Goal: Task Accomplishment & Management: Complete application form

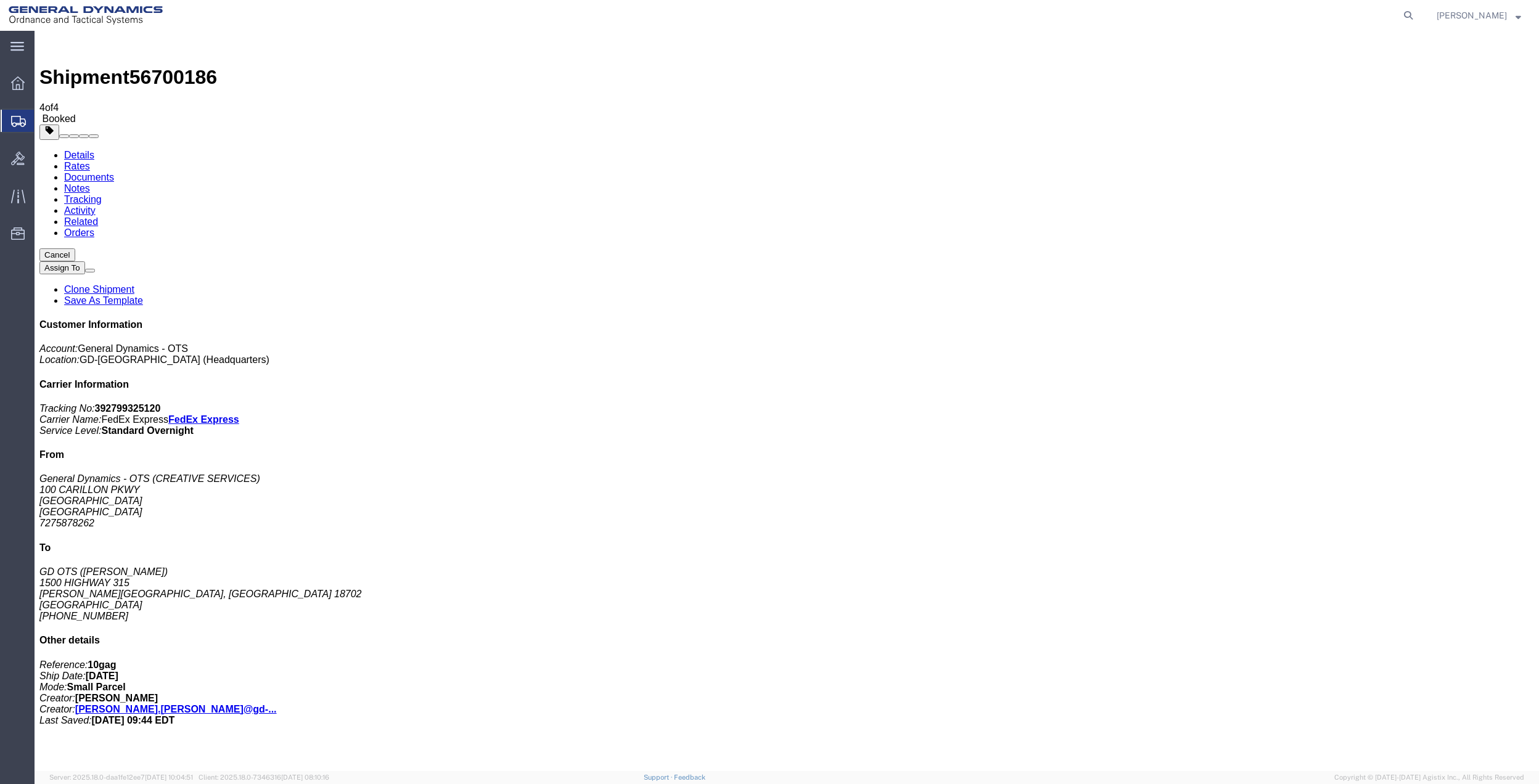
click at [0, 0] on span "Create Shipment" at bounding box center [0, 0] width 0 height 0
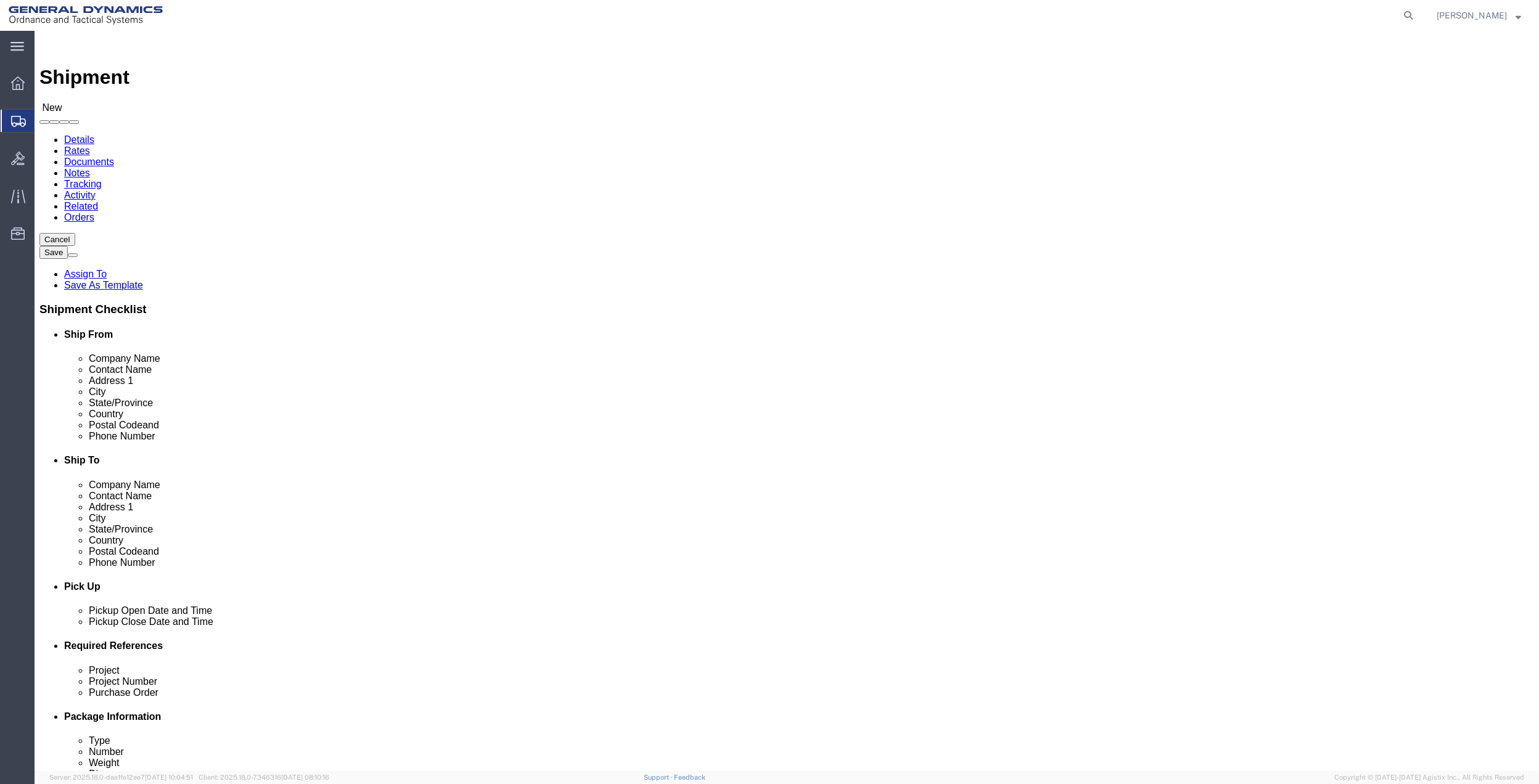
click input "text"
drag, startPoint x: 276, startPoint y: 251, endPoint x: 226, endPoint y: 252, distance: 50.0
click input "emme"
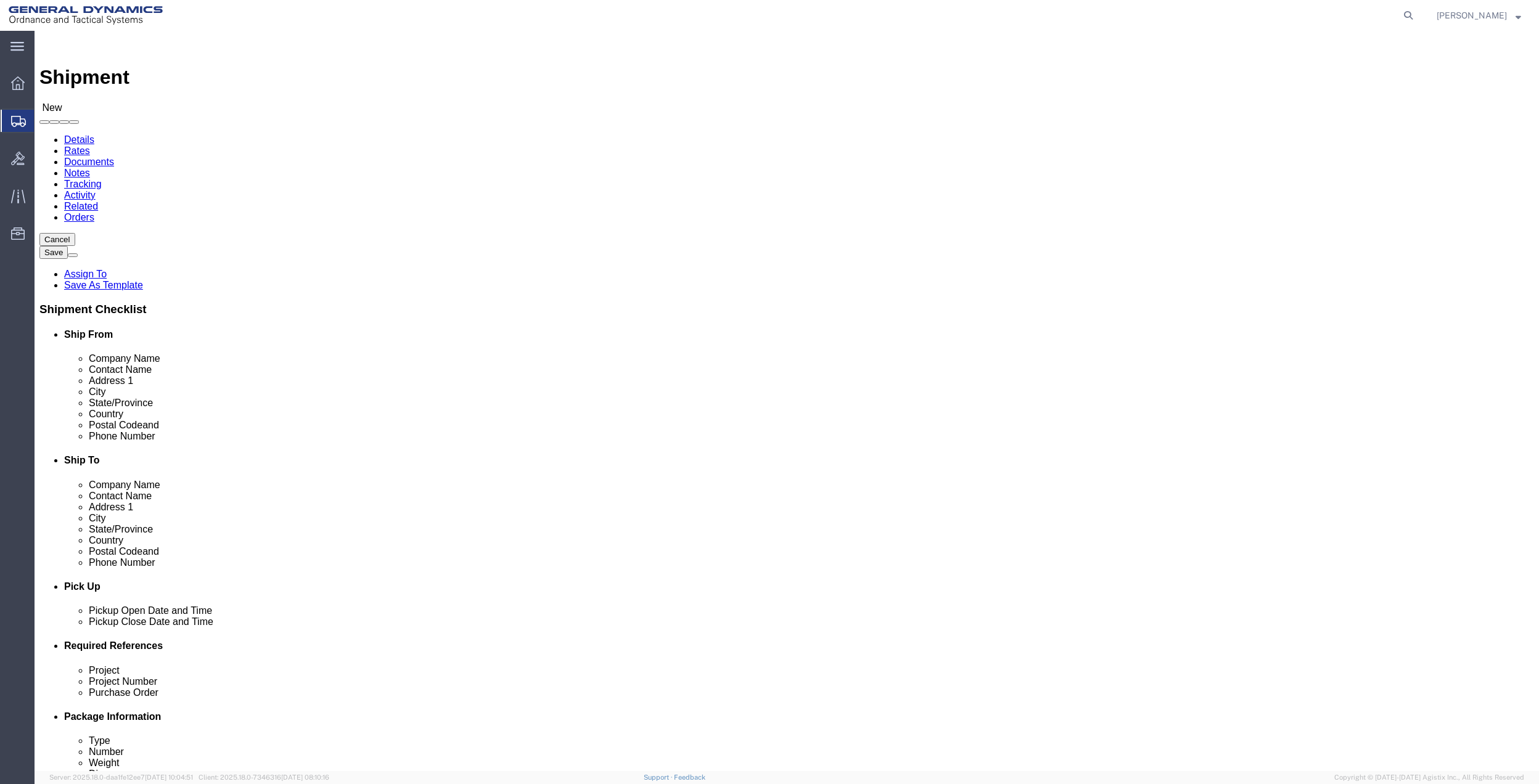
click input "emme"
type input "emer"
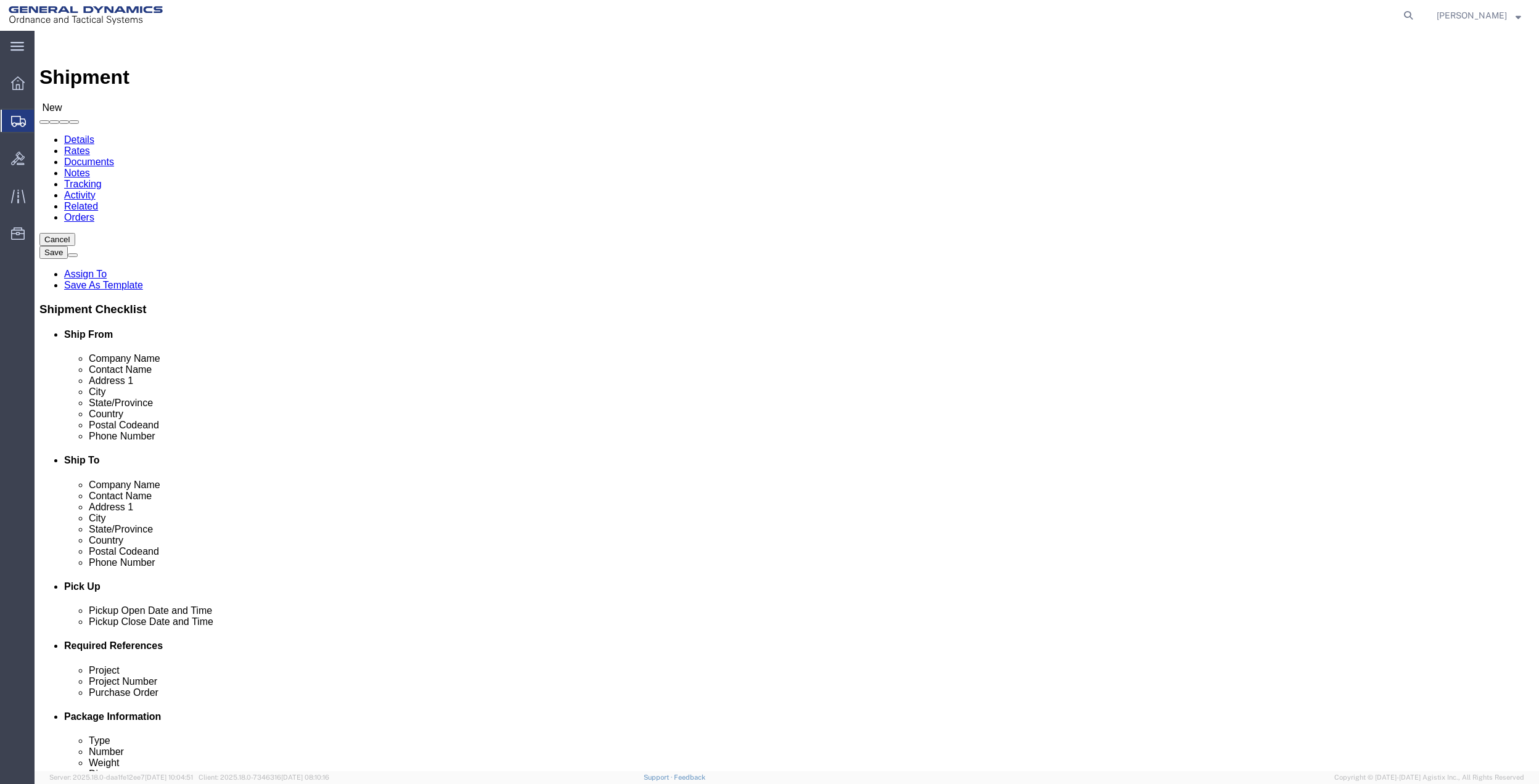
scroll to position [0, 0]
click p "- General Dynamics - OTS - ([PERSON_NAME]) [STREET_ADDRESS] [GEOGRAPHIC_DATA], …"
select select "FL"
type input "[PERSON_NAME]"
click input "text"
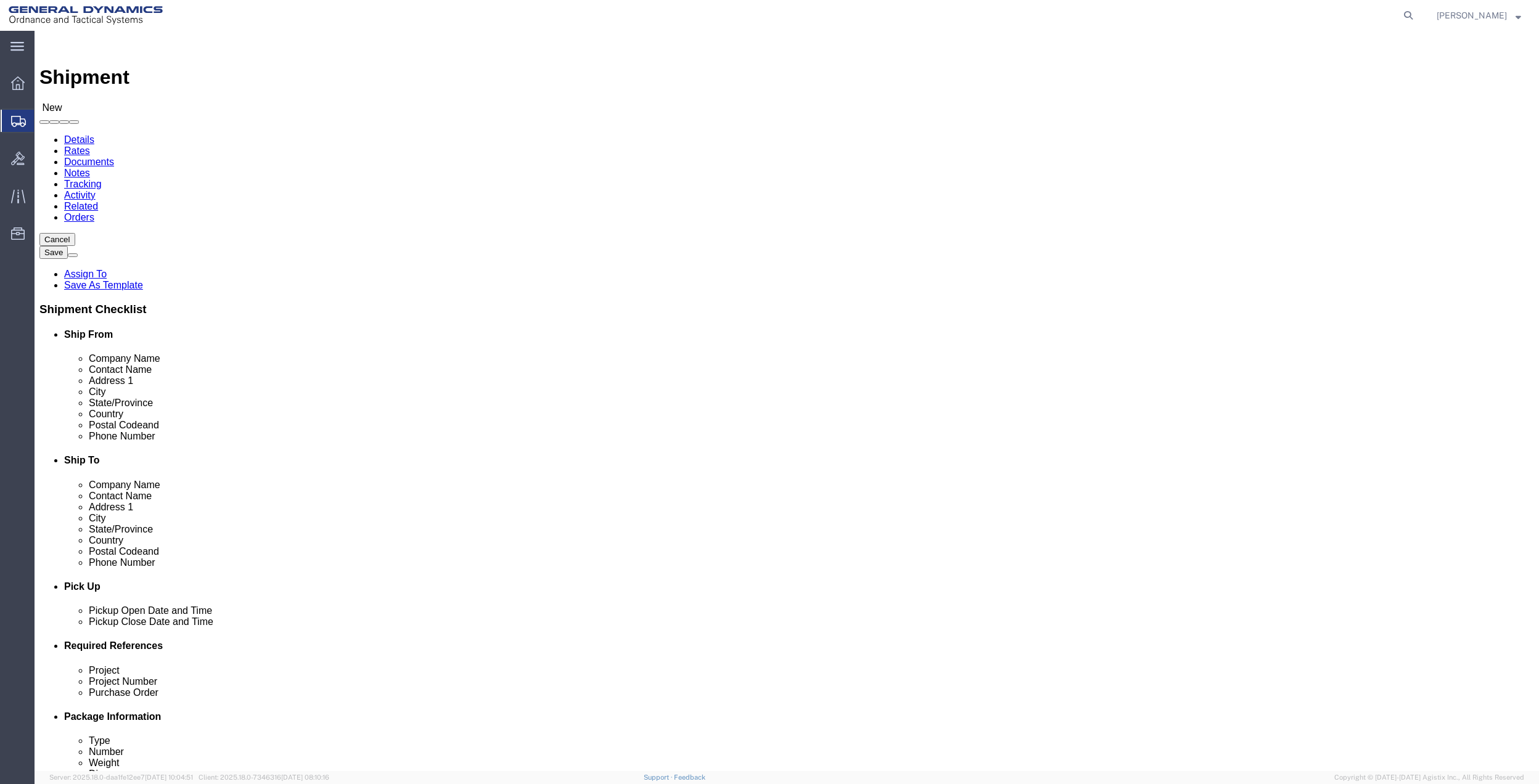
click input "text"
click p "- Rheinmetall Waffe Munition GmbH - ([PERSON_NAME]) [PERSON_NAME][STREET_ADDRES…"
type input "[PERSON_NAME]"
click input "text"
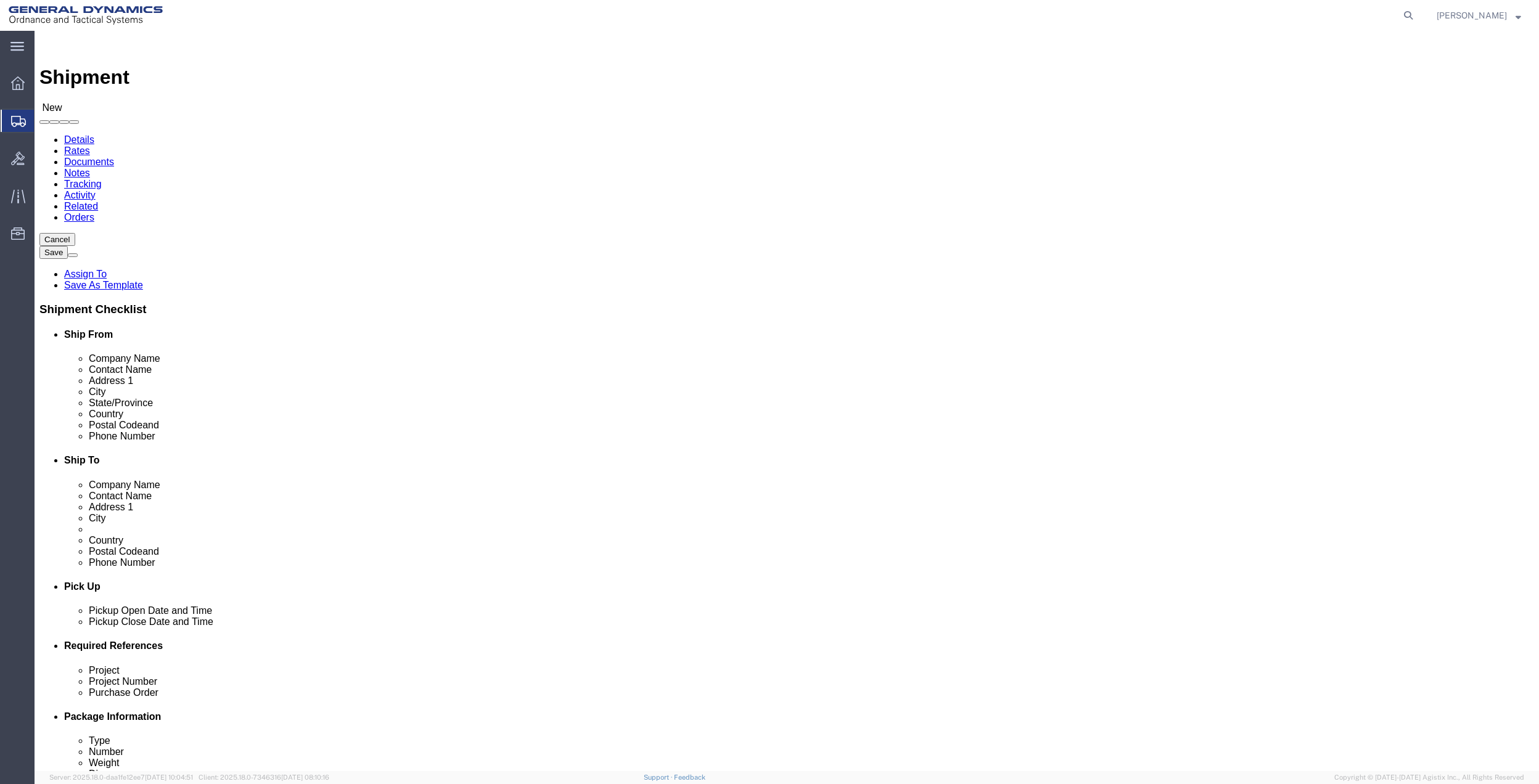
click input "text"
type input "[PHONE_NUMBER]"
click input "text"
paste input "[PHONE_NUMBER]"
type input "[PHONE_NUMBER]"
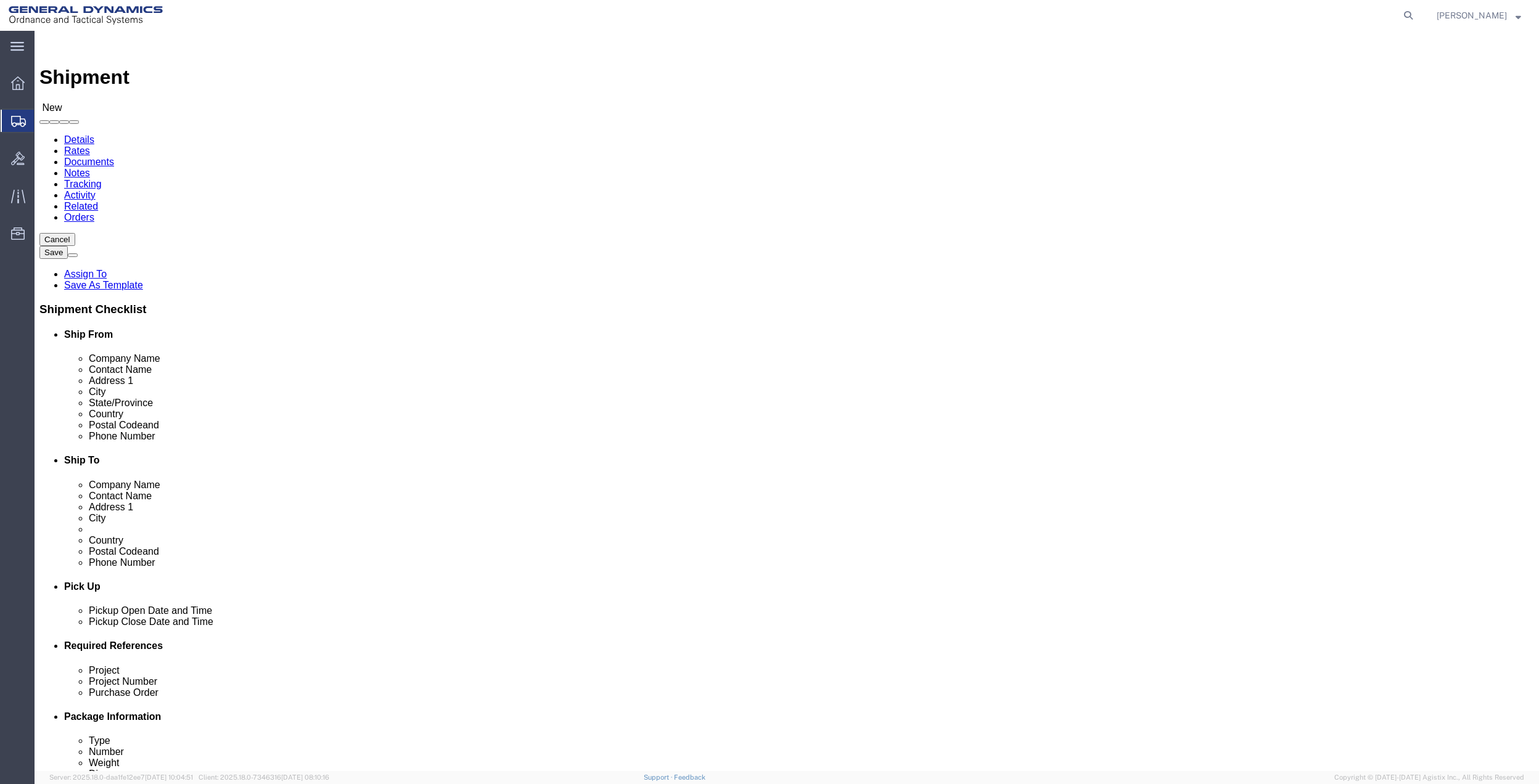
drag, startPoint x: 1210, startPoint y: 488, endPoint x: 1185, endPoint y: 488, distance: 25.0
click link "ADDITIONAL INFORMATION"
click icon "button"
click select "Select EIN EORI TIN VAT Other"
select select "EORI"
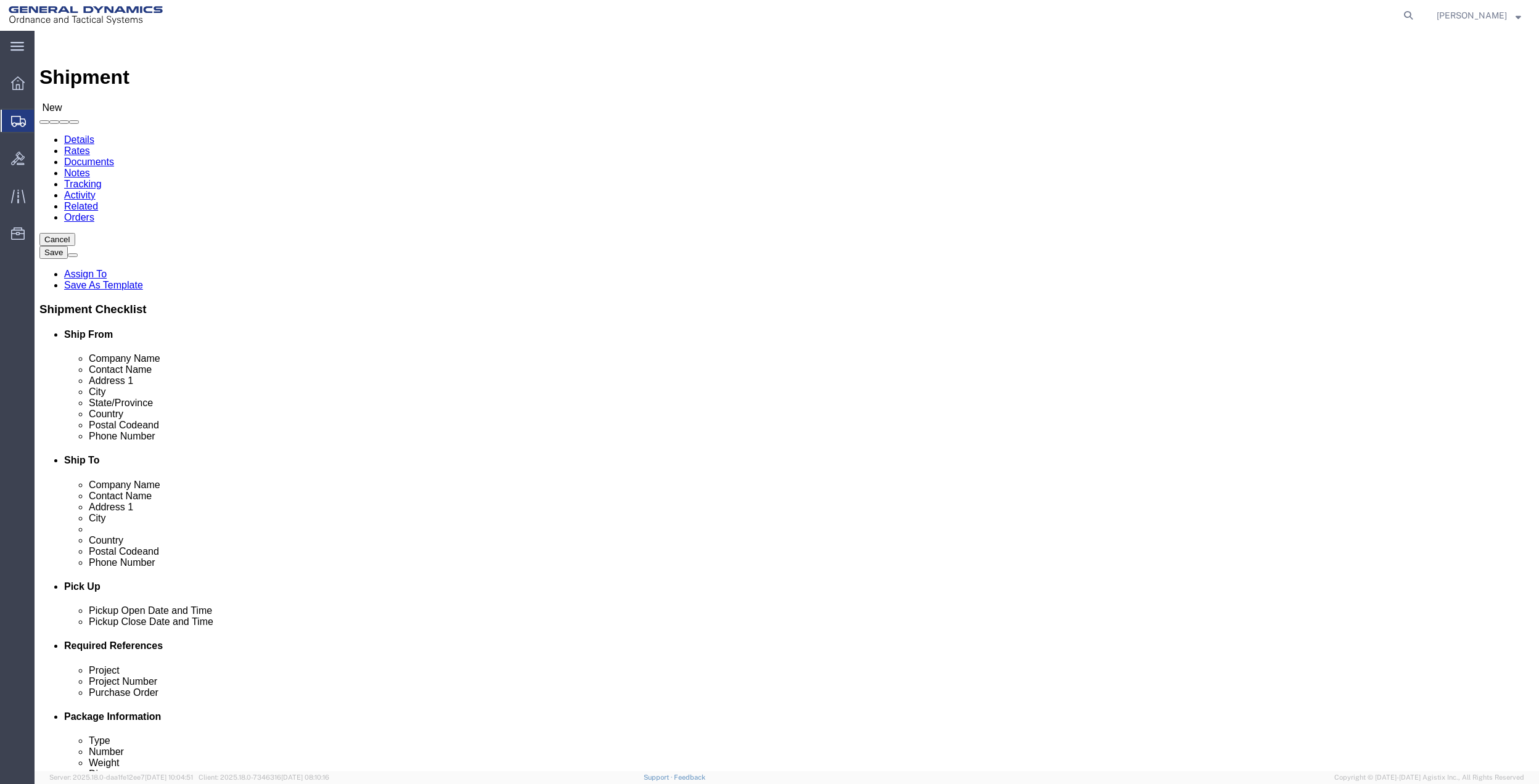
click select "Select EIN EORI TIN VAT Other"
click input "text"
paste input "DE27509290000"
type input "DE27509290000"
click span
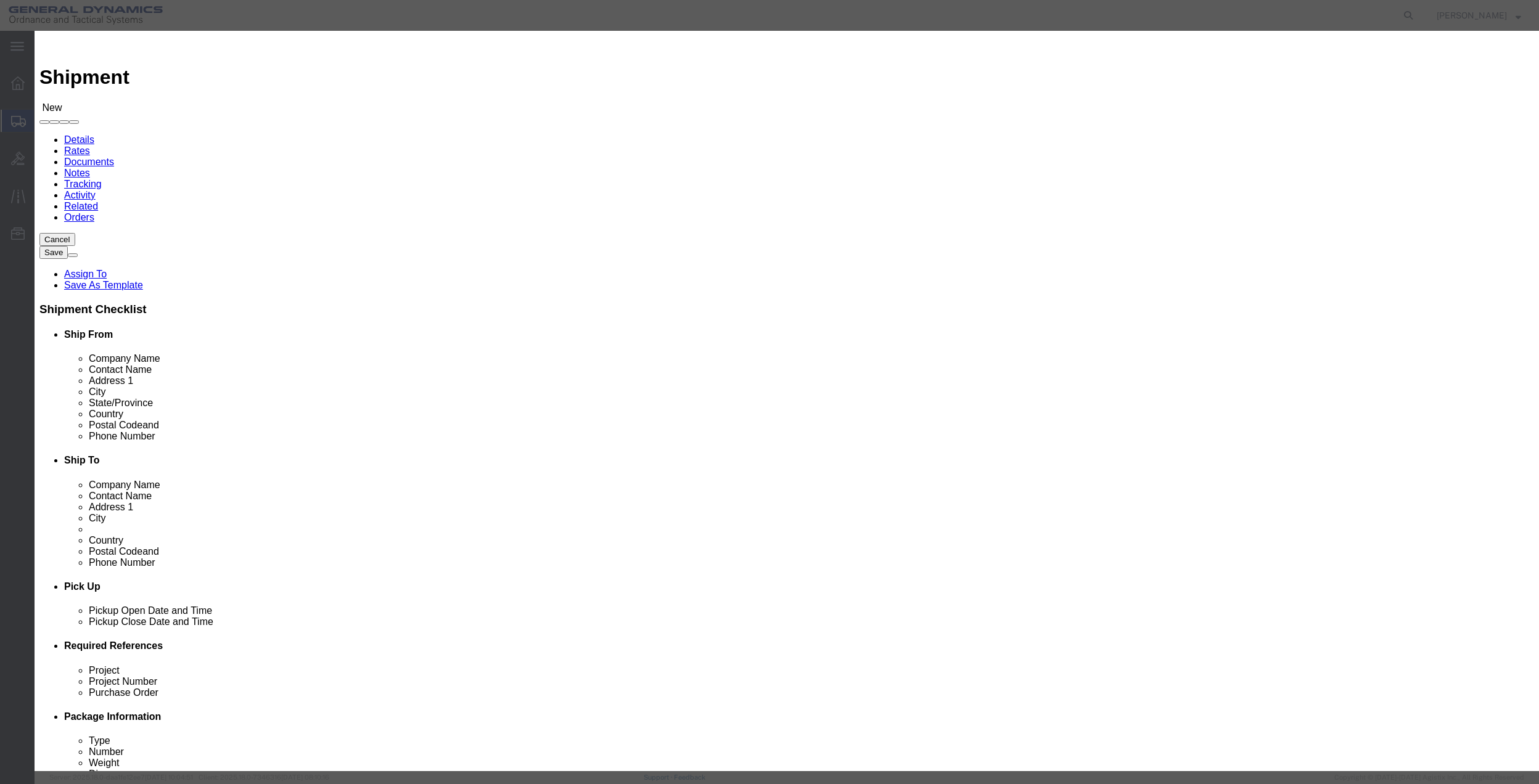
click icon "button"
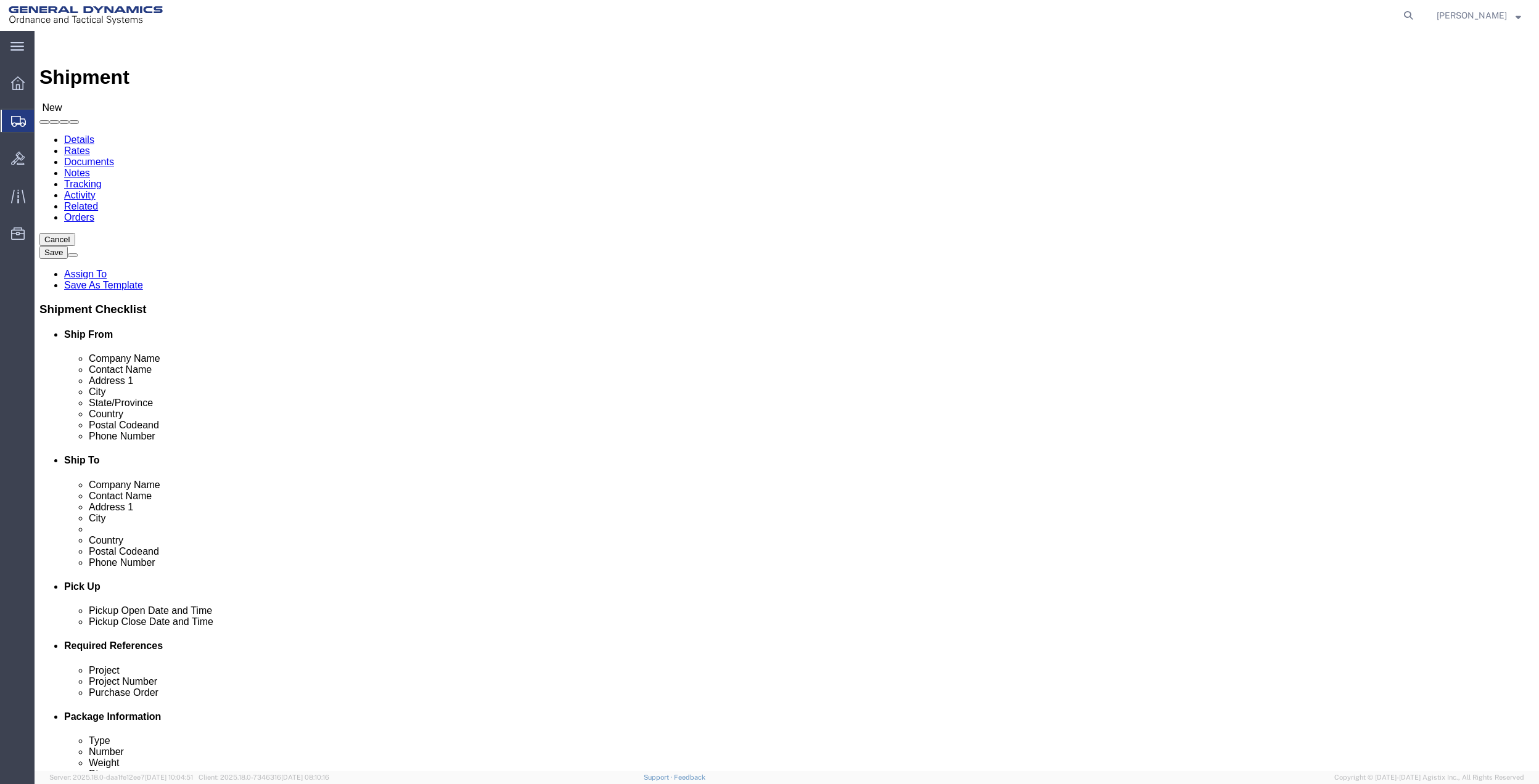
scroll to position [411, 0]
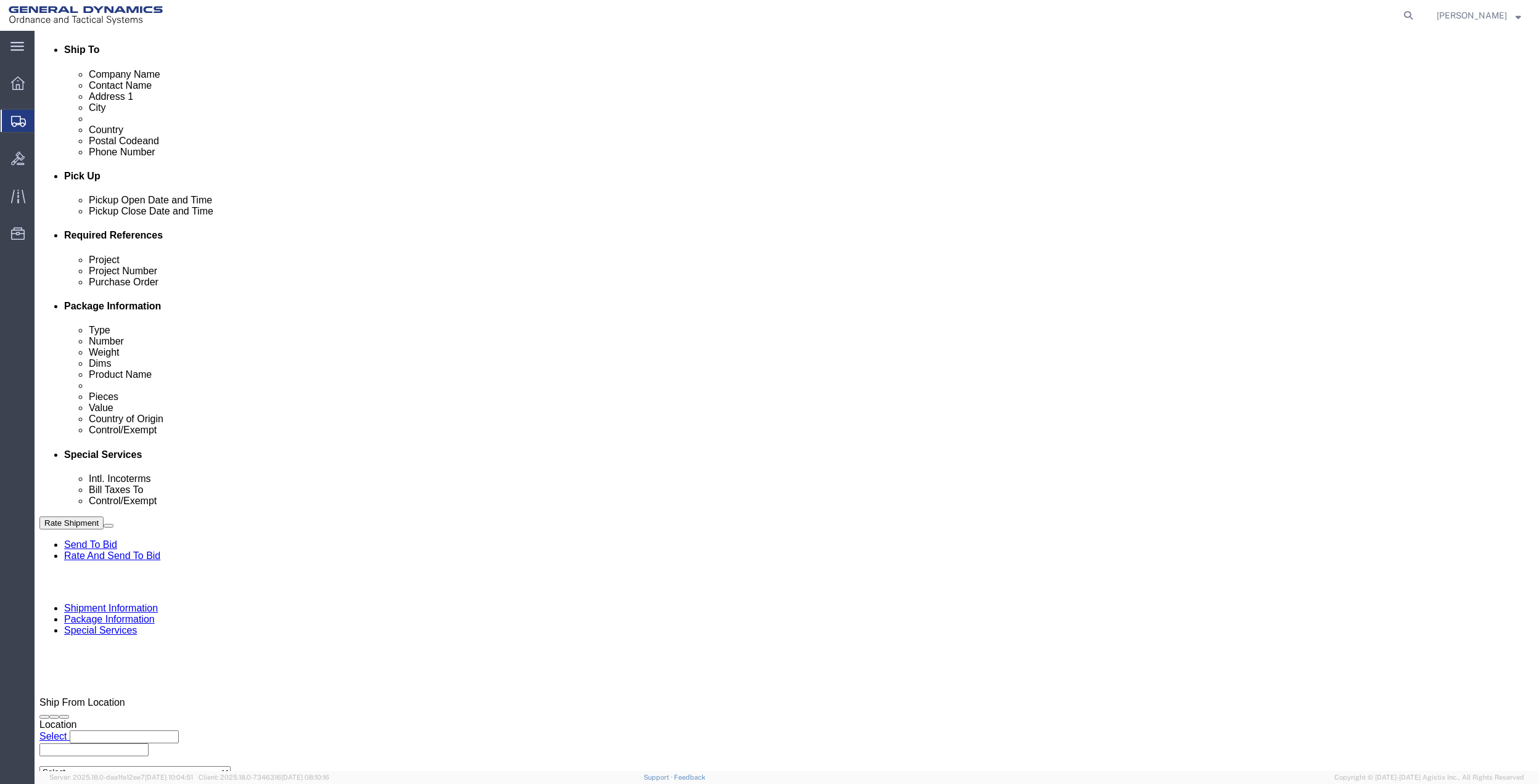
click button "Add reference"
click input "text"
type input "5010"
click input "text"
paste input "5010"
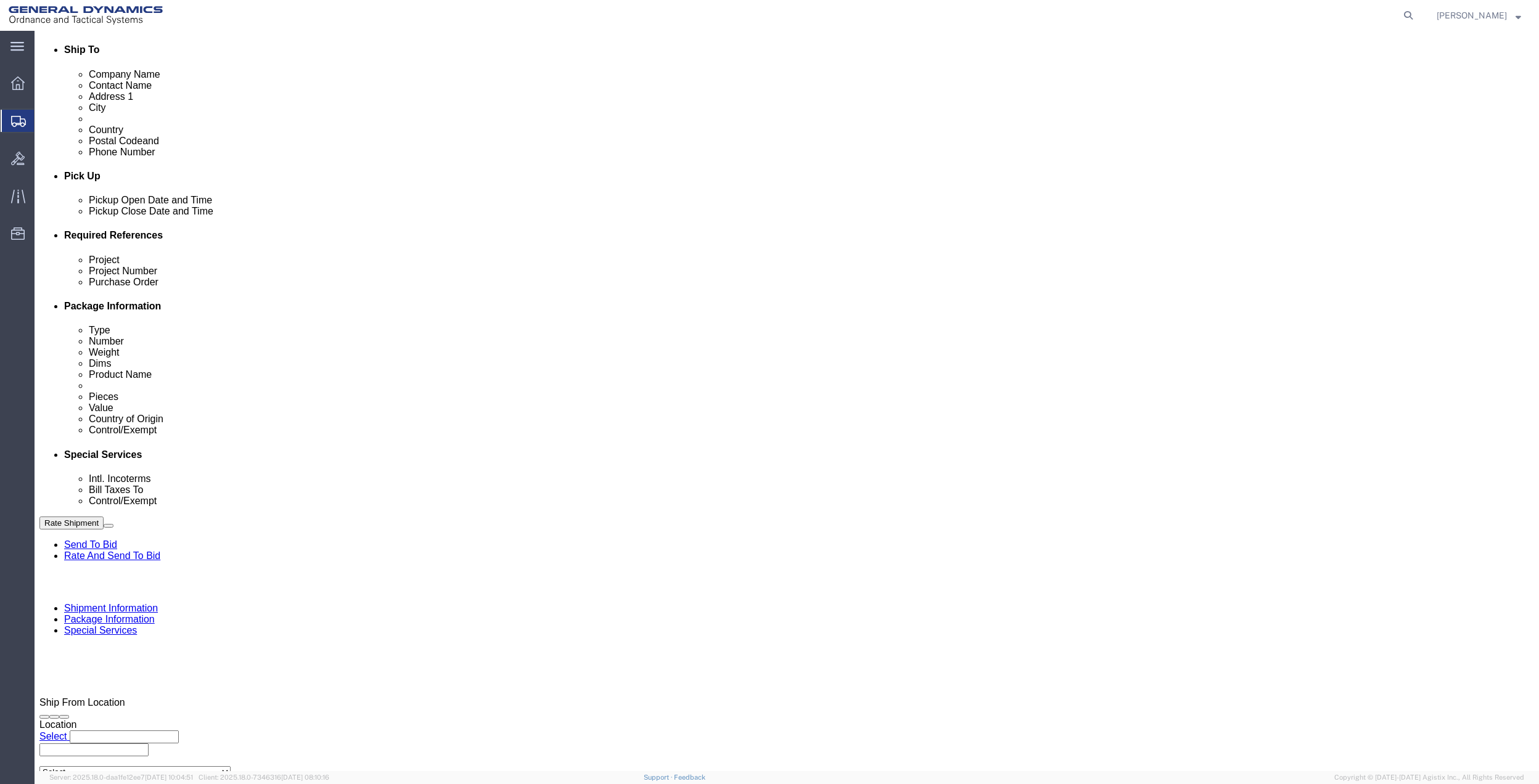
type input "5010"
click input "text"
paste input "5010"
type input "5010"
drag, startPoint x: 230, startPoint y: 466, endPoint x: 223, endPoint y: 466, distance: 7.0
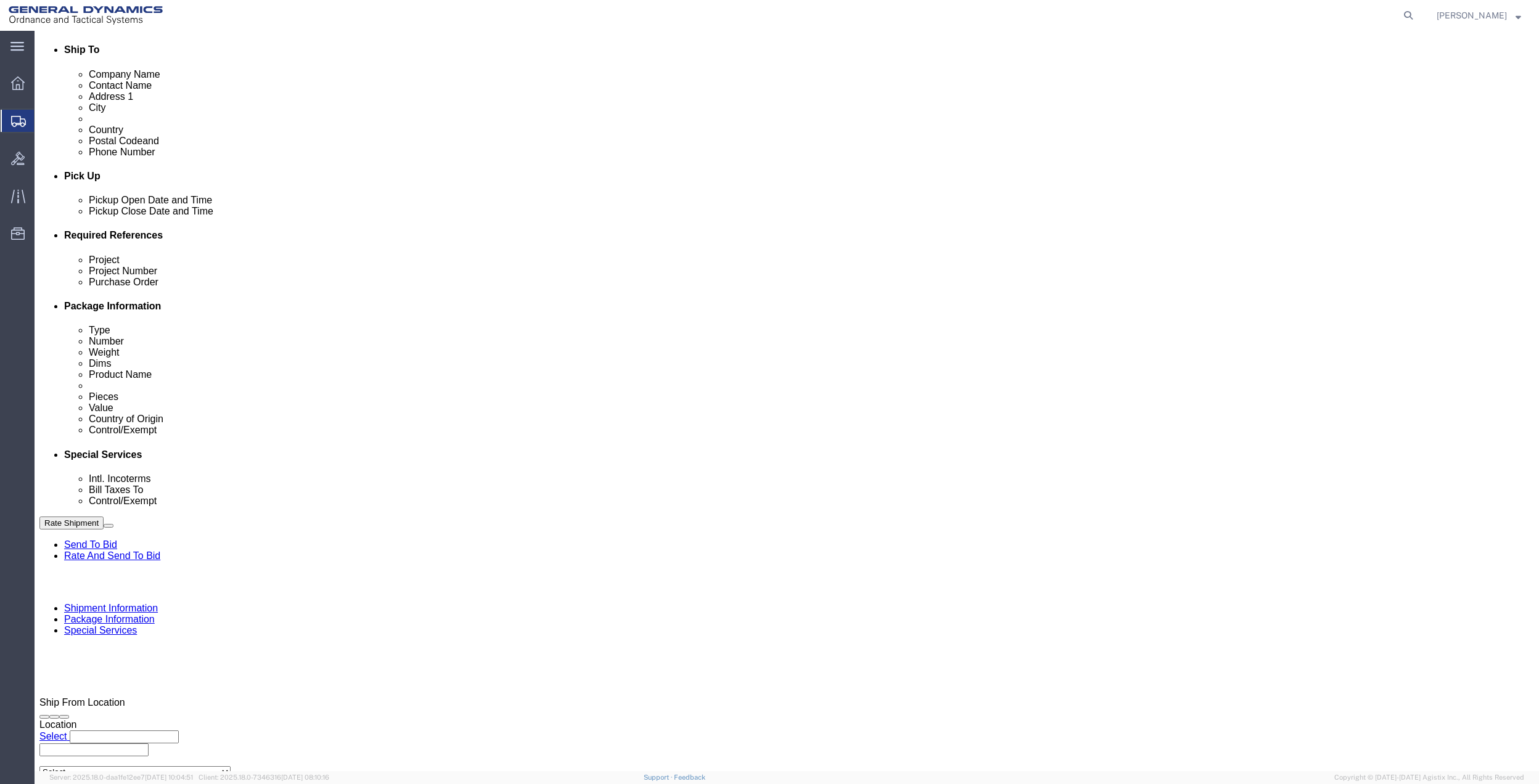
click input "text"
paste input "5010"
type input "5010"
drag, startPoint x: 180, startPoint y: 466, endPoint x: 173, endPoint y: 458, distance: 10.6
click select "Select Account Type Activity ID Airline Appointment Number ASN Batch Request # …"
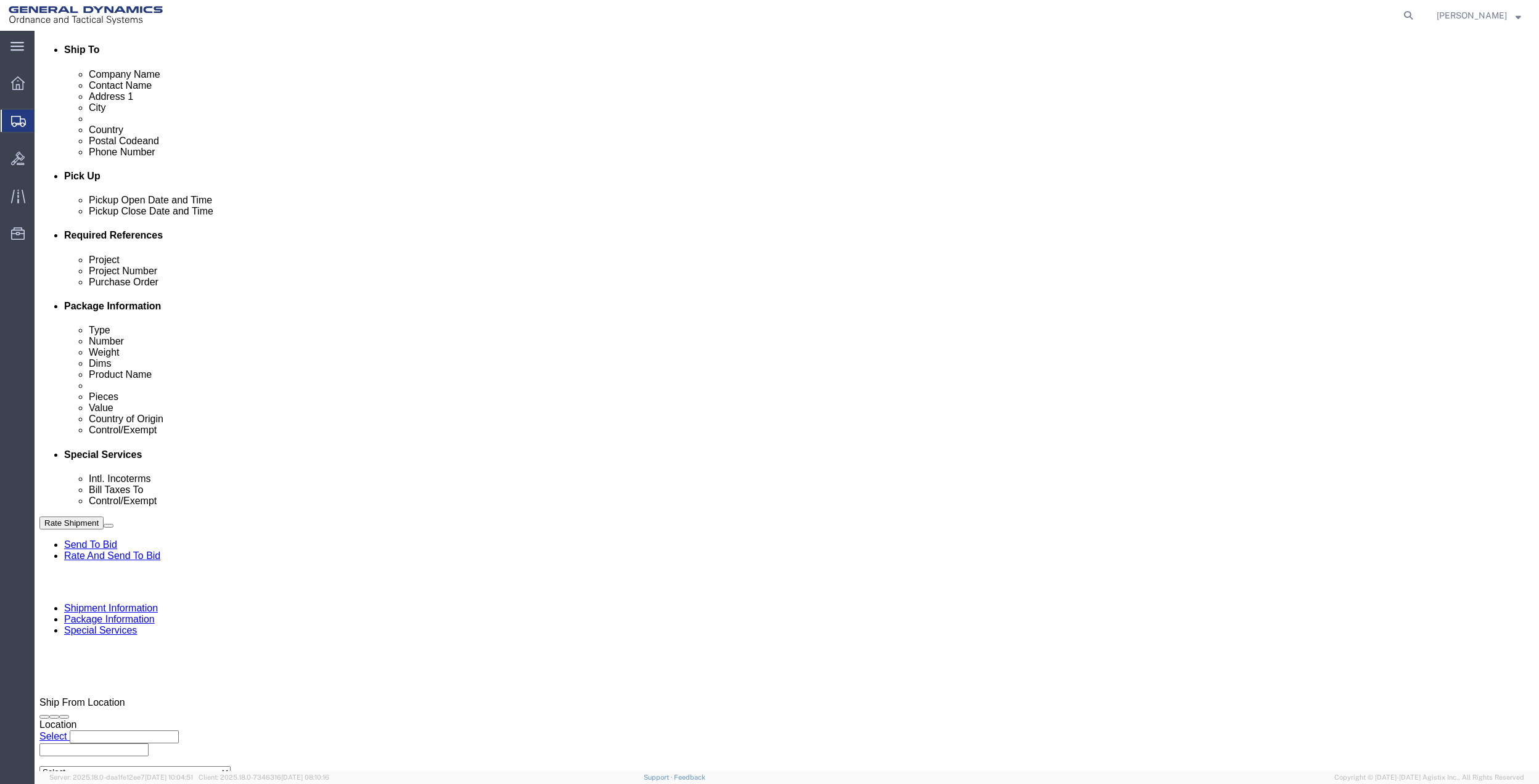
select select "DEPT"
click select "Select Account Type Activity ID Airline Appointment Number ASN Batch Request # …"
click link "Package Information"
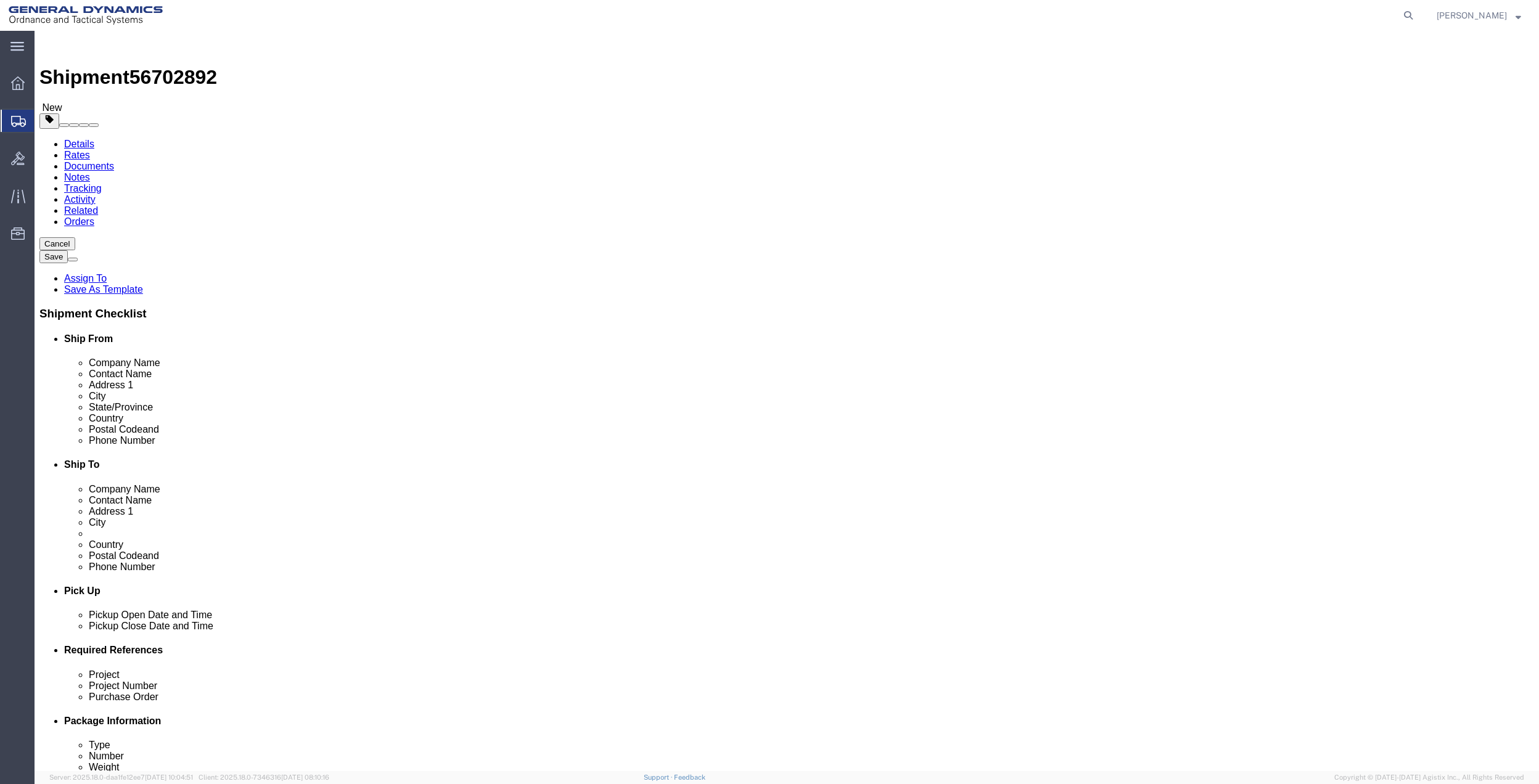
click select "Select Bale(s) Basket(s) Bolt(s) Bottle(s) Buckets Bulk Bundle(s) Can(s) Cardbo…"
select select "ENV"
click select "Select Bale(s) Basket(s) Bolt(s) Bottle(s) Buckets Bulk Bundle(s) Can(s) Cardbo…"
type input "9.50"
type input "12.50"
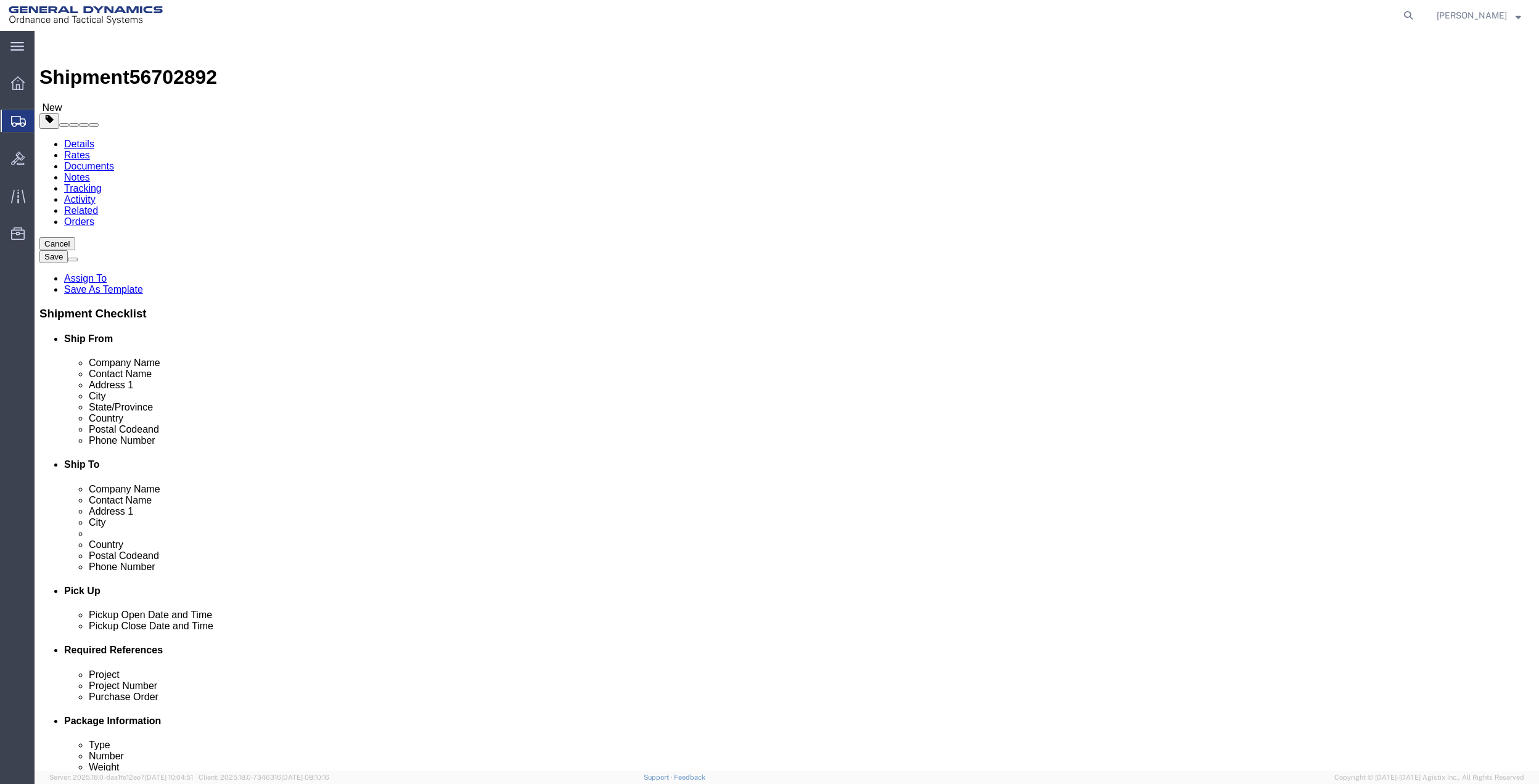
type input "0.25"
type input "1"
click link "Add Content"
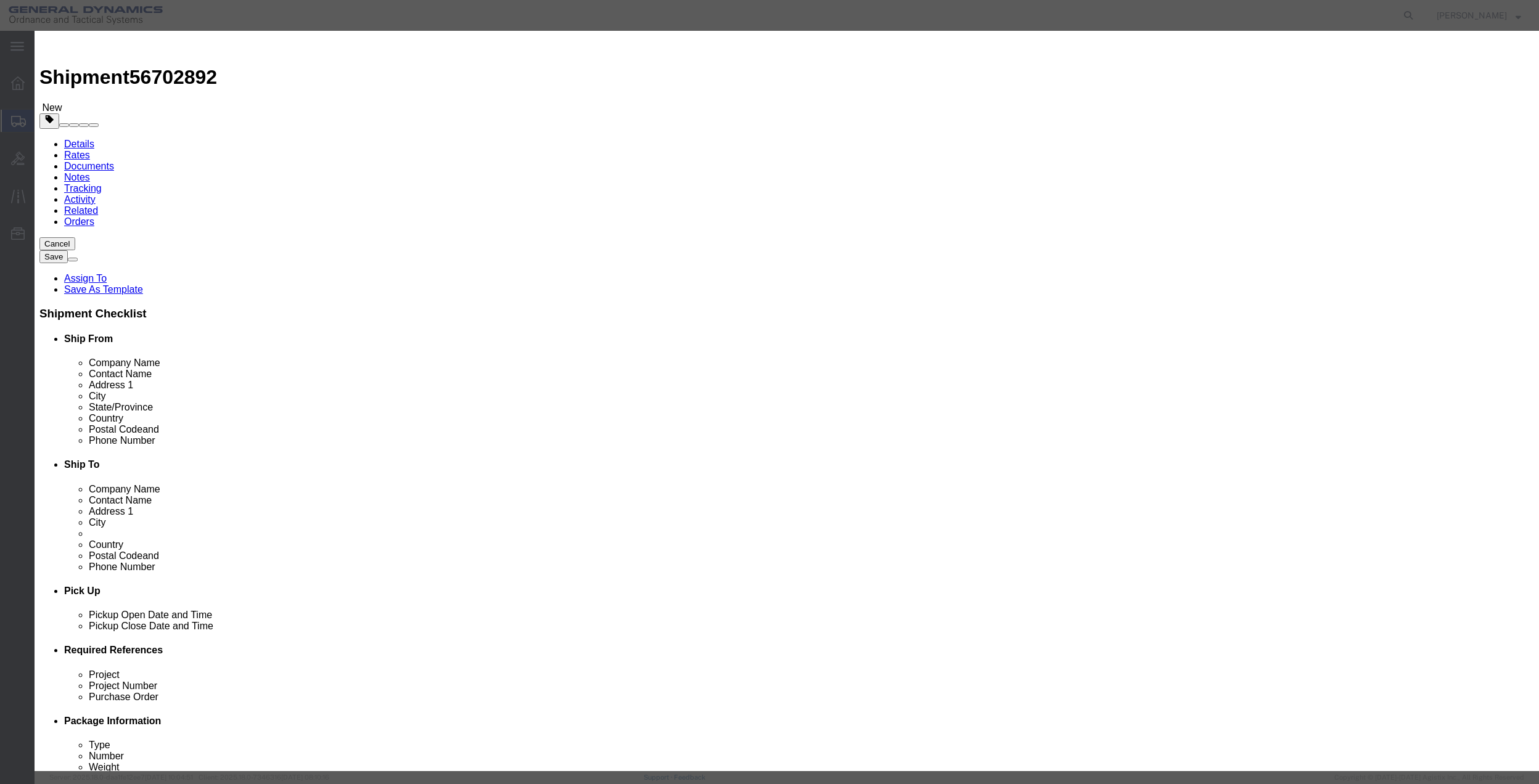
click input "text"
type input "paper"
click span "Name:"
select select "USD"
select select "ORGN"
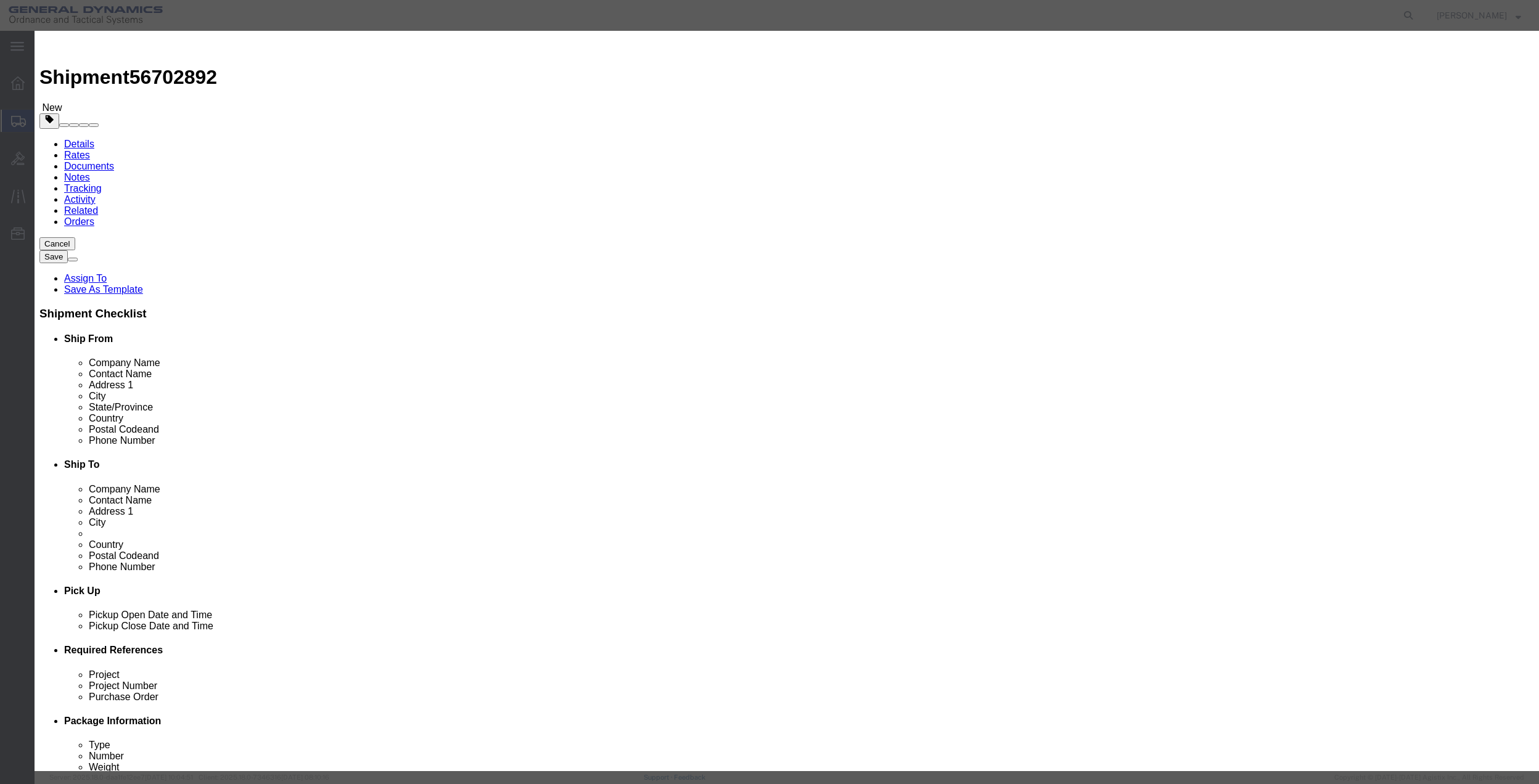
select select
checkbox input "false"
type input "24" HORIZONTAL PAPER CUTTER"
type input "H-194"
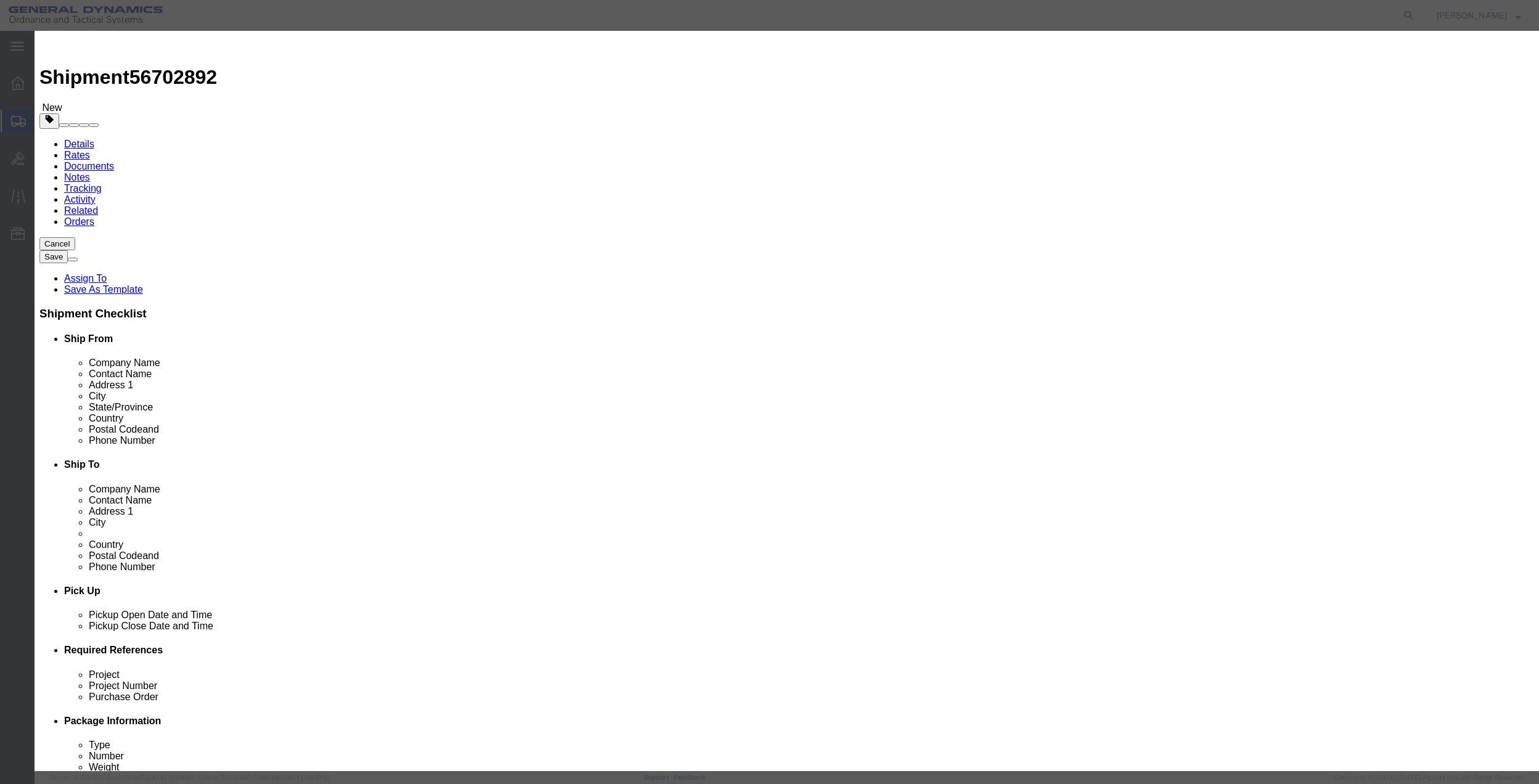
type textarea "24" HORIZONTAL PAPER CUTTER"
type input "Red Lion, [GEOGRAPHIC_DATA]"
drag, startPoint x: 691, startPoint y: 91, endPoint x: 521, endPoint y: 83, distance: 170.2
click div "Commodity library Product Name 24" HORIZONTAL PAPER CUTTER paper Pieces Select …"
type input "paper"
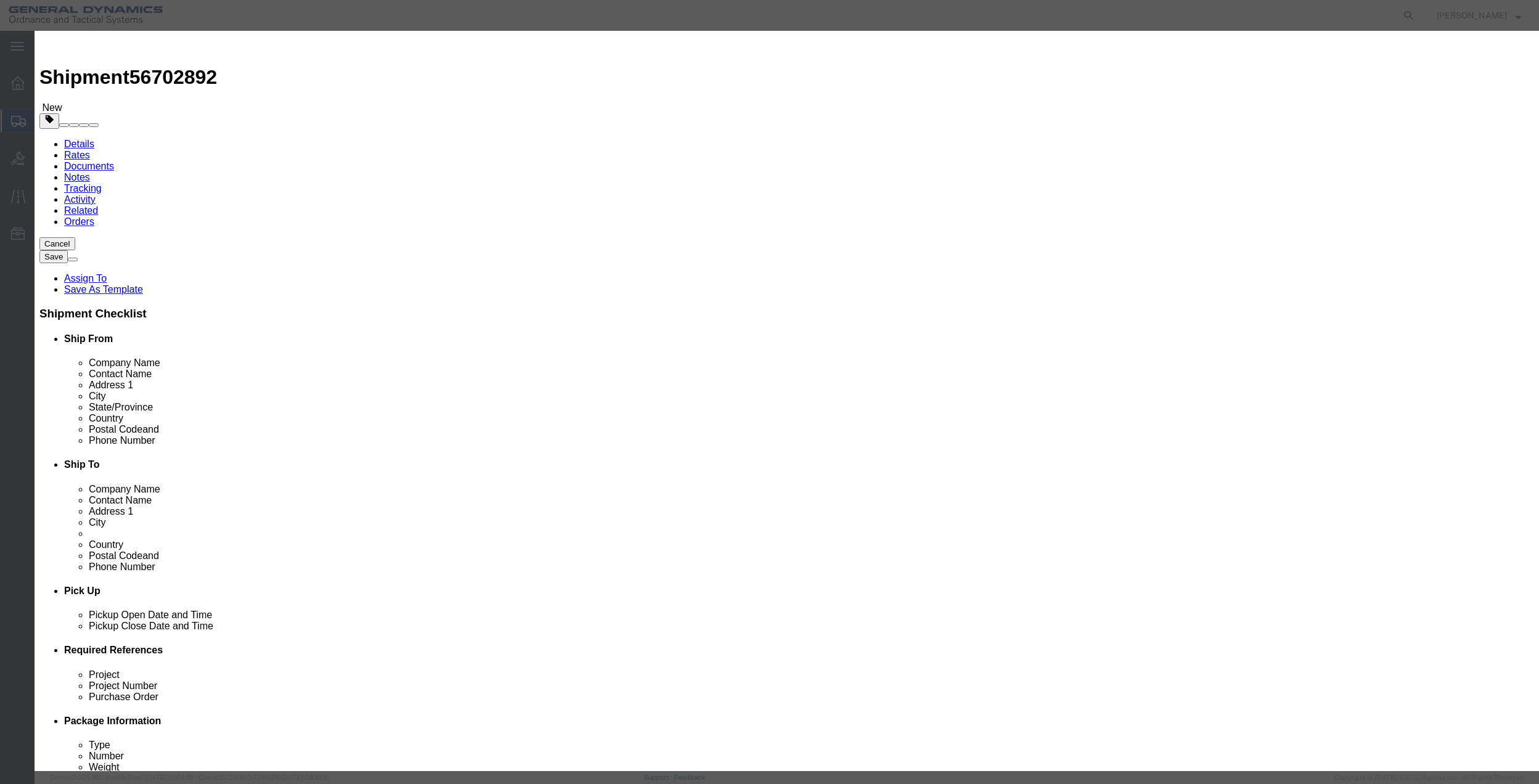
click label "Class"
click input "text"
type input "1"
click input "text"
type input "100.00"
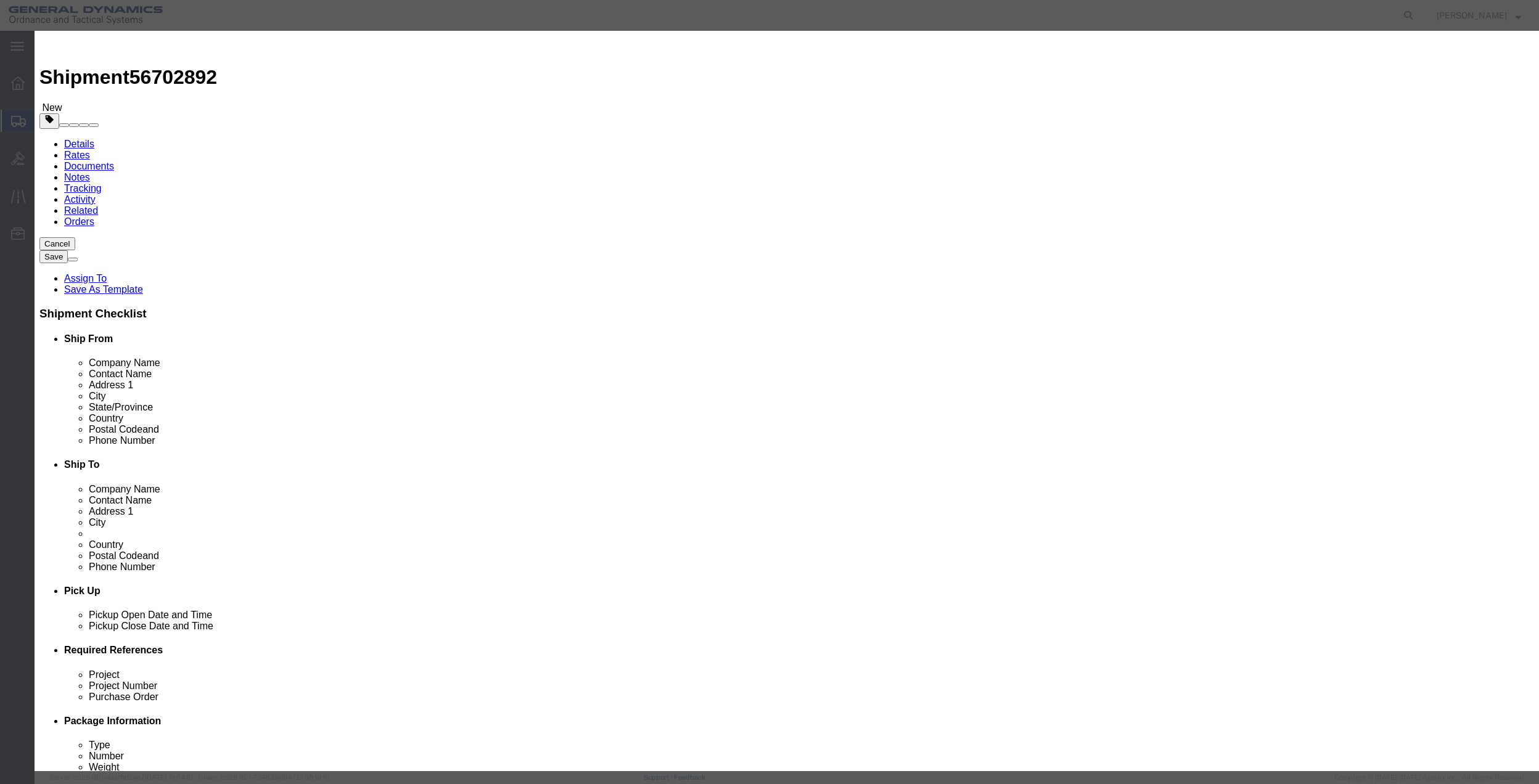
select select "US"
click select "Select 50 55 60 65 70 85 92.5 100 125 175 250 300 400"
drag, startPoint x: 519, startPoint y: 228, endPoint x: 506, endPoint y: 228, distance: 13.0
click div "SKU H-194"
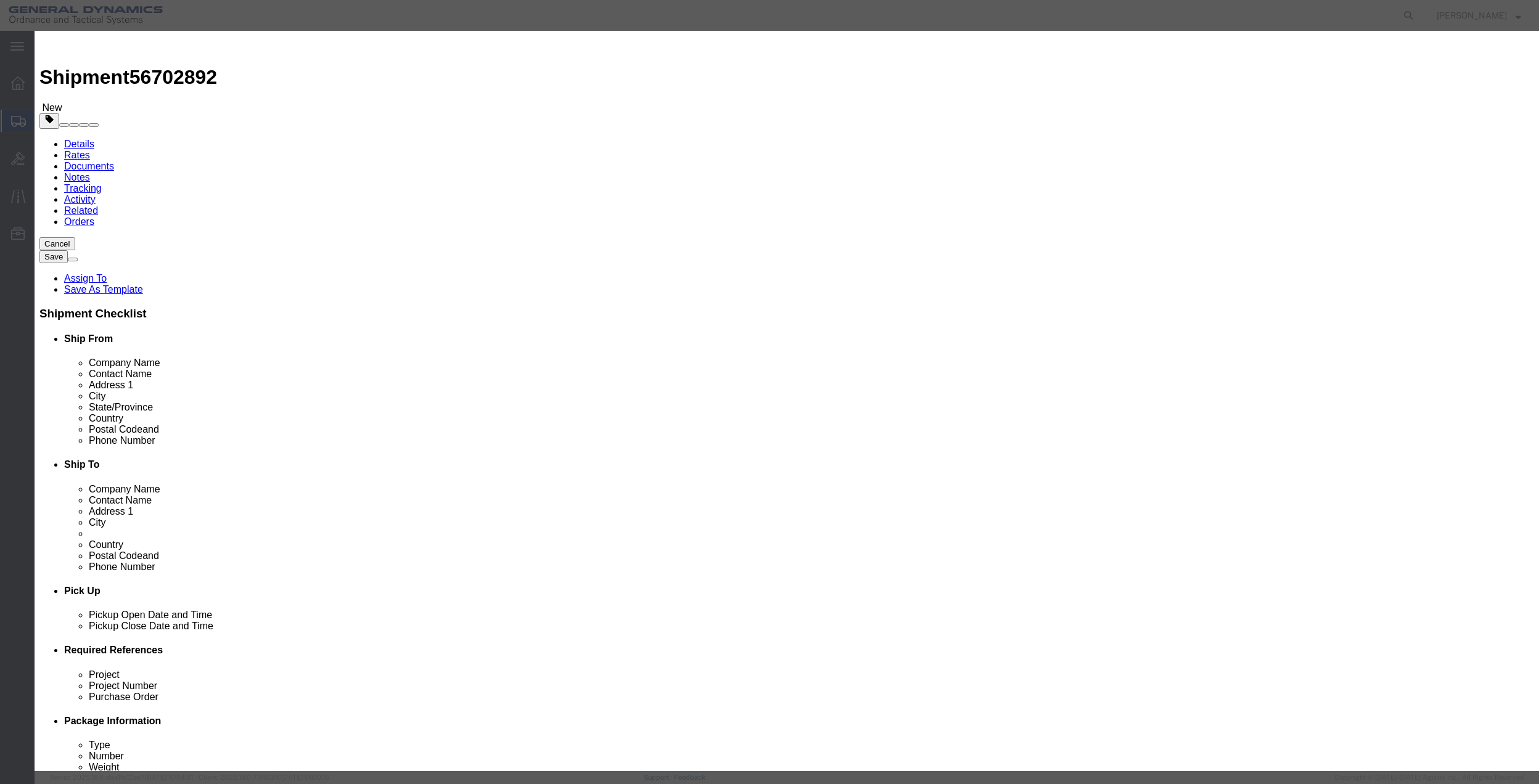
click select "Select 50 55 60 65 70 85 92.5 100 125 175 250 300 400"
select select "70"
click select "Select 50 55 60 65 70 85 92.5 100 125 175 250 300 400"
drag, startPoint x: 1020, startPoint y: 91, endPoint x: 869, endPoint y: 89, distance: 151.0
click div "24" HORIZONTAL PAPER CUTTER"
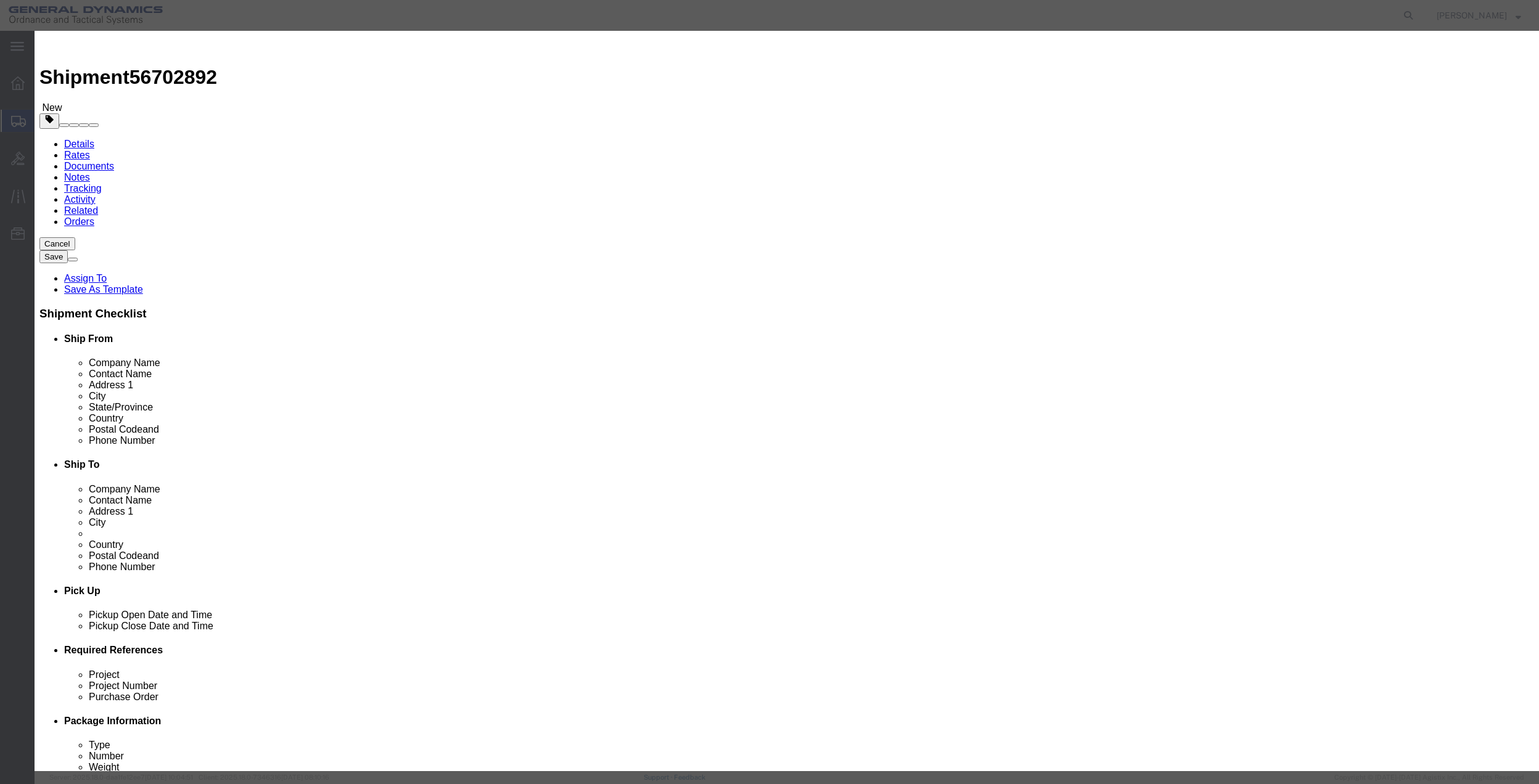
type textarea "paper"
click label "GL Reference"
drag, startPoint x: 1066, startPoint y: 198, endPoint x: 960, endPoint y: 193, distance: 106.1
click div "GL Reference Select Account Type Activity ID Airline Appointment Number ASN Bat…"
click select "Select ATF BIS DEA EPA FDA FTR ITAR OFAC Other (OPA)"
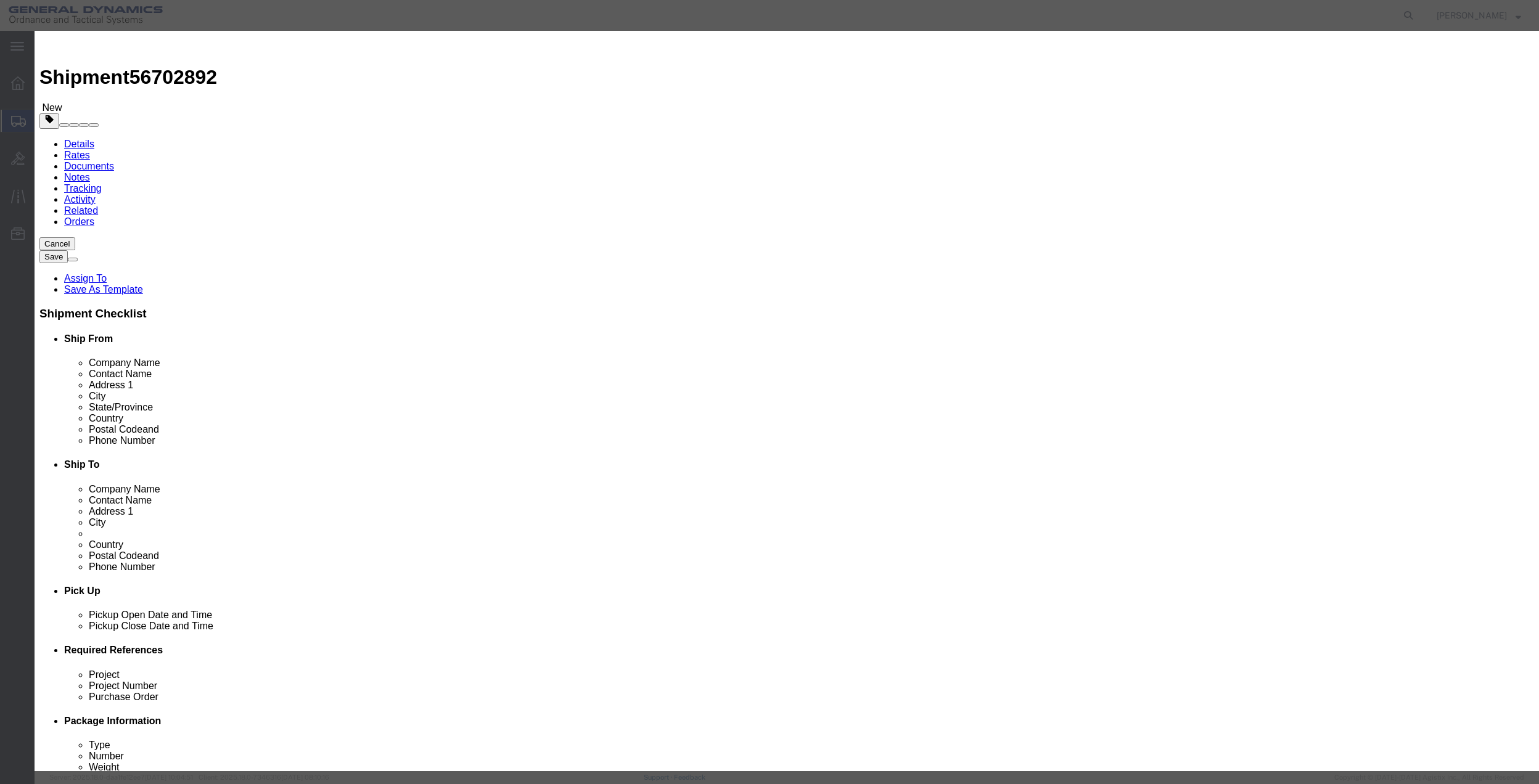
select select "FTR"
click select "Select ATF BIS DEA EPA FDA FTR ITAR OFAC Other (OPA)"
click select "Select 30.2(d)(2) 30.36 30.37(a) 30.37(f) 30.37(g) 30.37(h) 30.37(i) 30.37(j) 3…"
select select "30.37(a)"
click select "Select 30.2(d)(2) 30.36 30.37(a) 30.37(f) 30.37(g) 30.37(h) 30.37(i) 30.37(j) 3…"
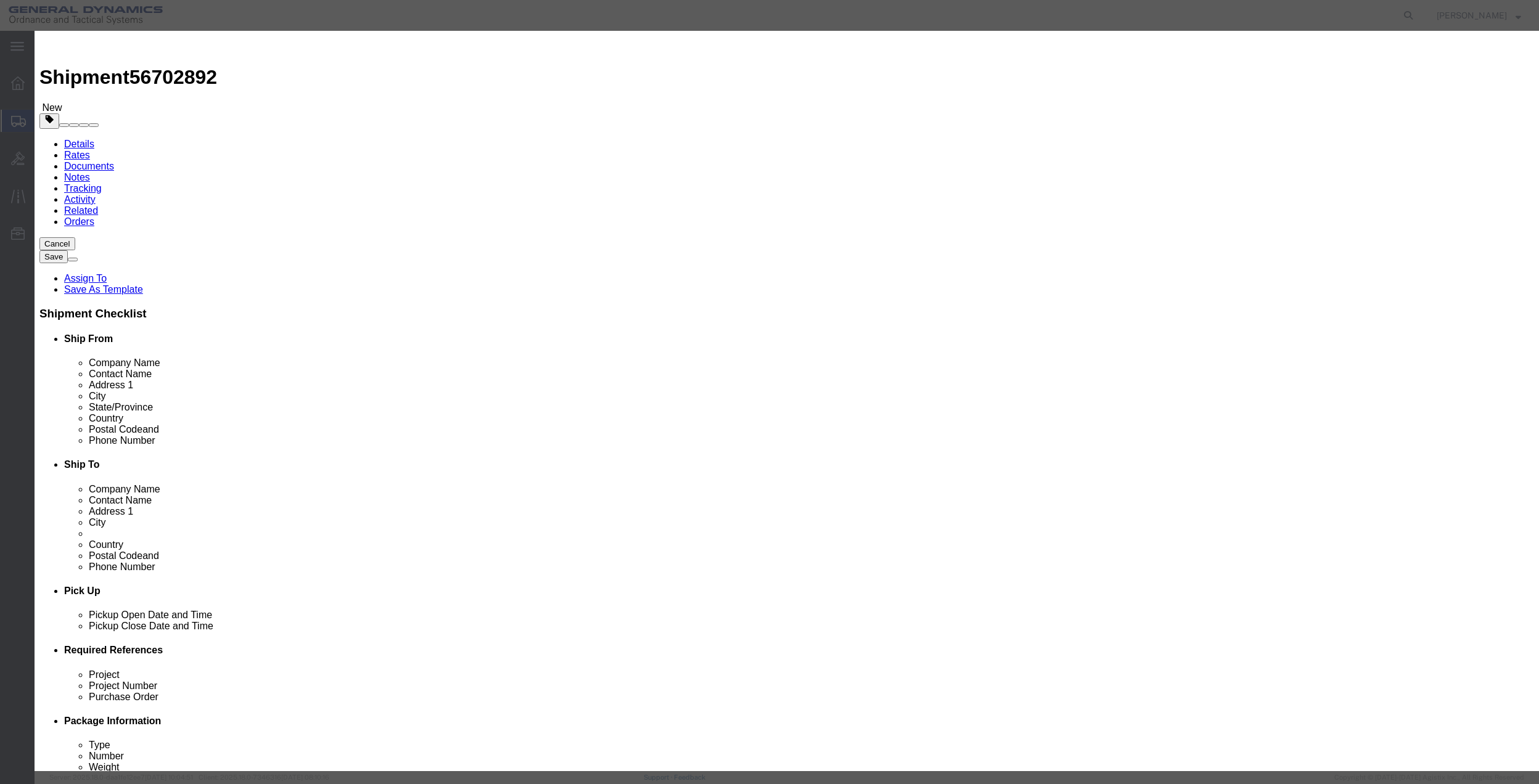
paste input "[PHONE_NUMBER]"
type input "[PHONE_NUMBER]"
click button "Save & Close"
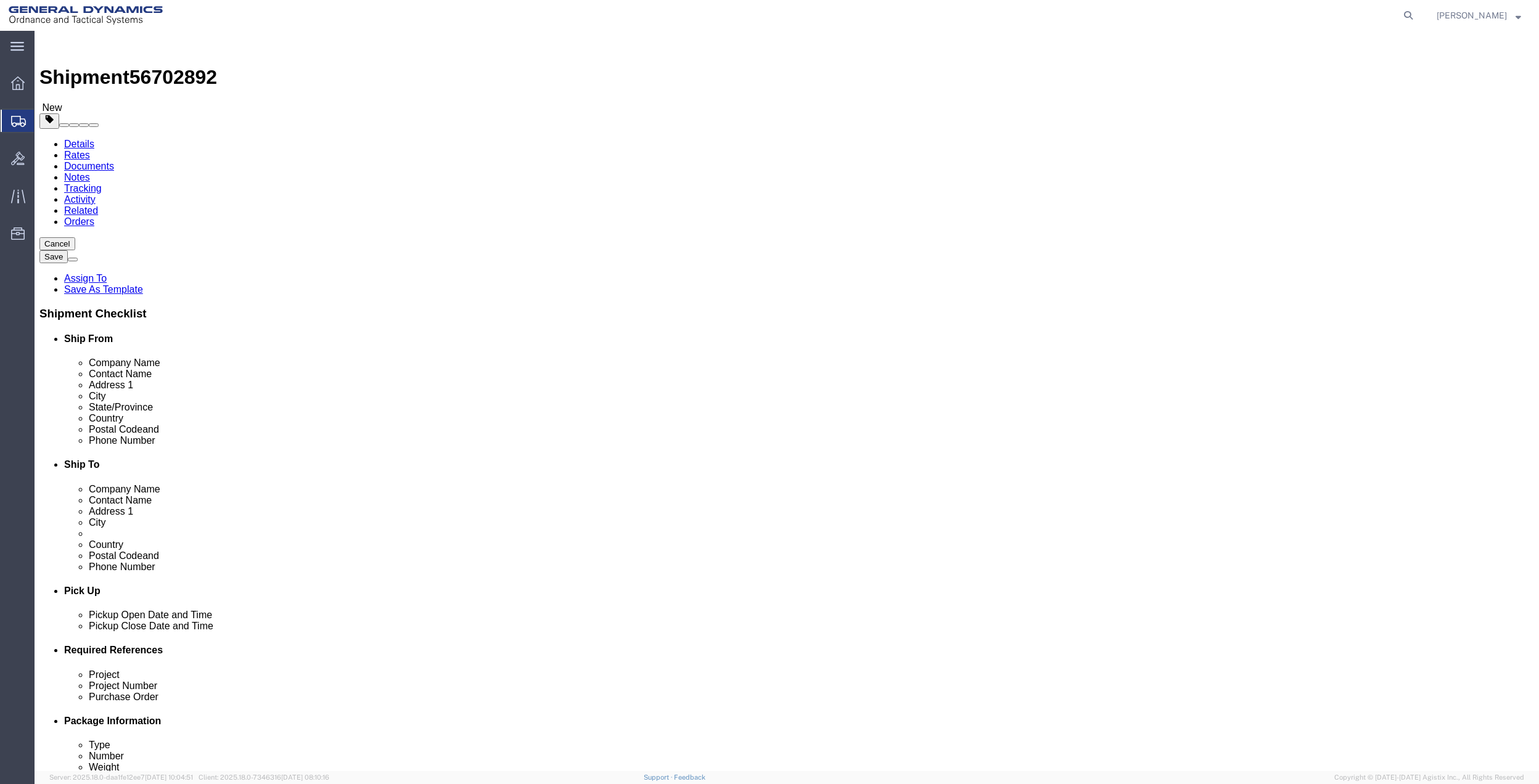
click icon
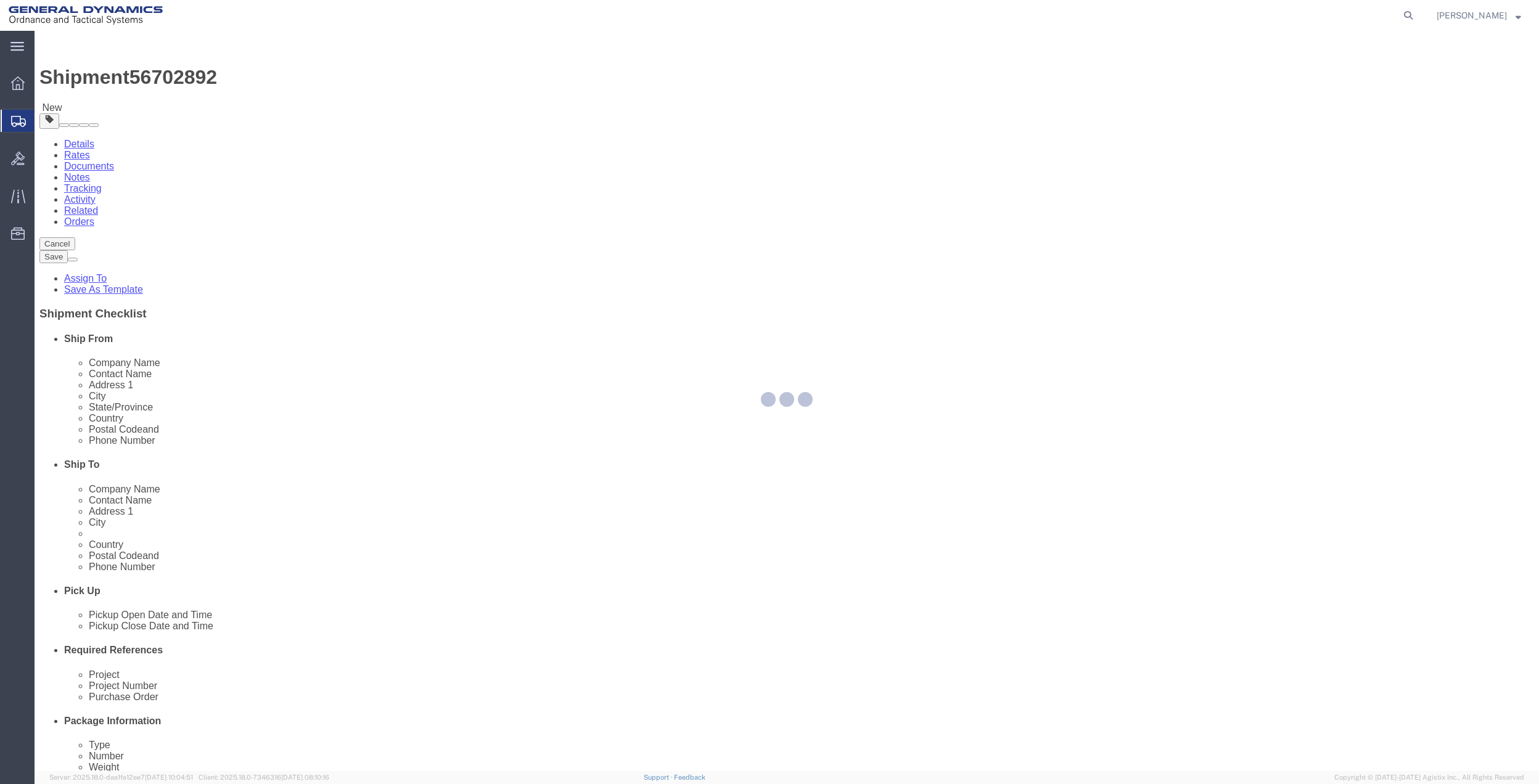
select select
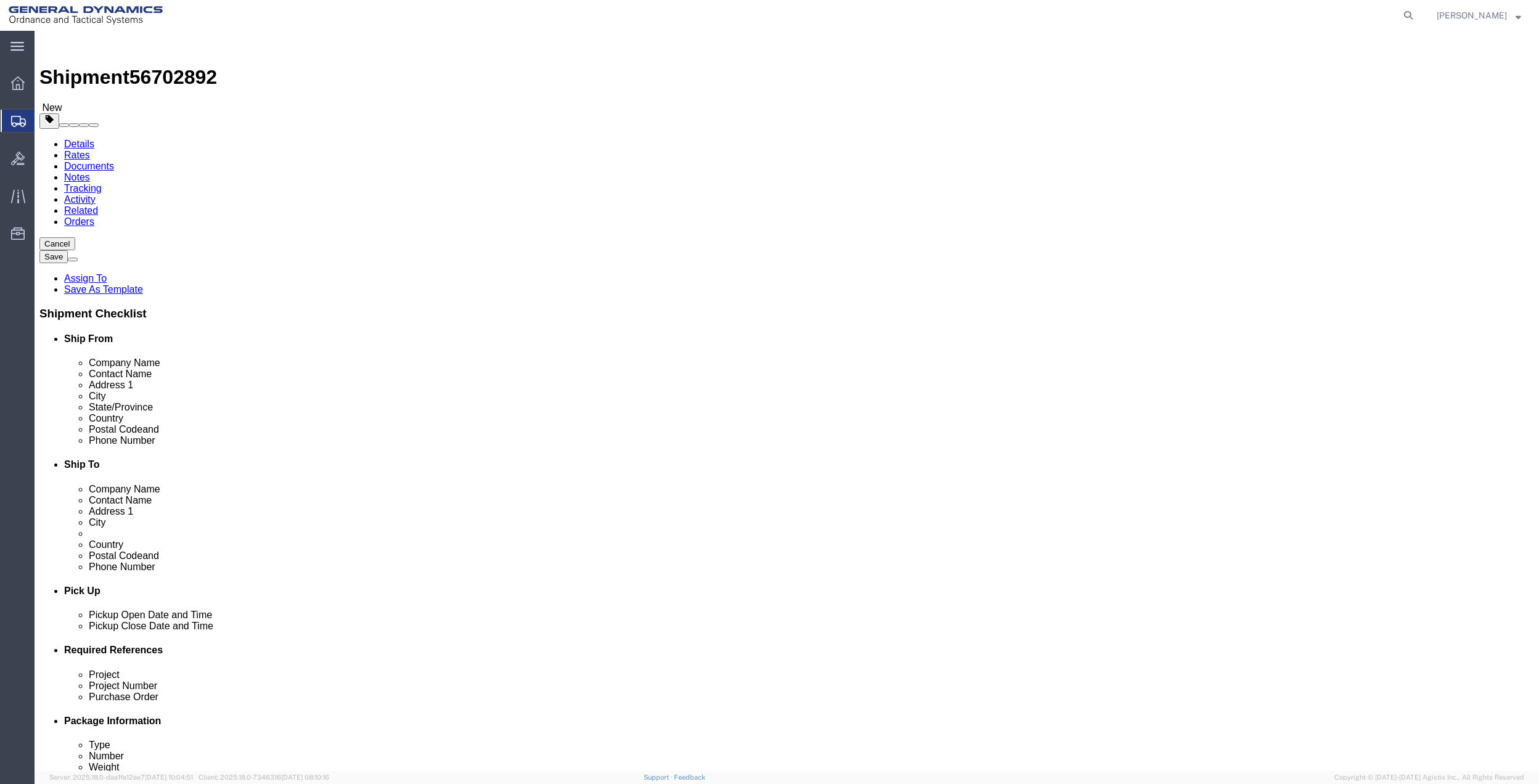
scroll to position [82, 0]
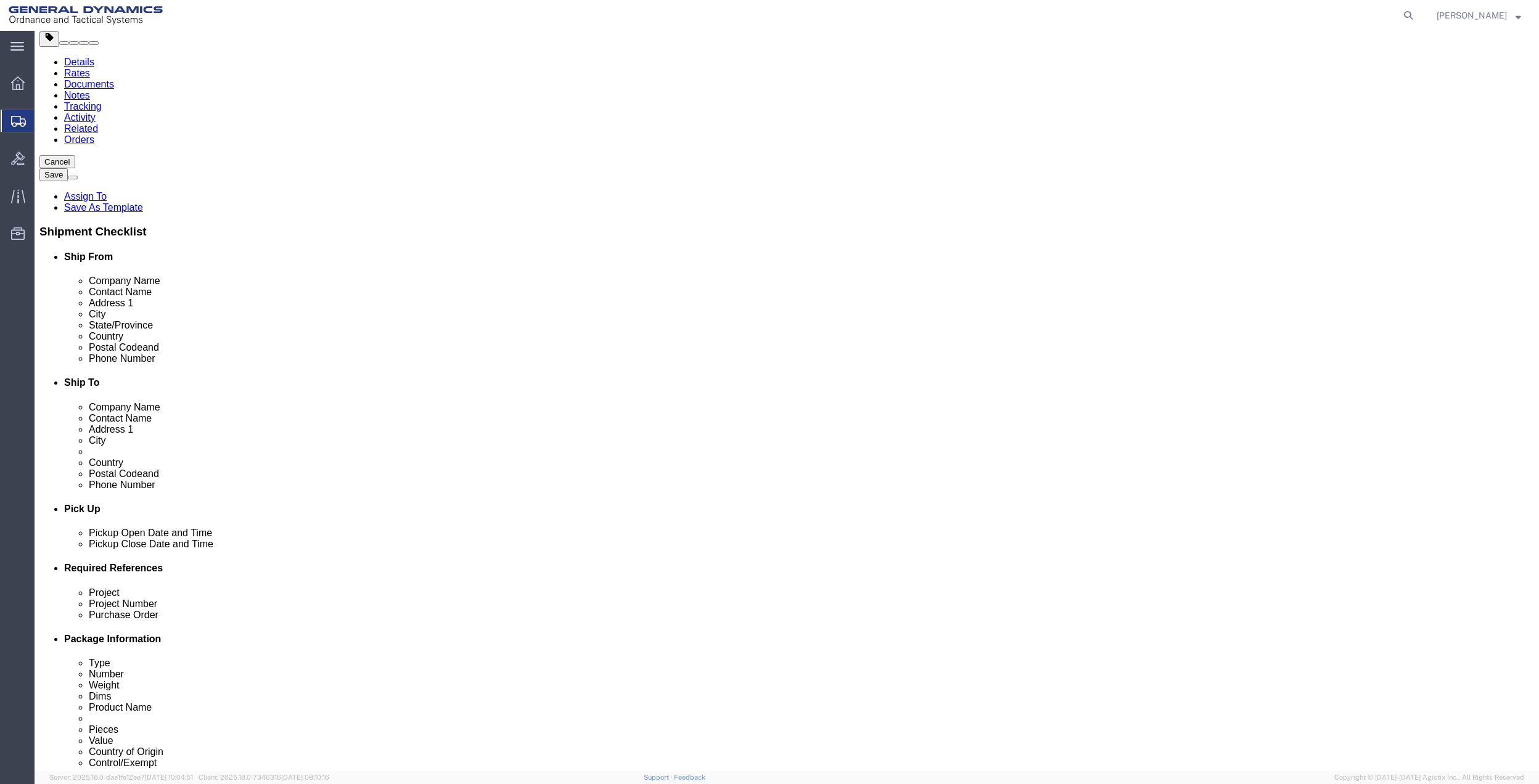
click select "Select Buyer Cost Center Department Operations Number Order Number Sales Person"
select select "COSTCENTER"
click select "Select Buyer Cost Center Department Operations Number Order Number Sales Person"
click select "Select Carriage Insurance Paid Carriage Paid To Cost and Freight Cost Insurance…"
select select "CIP"
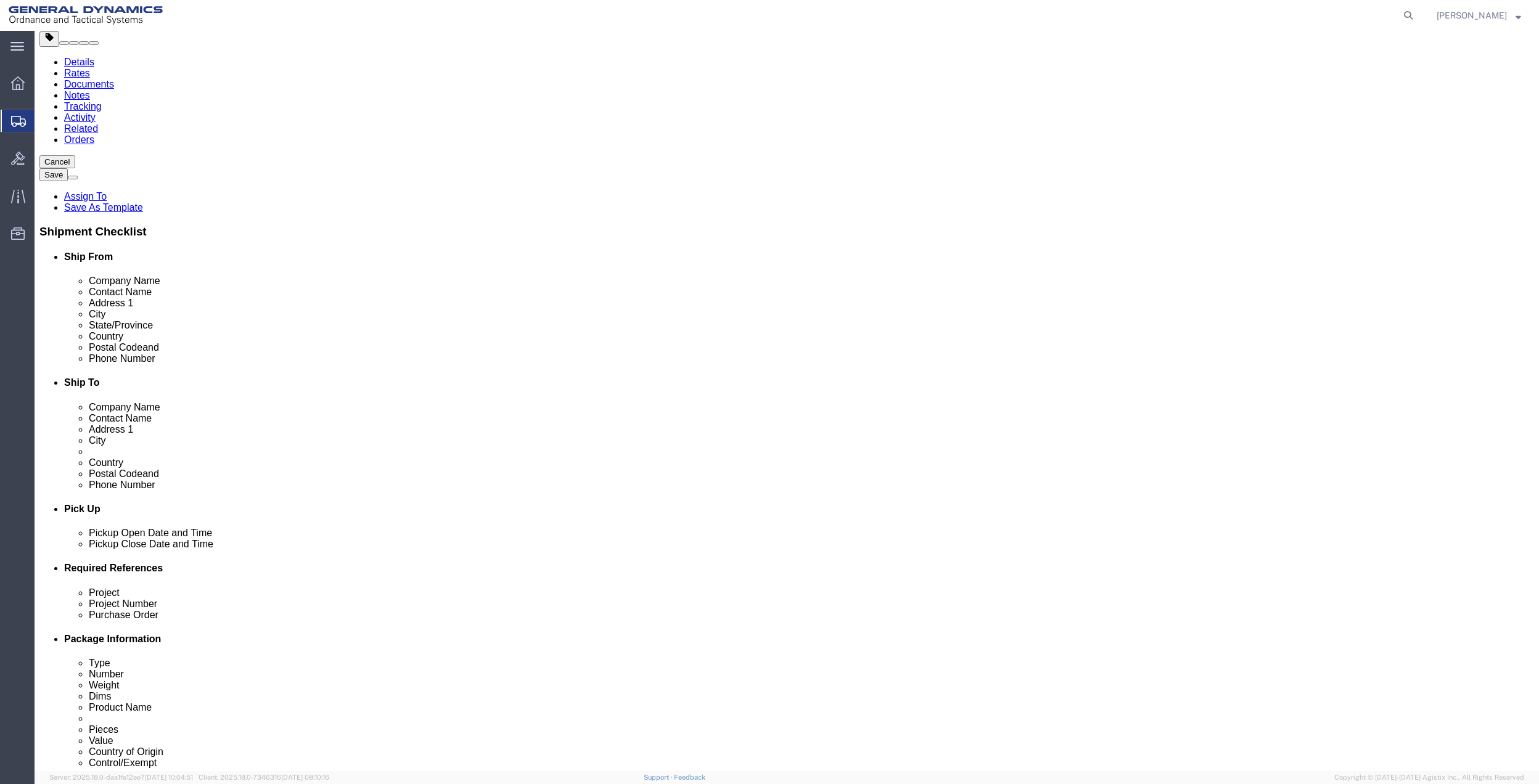
click select "Select Carriage Insurance Paid Carriage Paid To Cost and Freight Cost Insurance…"
select select "SHIP"
click select "Select Recipient Account Sender/Shipper Third Party Account"
select select "THRD"
click select "Select Recipient Account Sender/Shipper Third Party Account"
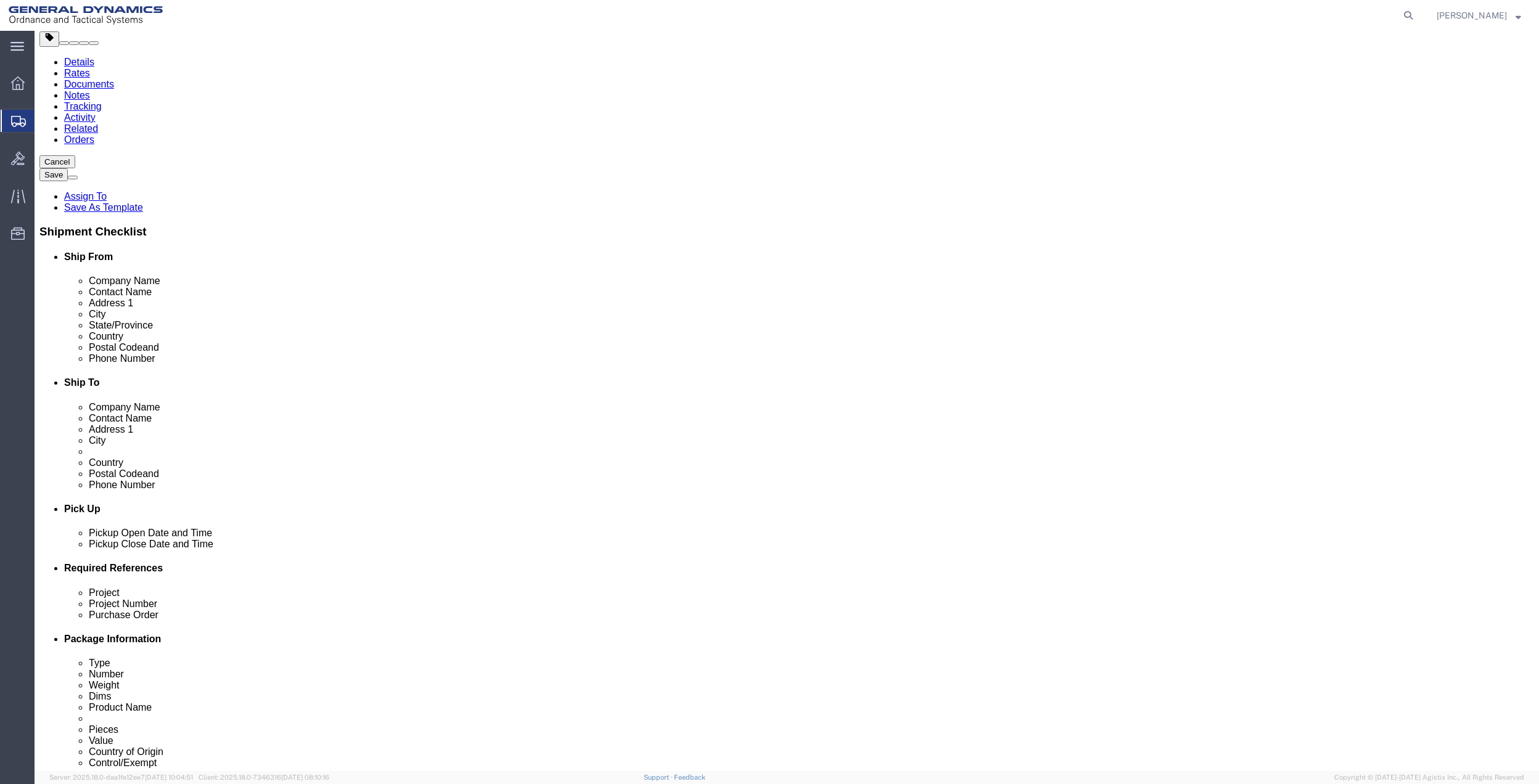
click div "Billing Location Select Select My Profile Location GD-OTS [GEOGRAPHIC_DATA] (Co…"
click select "Select Recipient Account Sender/Shipper Third Party Account"
select select "THRD"
click select "Select Recipient Account Sender/Shipper Third Party Account"
select select
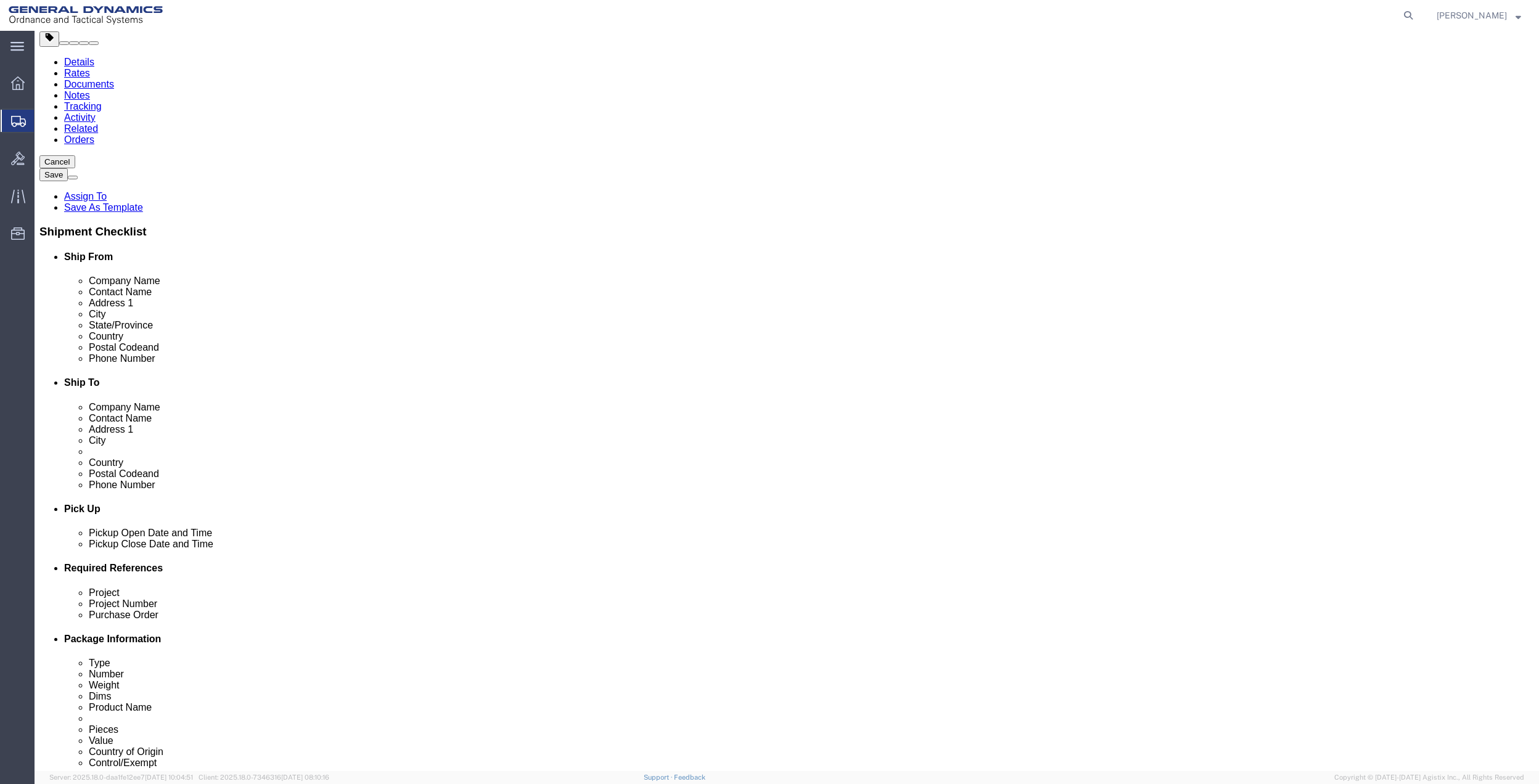
select select
click select "Select Free of Charge Free of Cost NET 30 NET 45 NET 60 See Comment"
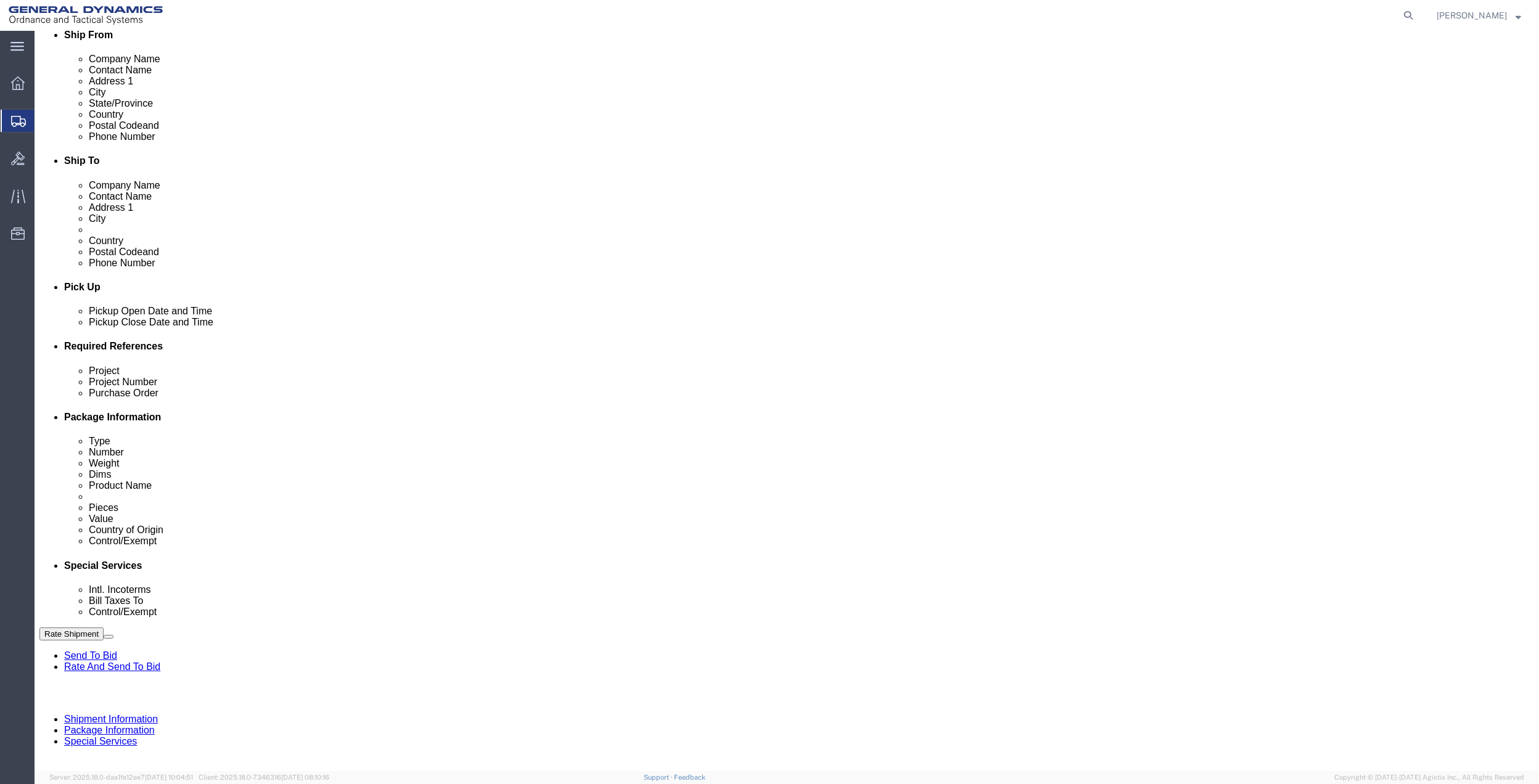
scroll to position [329, 0]
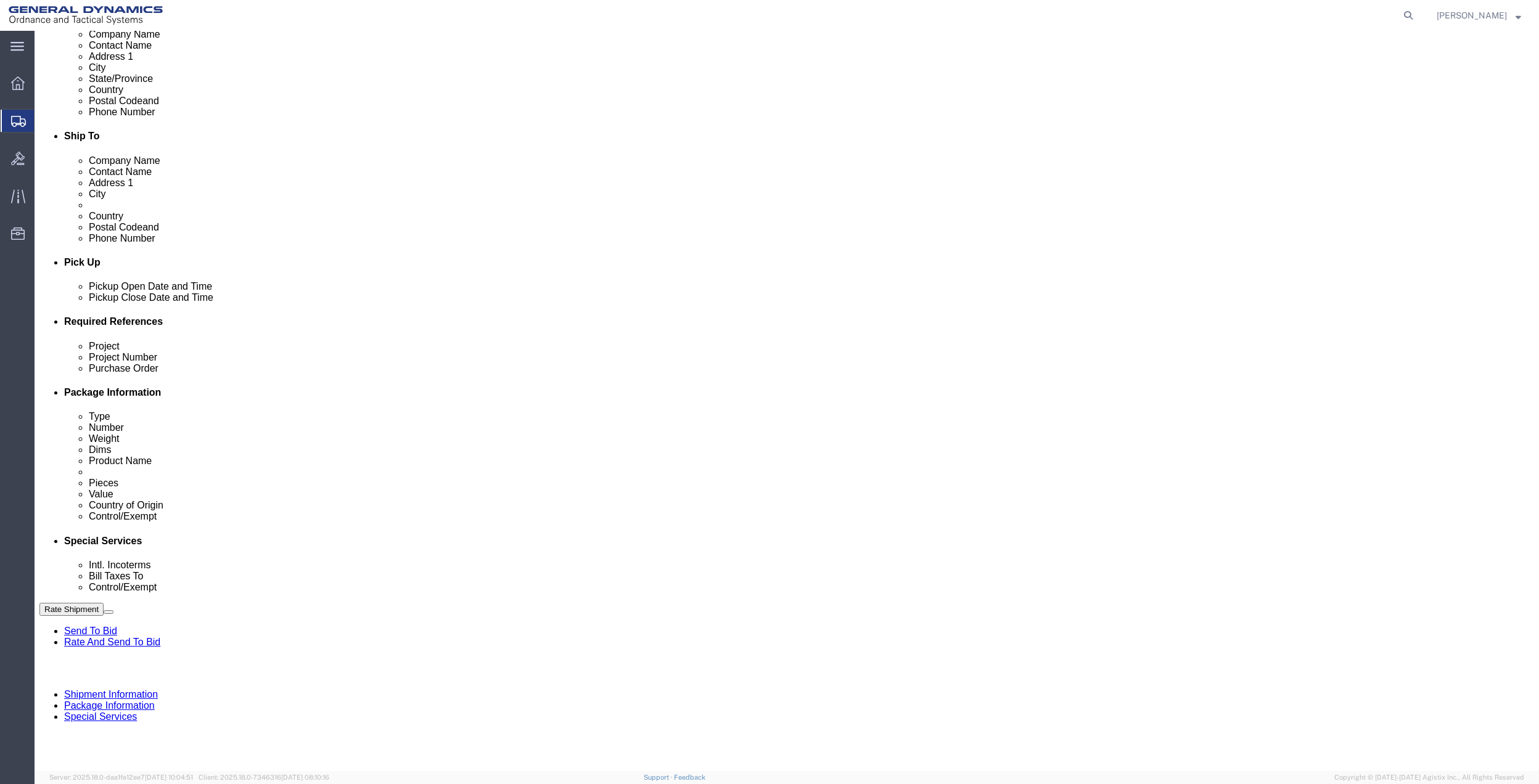
click input "text"
click p "- GEDOTS %DATA 2 LOGISTICS - (GEDOTS %DATA 2 LOGISTICS) [GEOGRAPHIC_DATA][PERSO…"
type input "GEDOTS %DATA 2 LOGISTICS"
type input "PO BOX 61050"
select select "US"
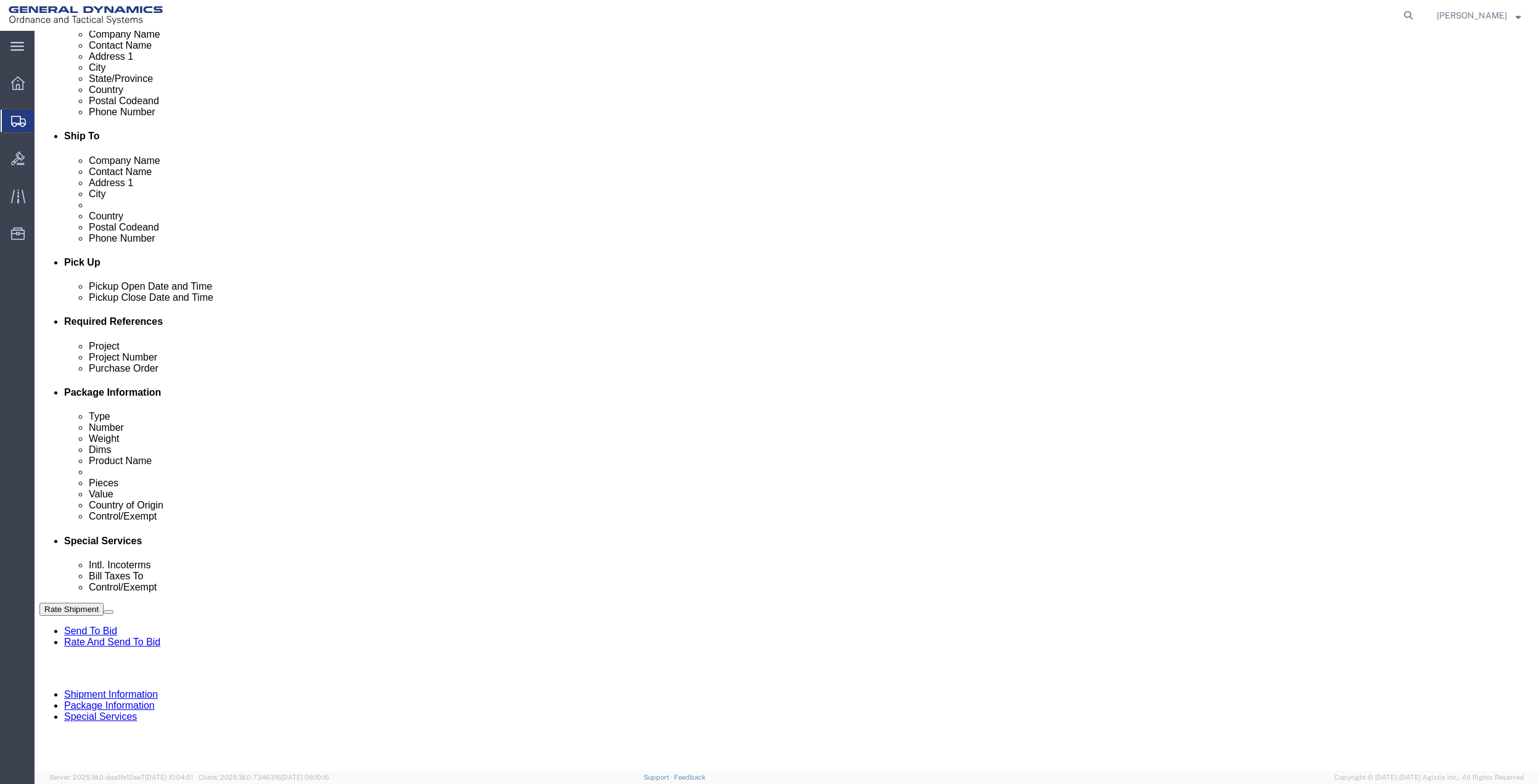
type input "GEDOTS %DATA 2 LOGISTICS"
type input "FORT [PERSON_NAME]"
type input "33906"
select select "FL"
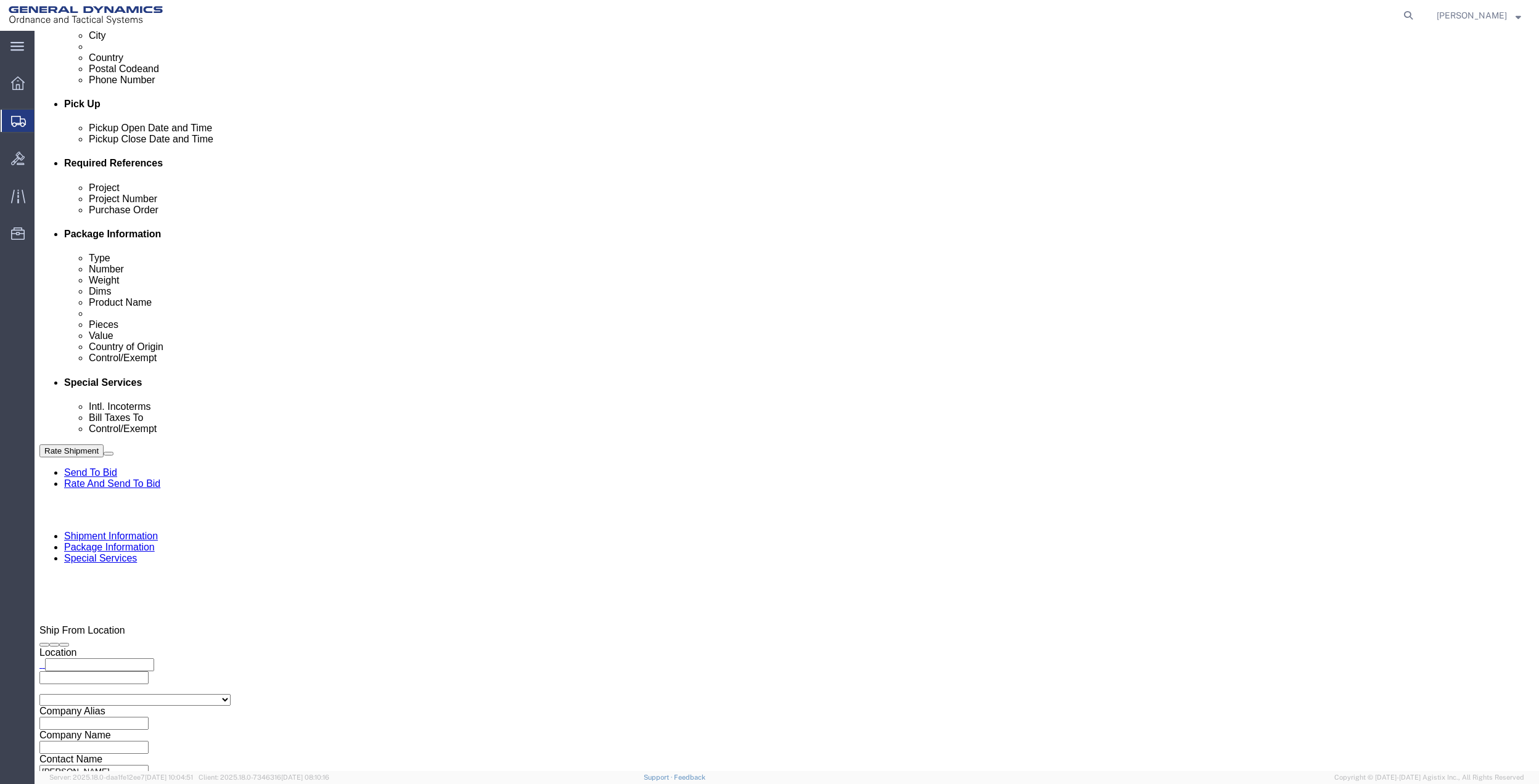
scroll to position [657, 0]
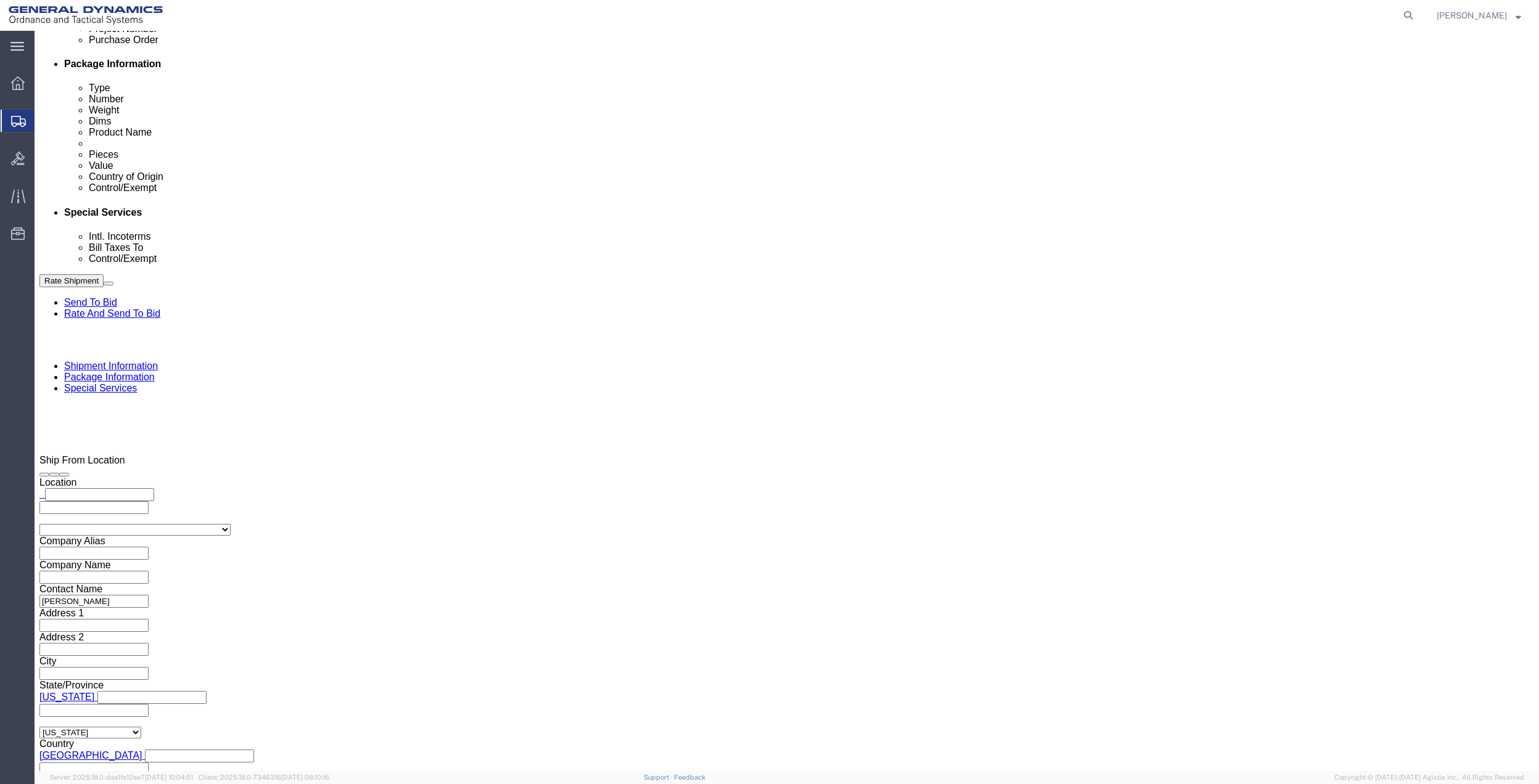
type input "GEDOTS %DATA 2 LOGISTICS"
click select "Select"
click select "Select ATF BIS DEA EPA FDA FTR ITAR OFAC Other (OPA)"
select select "FTR"
click select "Select ATF BIS DEA EPA FDA FTR ITAR OFAC Other (OPA)"
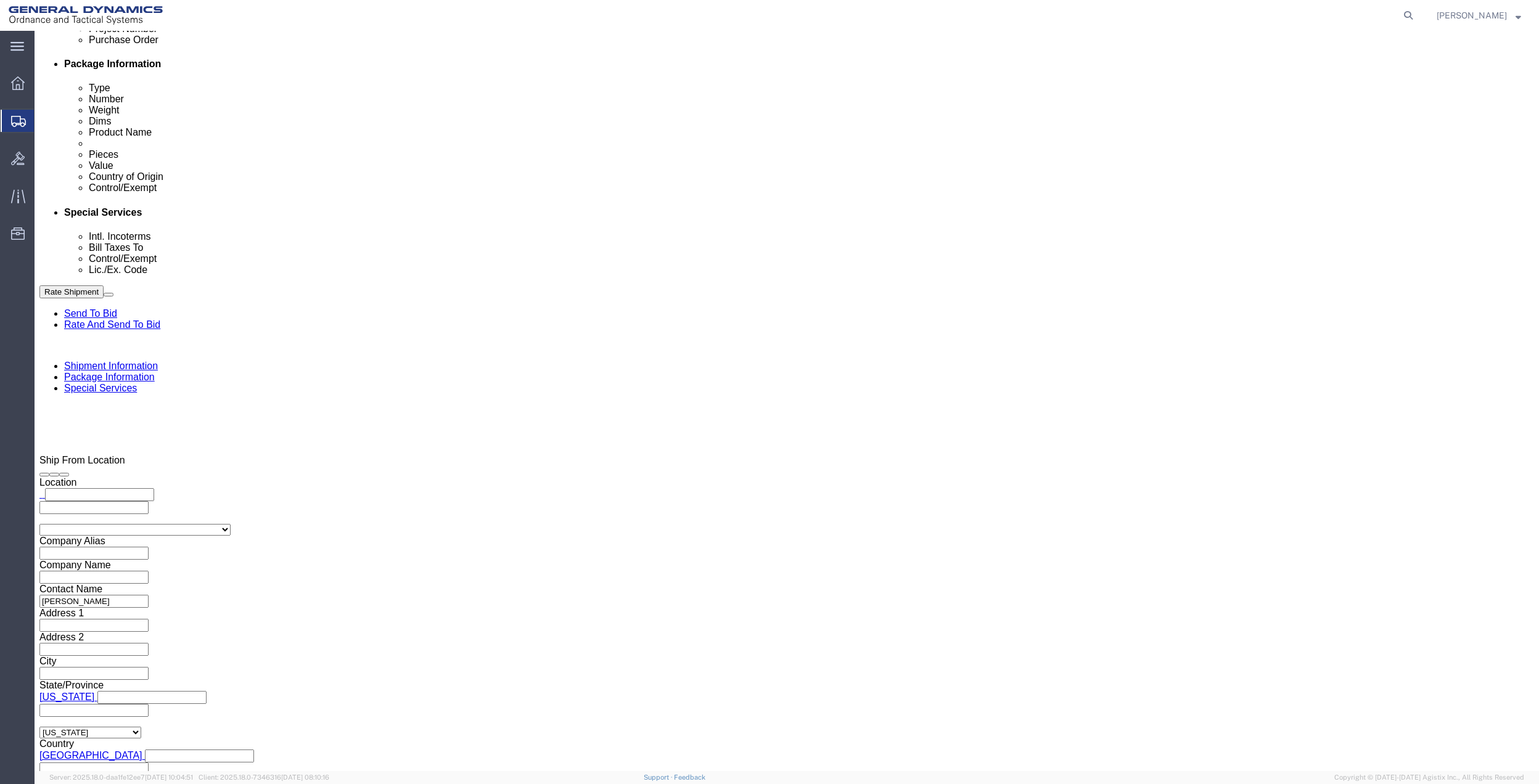
click select "Select 30.2(d)(2) 30.36 30.37(a) 30.37(f) 30.37(g) 30.37(h) 30.37(i) 30.37(j) 3…"
select select "30.37(a)"
click select "Select 30.2(d)(2) 30.36 30.37(a) 30.37(f) 30.37(g) 30.37(h) 30.37(i) 30.37(j) 3…"
click button "Rate Shipment"
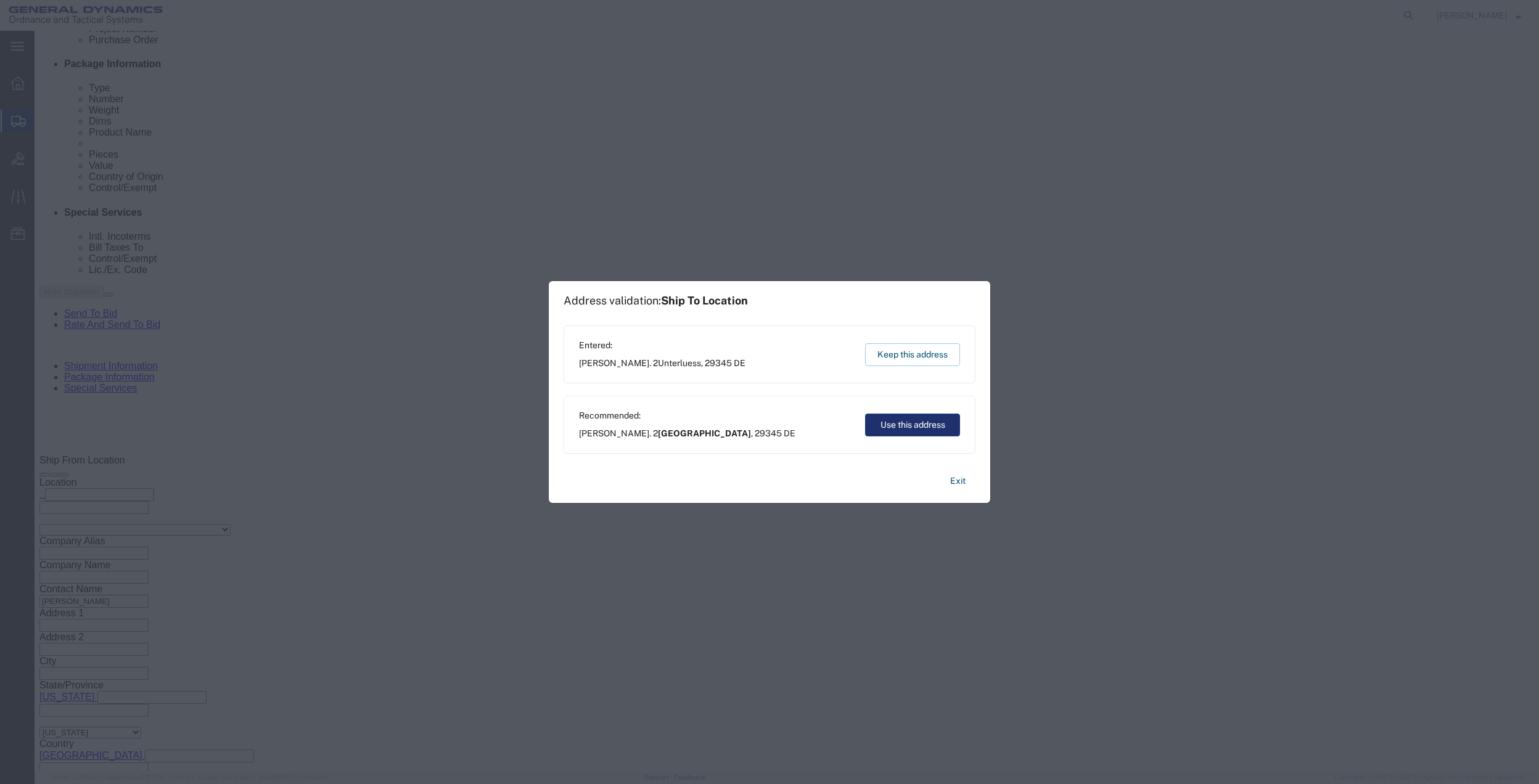
click at [883, 423] on button "Use this address" at bounding box center [912, 425] width 95 height 22
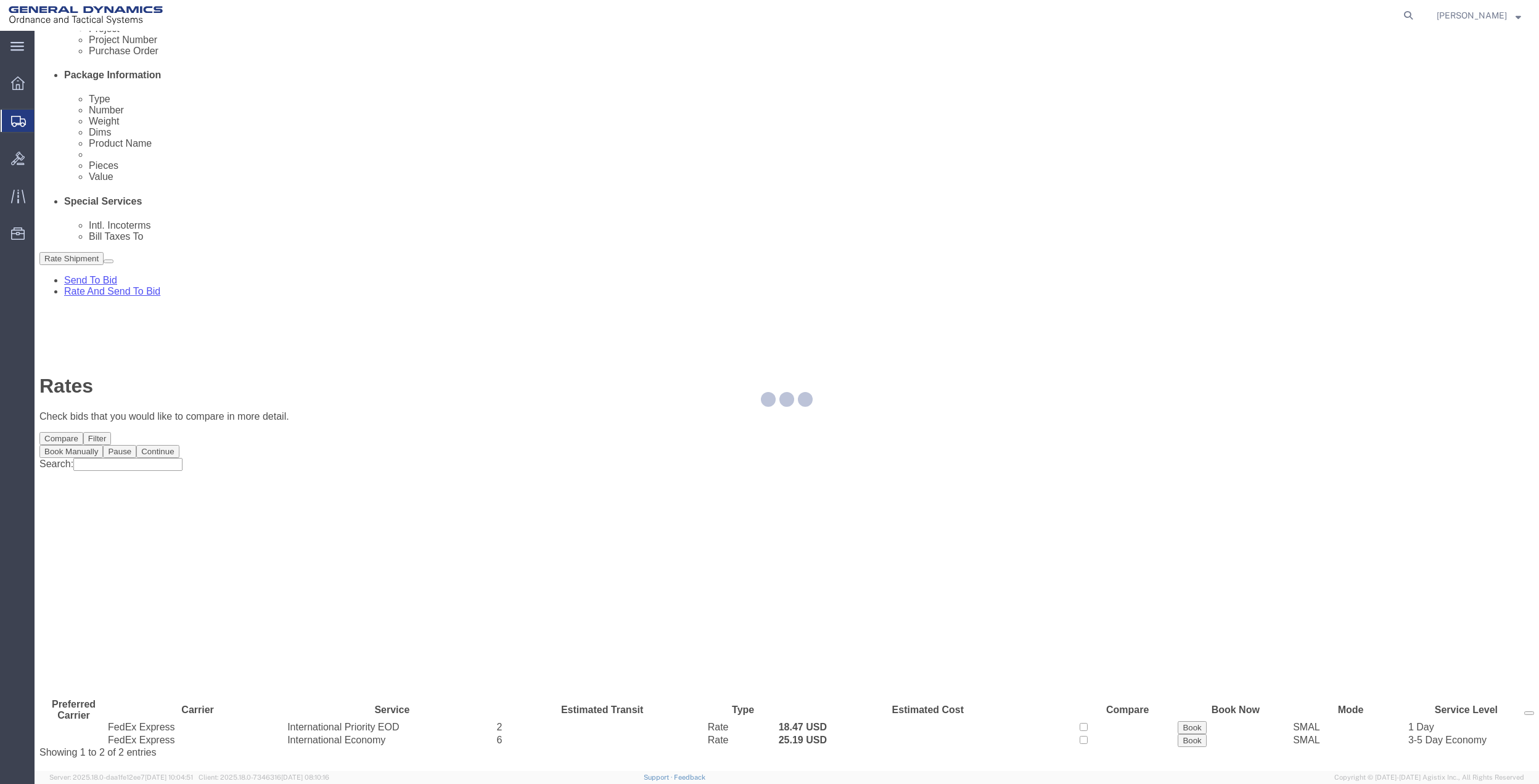
scroll to position [0, 0]
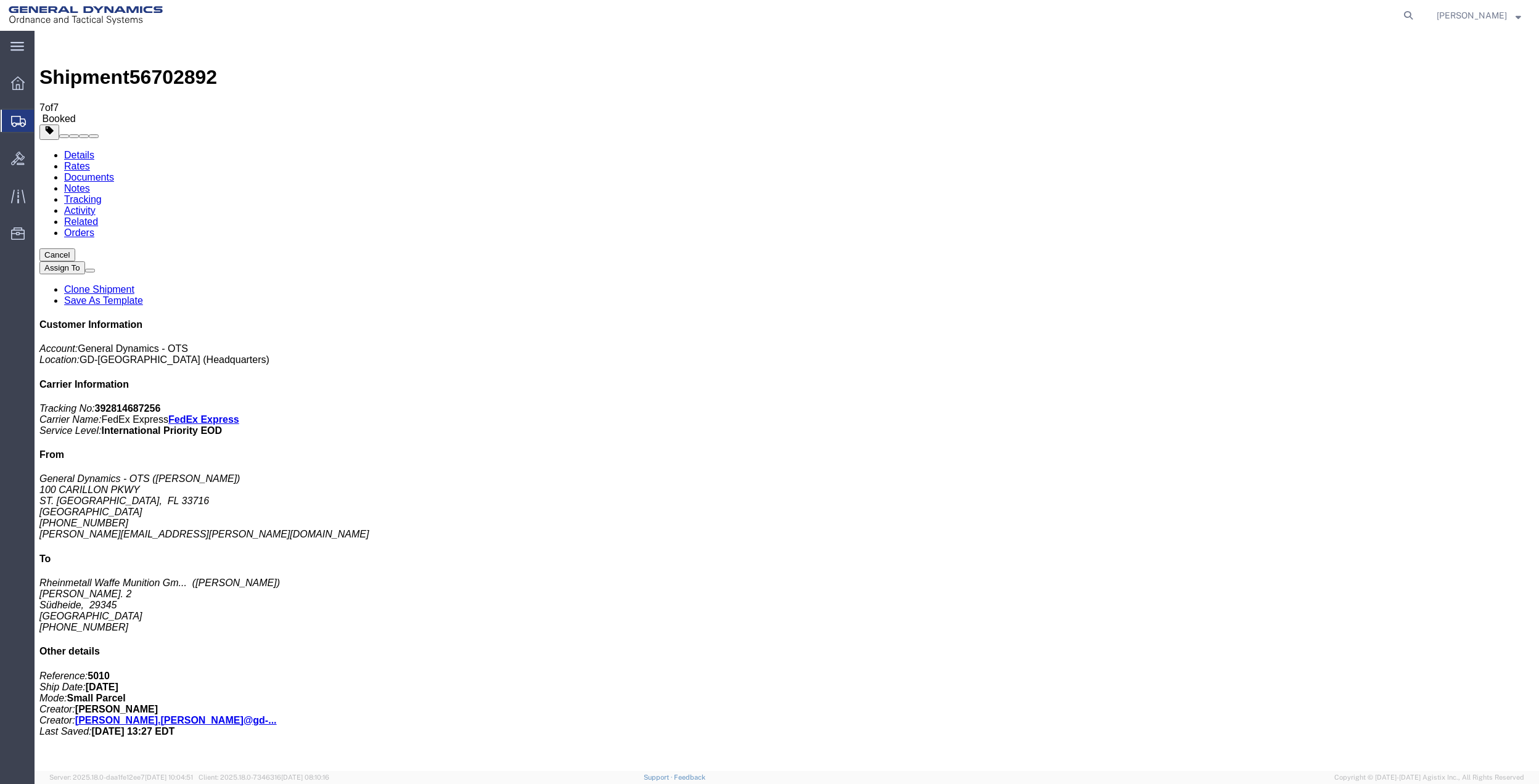
checkbox input "false"
click at [0, 0] on span "Create Shipment" at bounding box center [0, 0] width 0 height 0
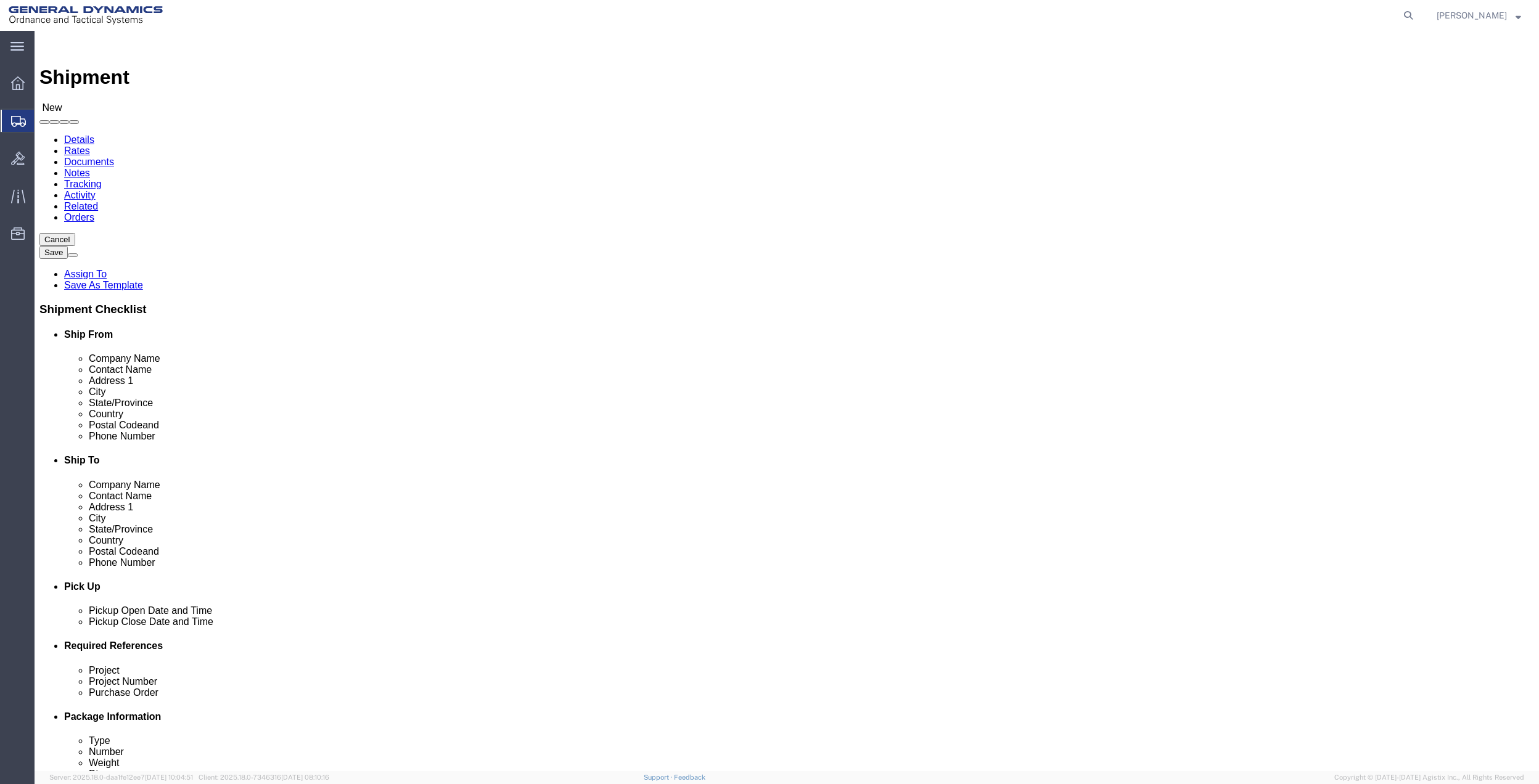
click input "text"
type input "[PERSON_NAME]"
click p "- General Dynamics - OTS - ([PERSON_NAME]) [STREET_ADDRESS]"
select select "FL"
type input "[PERSON_NAME]"
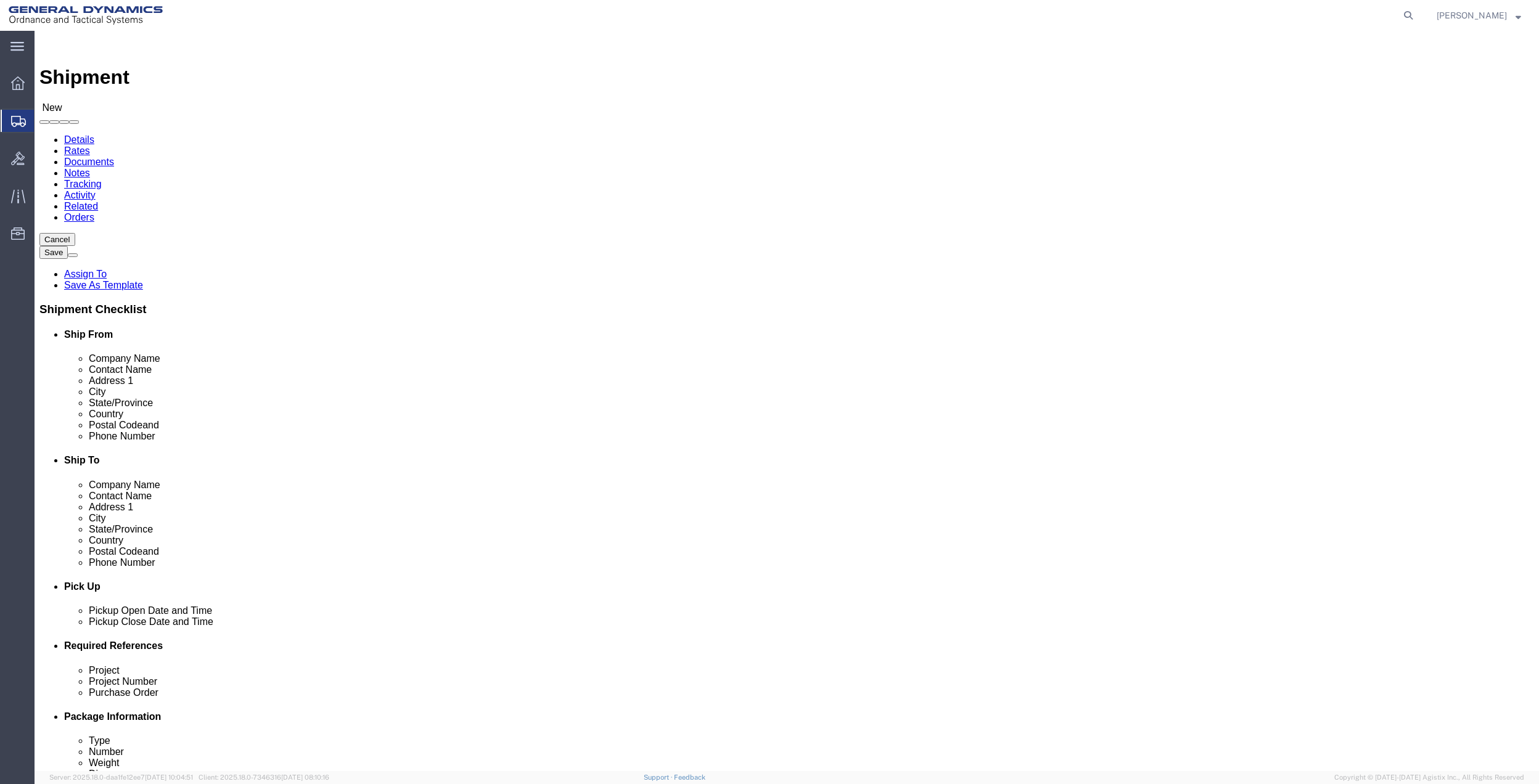
click input "text"
type input "[GEOGRAPHIC_DATA]"
click input "text"
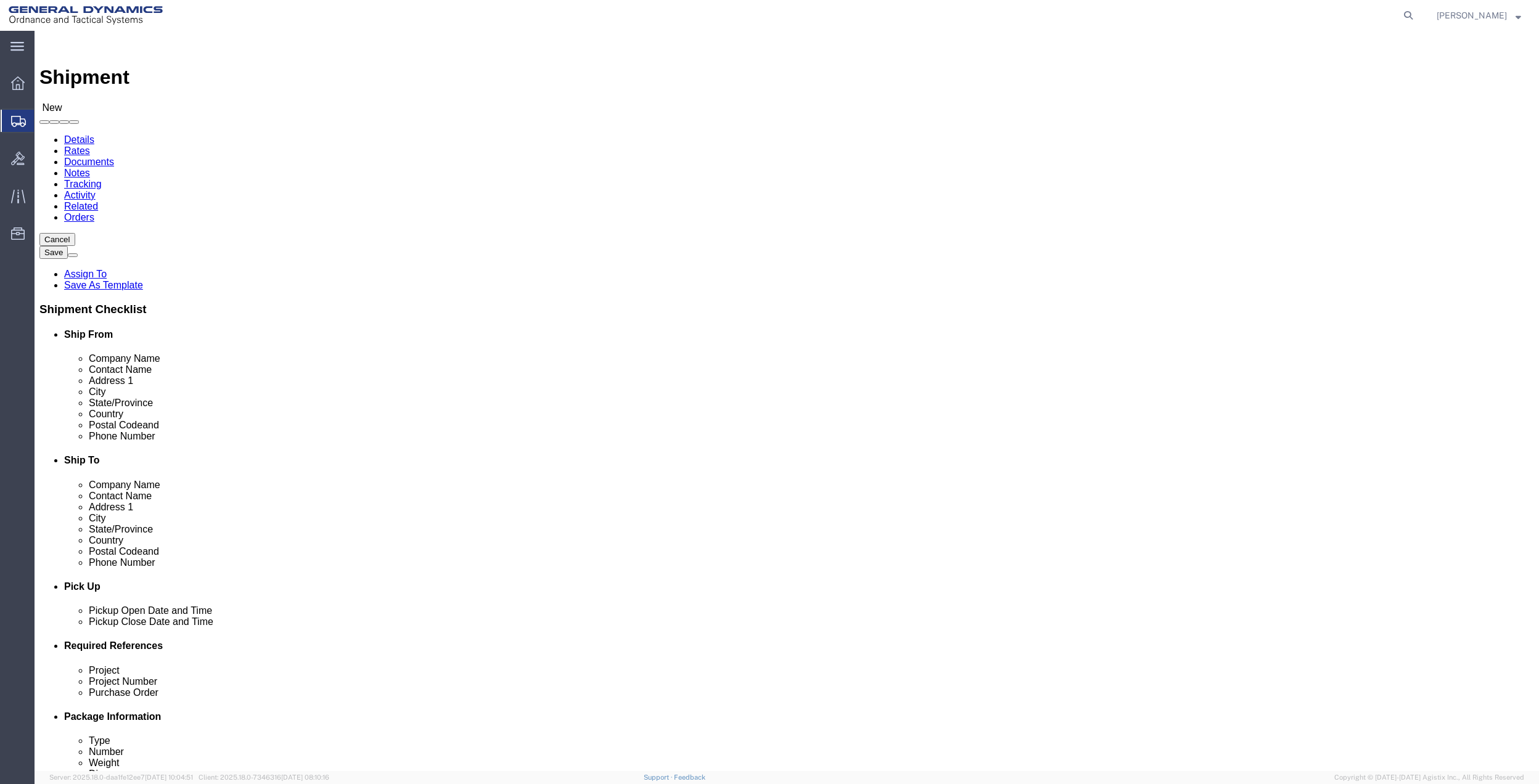
type input "ingerso"
click p "- [PERSON_NAME] industrial - (industrial tech #15768) [STREET_ADDRESS]"
select select "IL"
click input "ingerso"
click div "Company Name [PERSON_NAME]"
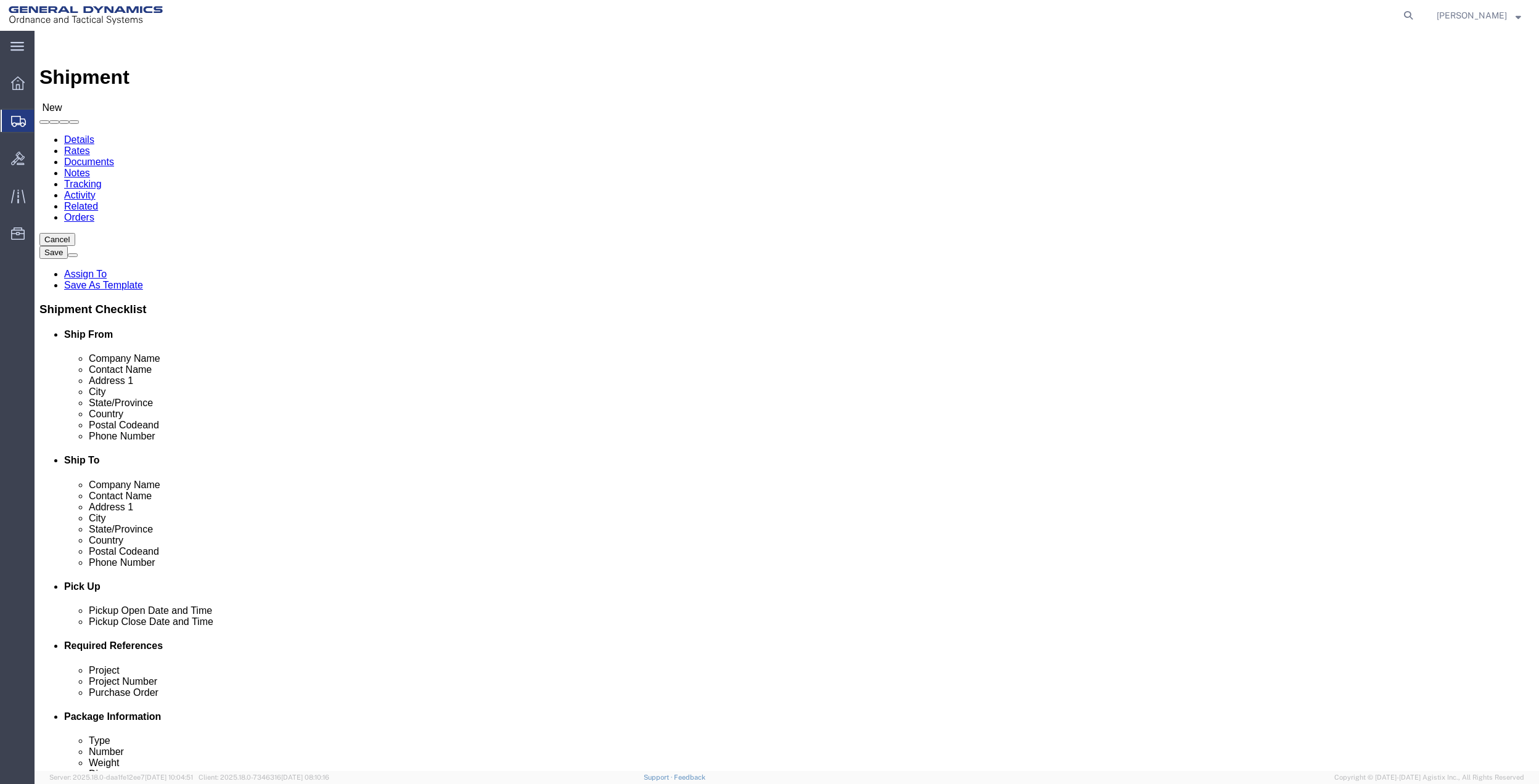
click label "Company Name"
click input "[PERSON_NAME] industrial"
type input "[PERSON_NAME] COMPANY"
drag, startPoint x: 956, startPoint y: 259, endPoint x: 774, endPoint y: 255, distance: 182.0
click div "Contact Name"
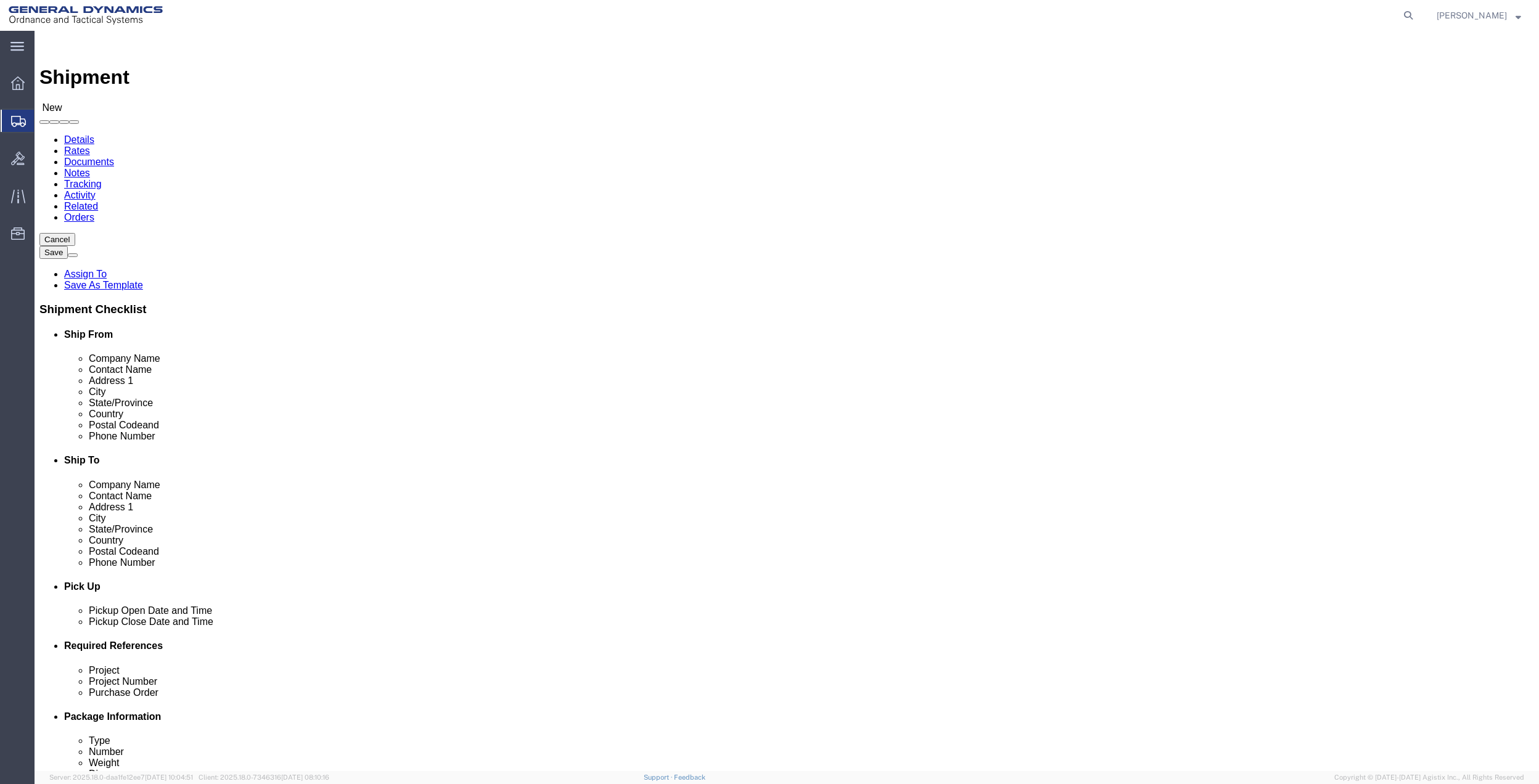
drag, startPoint x: 985, startPoint y: 231, endPoint x: 770, endPoint y: 241, distance: 215.2
click div "Location Select Select My Profile Location GD-OTS [GEOGRAPHIC_DATA] (Commerce) …"
drag, startPoint x: 972, startPoint y: 251, endPoint x: 671, endPoint y: 249, distance: 301.0
click div "Contact Name"
paste input "gersoll-rand COMPANY"
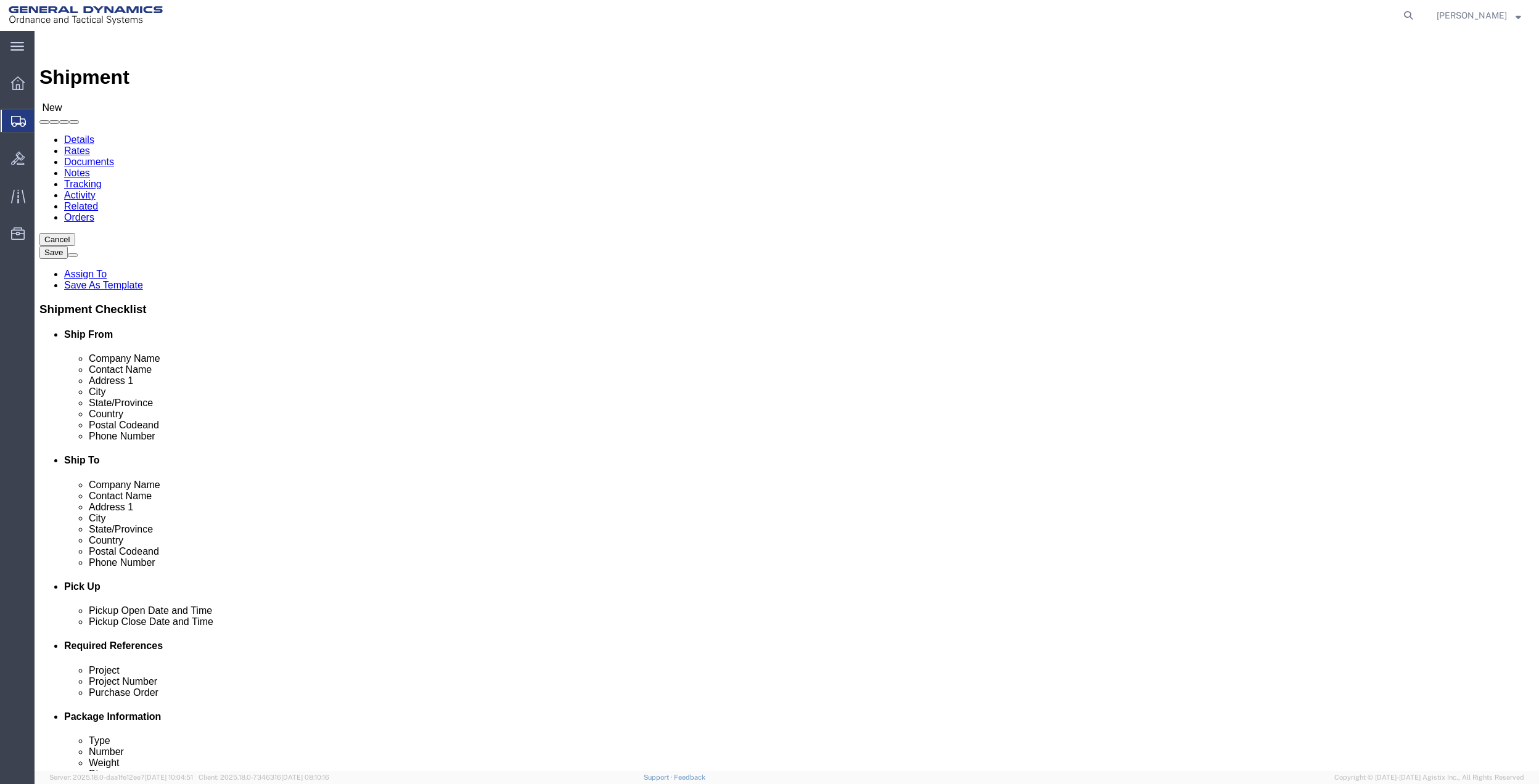
type input "[PERSON_NAME] COMPANY"
click input "text"
click label "Address 1"
click input "text"
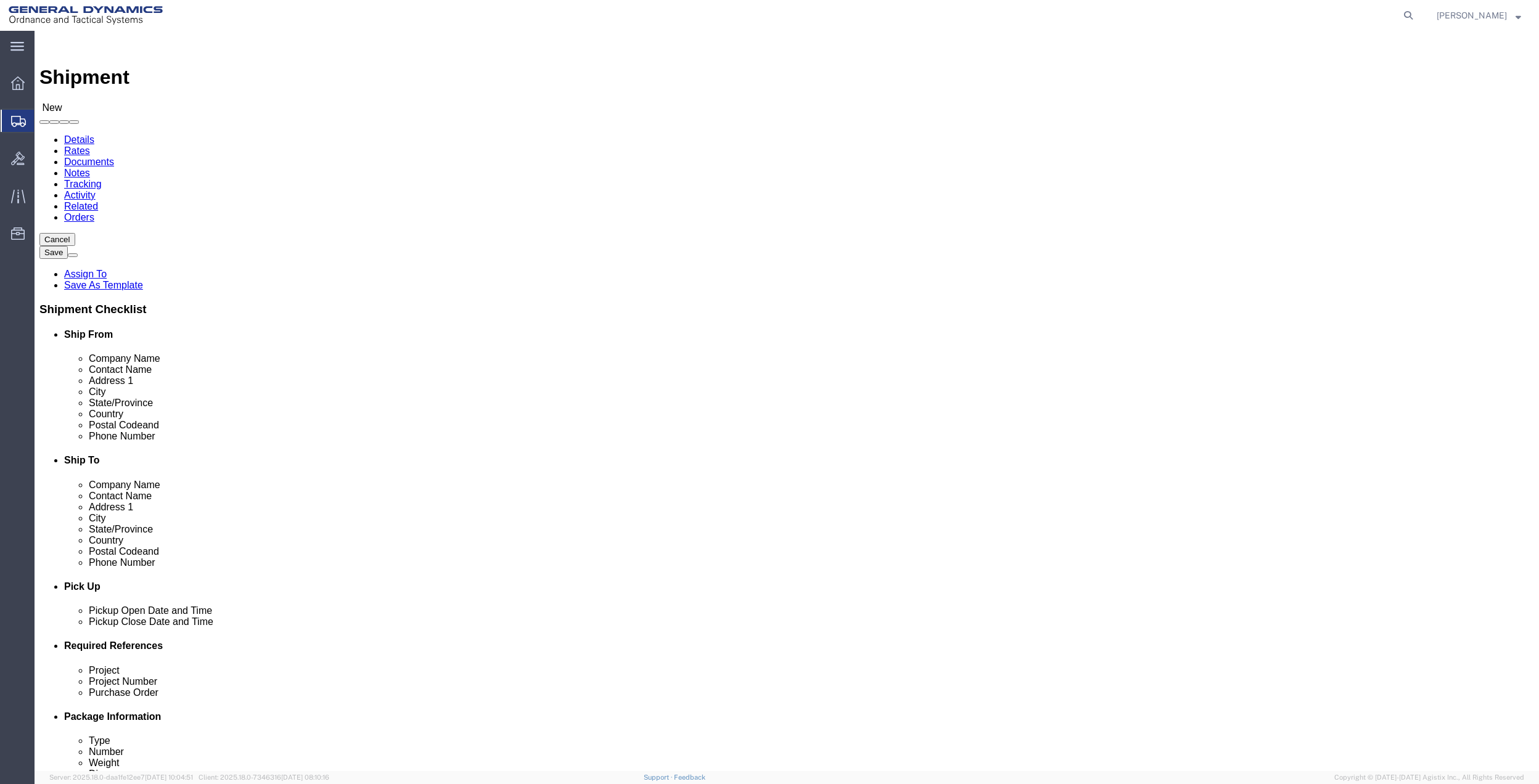
click input "text"
type input "15768 COLLECTION CENTER DR"
click input "text"
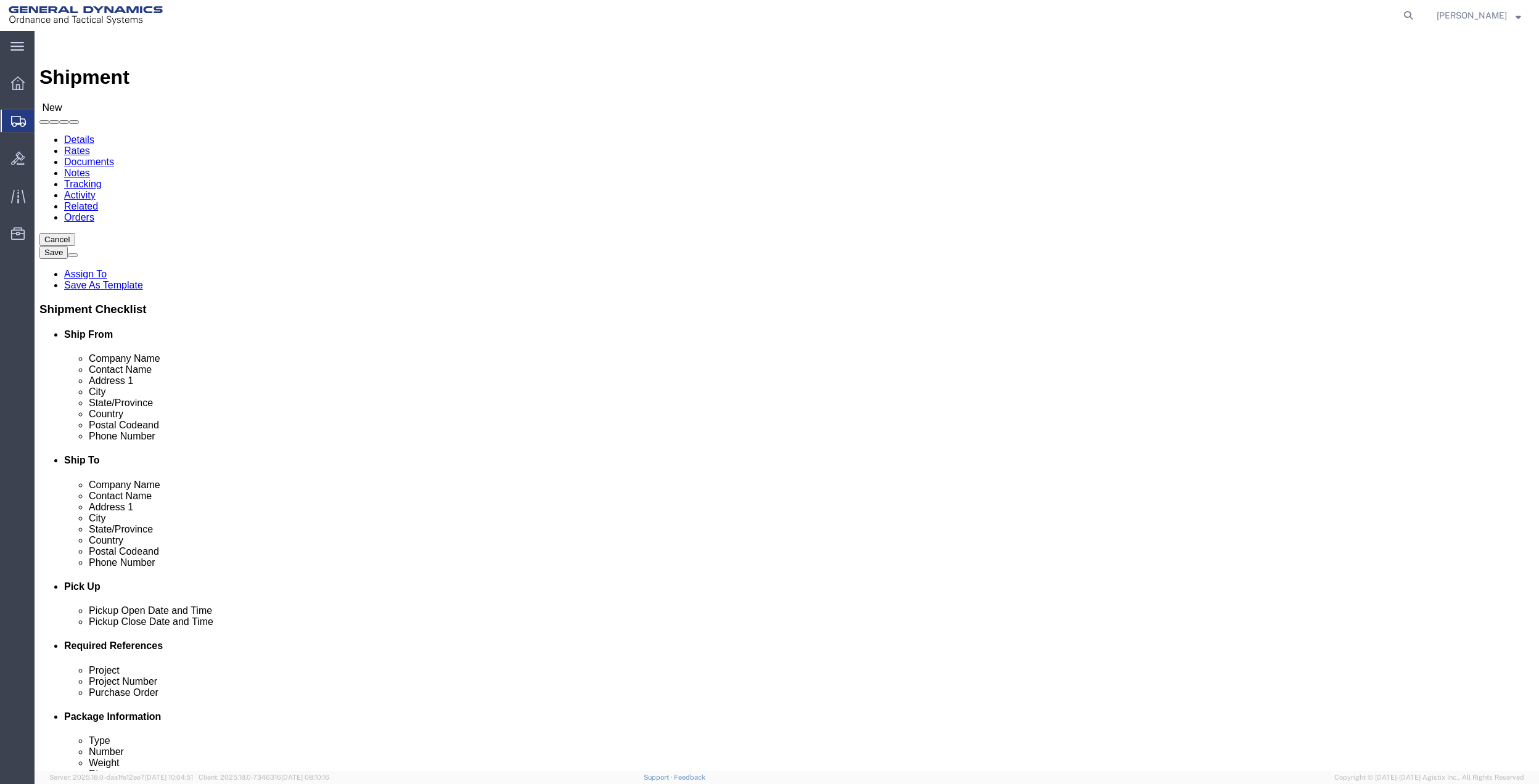
type input "4th fl"
click input "Postal Code"
type input "60693"
click input "text"
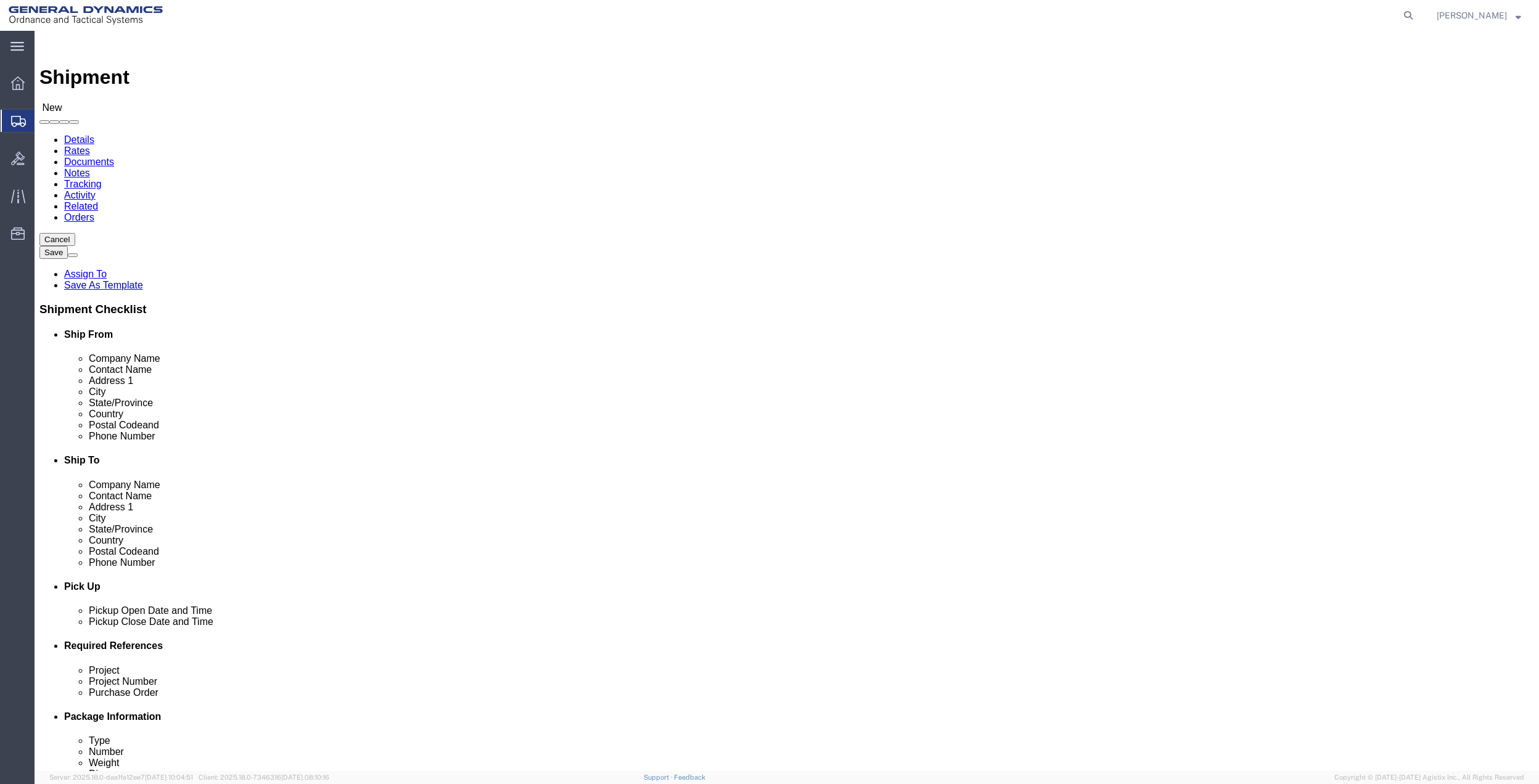
click input "text"
type input "[PHONE_NUMBER]"
drag, startPoint x: 976, startPoint y: 418, endPoint x: 980, endPoint y: 414, distance: 5.7
click input "text"
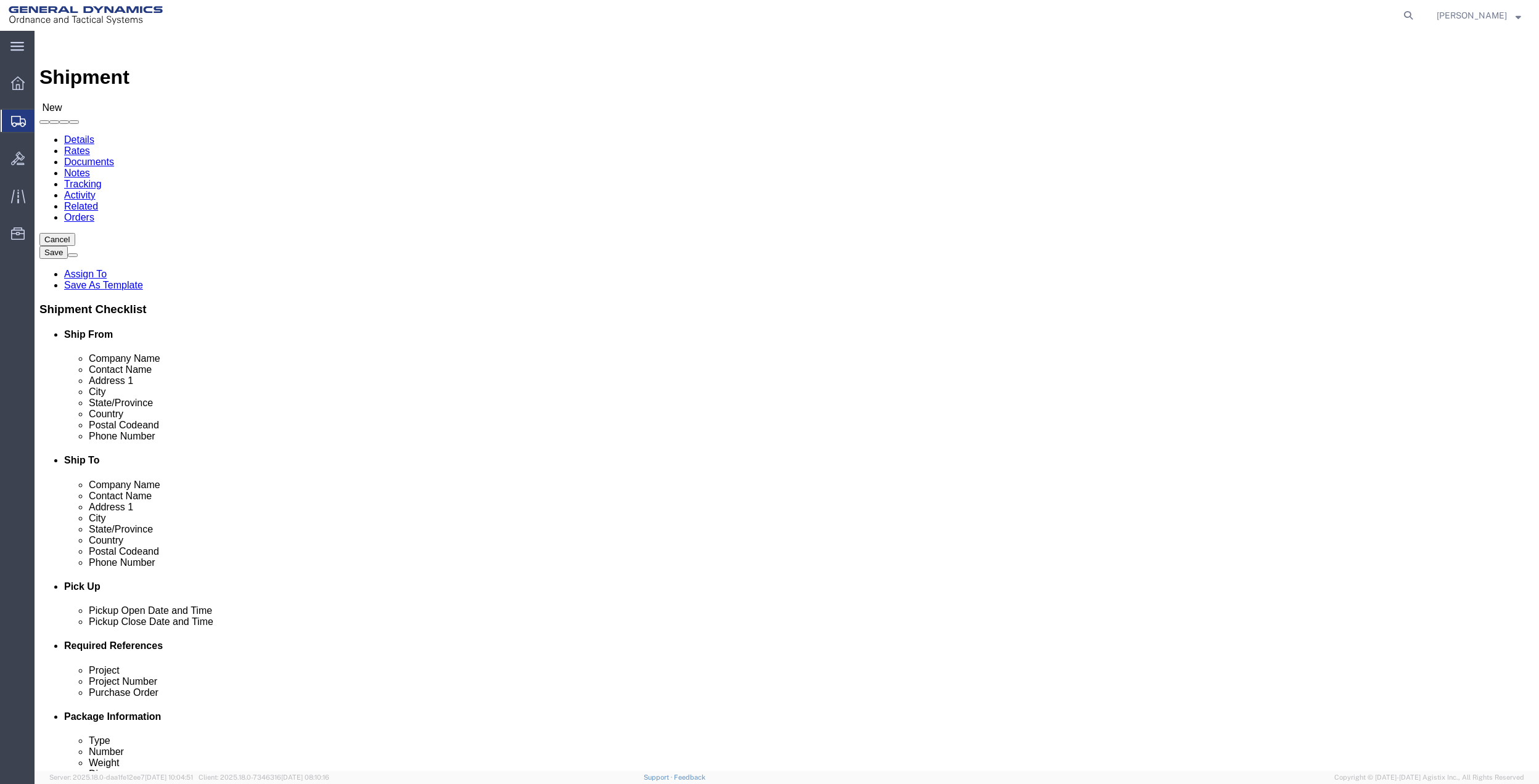
paste input "[PHONE_NUMBER]"
type input "[PHONE_NUMBER]"
click span
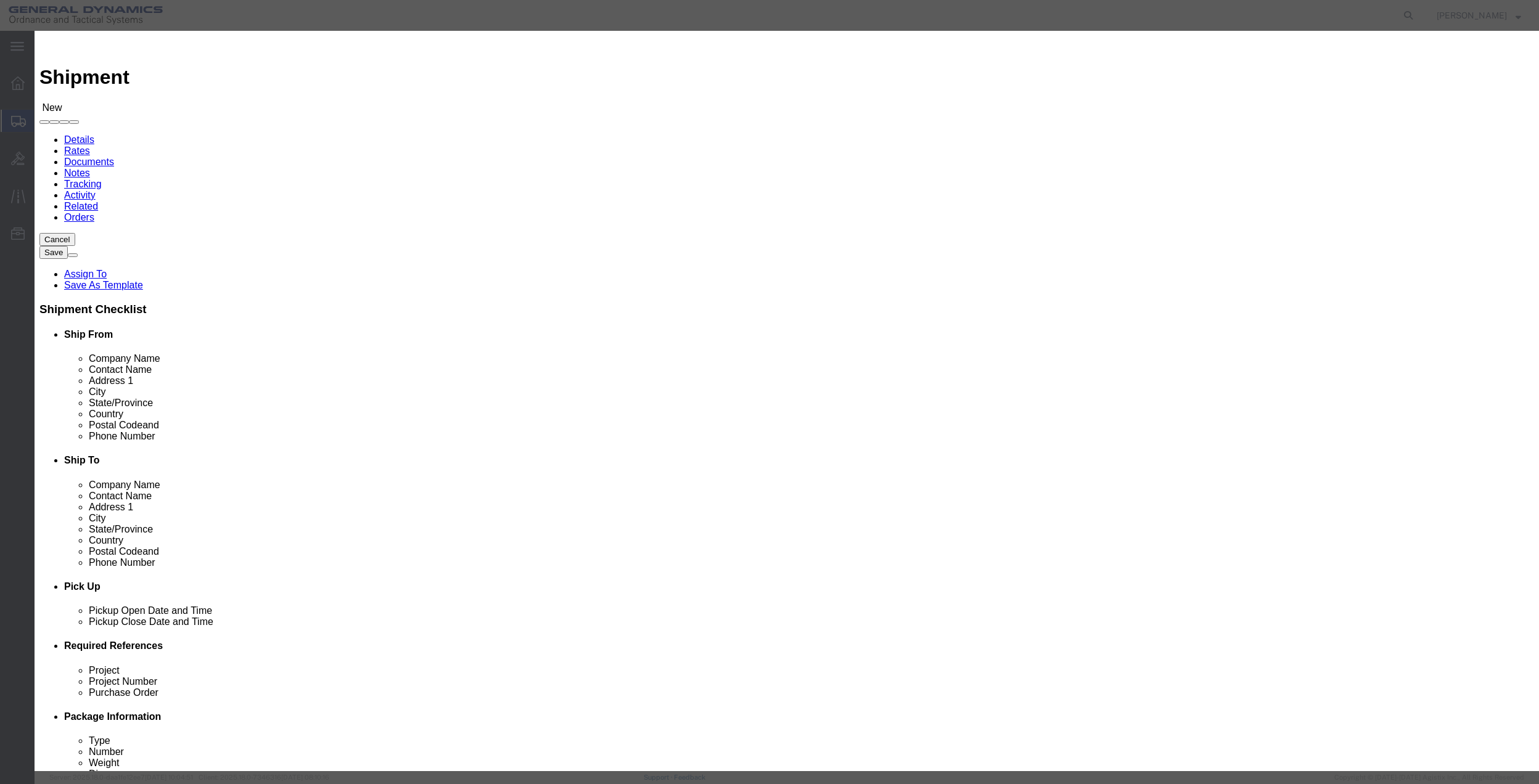
click input "checkbox"
checkbox input "true"
click button "Save"
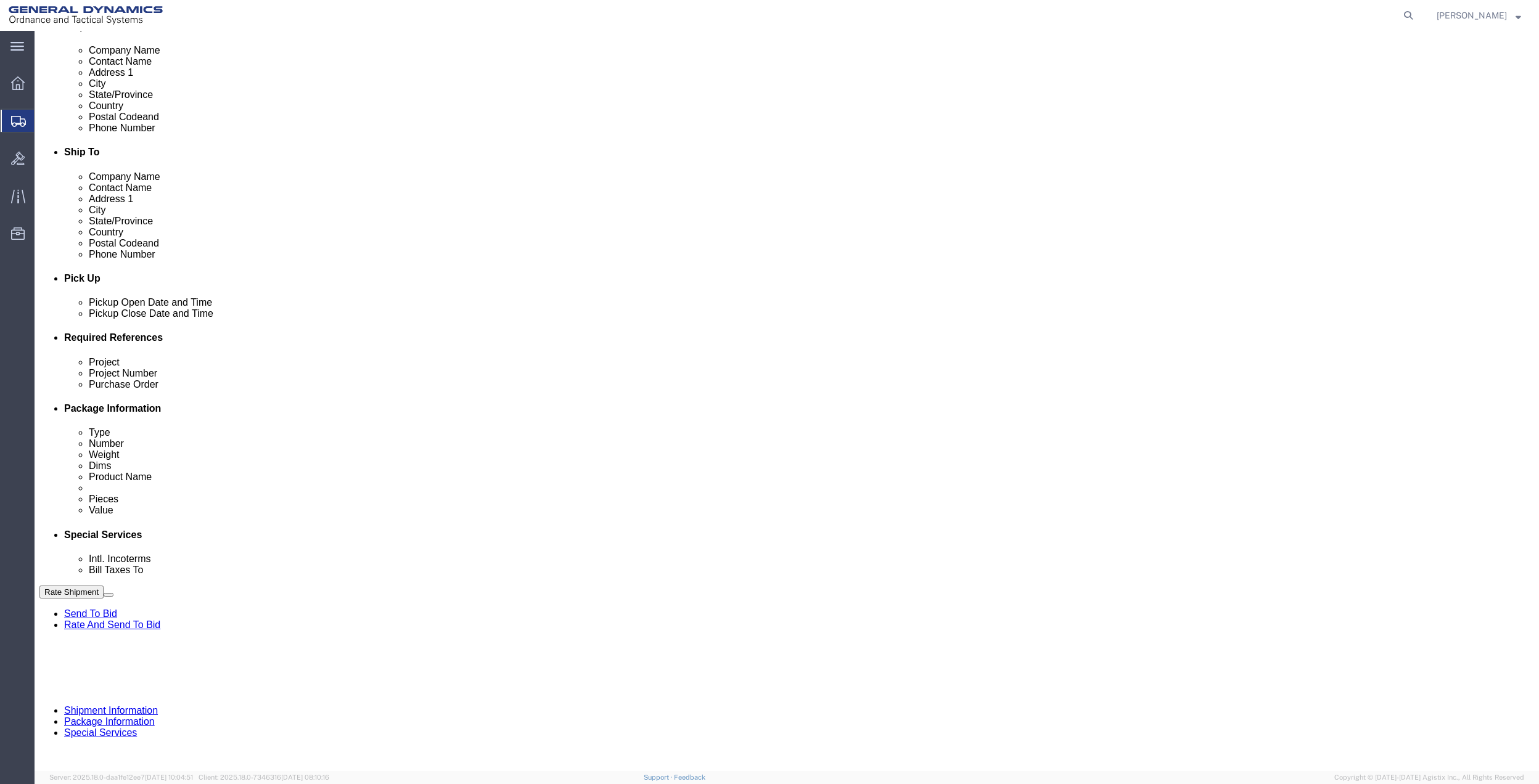
scroll to position [322, 0]
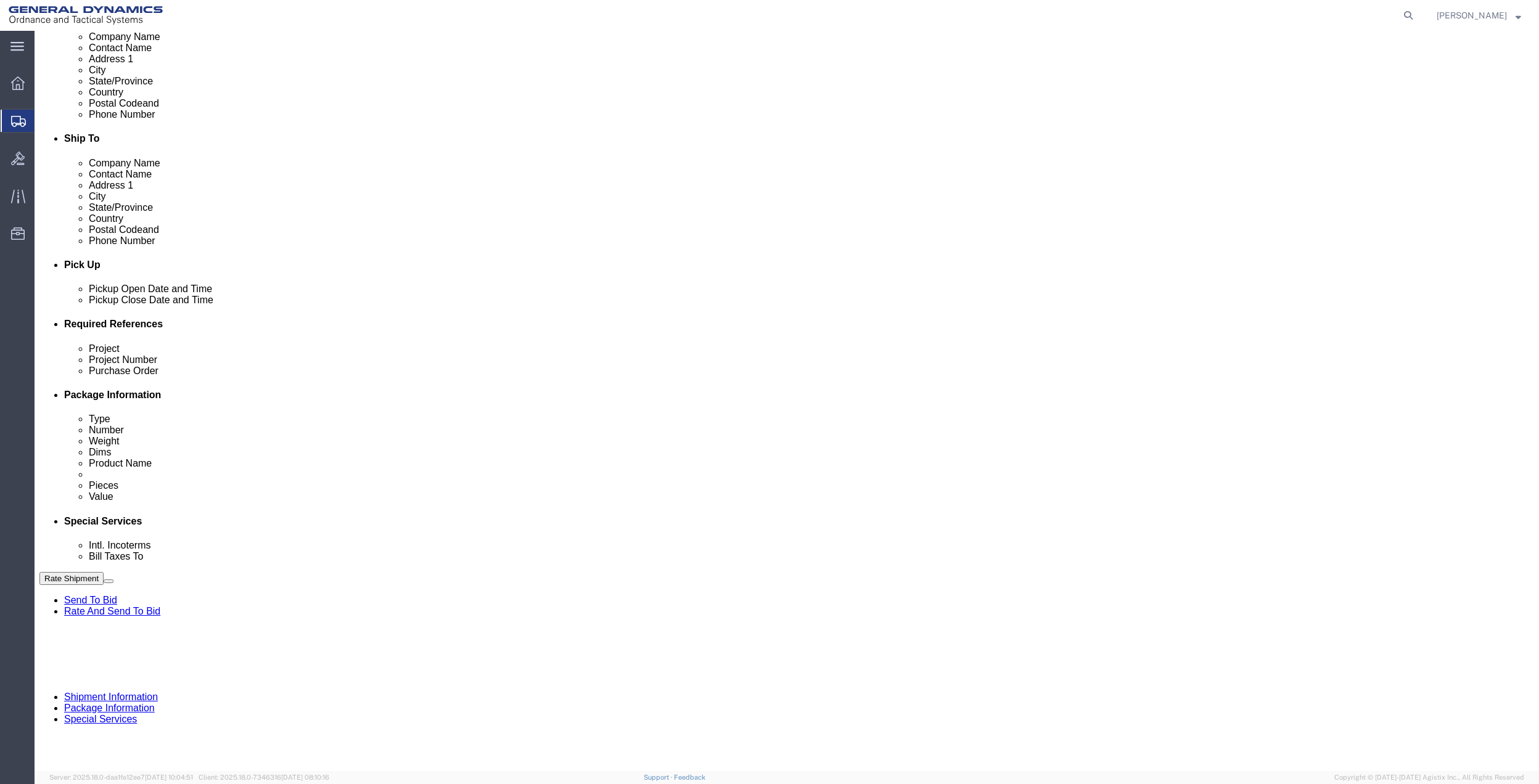
click button "Add reference"
click input "text"
type input "AFM MESQUITE 50"
click input "text"
paste input "AFM MESQUITE 50"
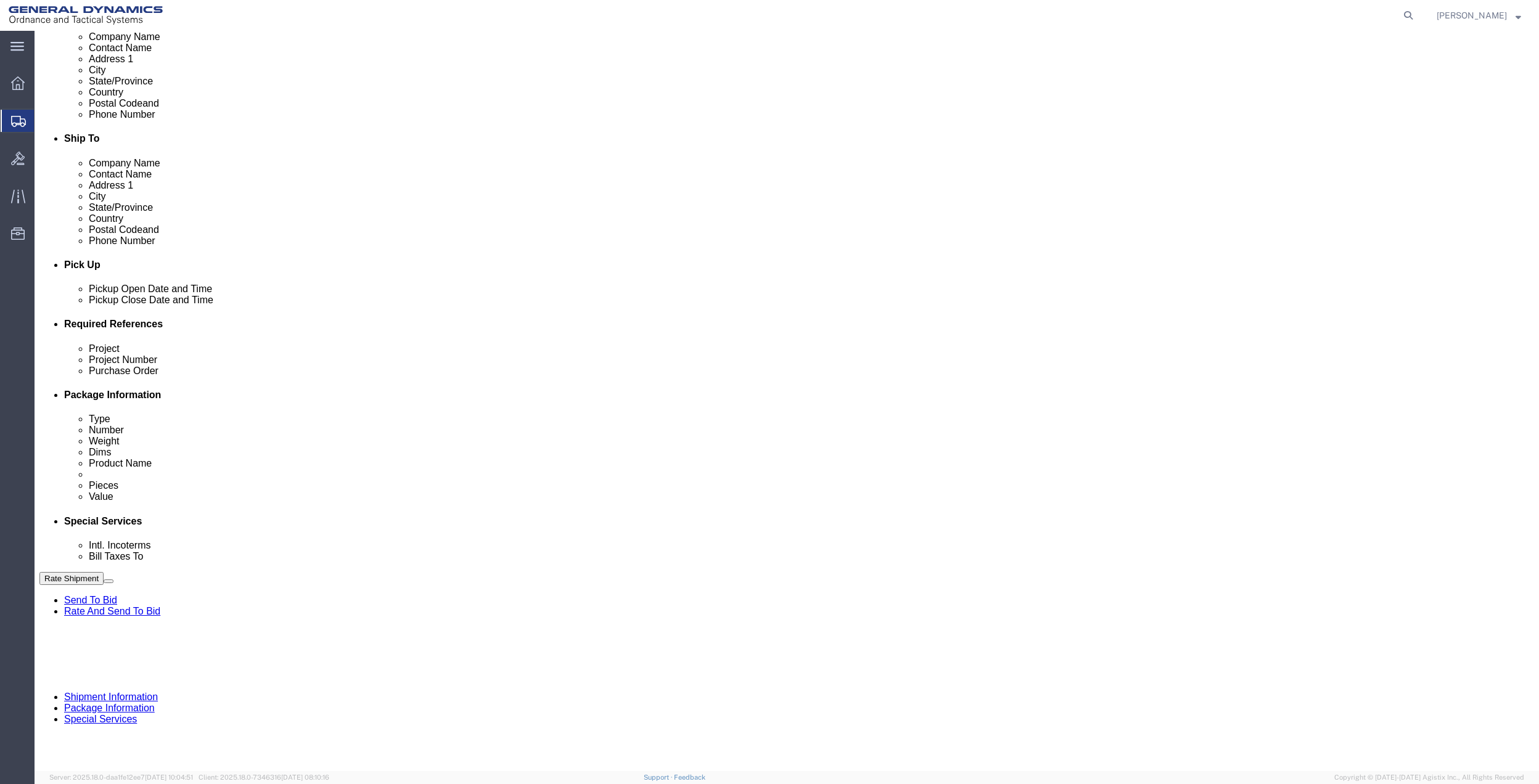
type input "AFM MESQUITE 50"
click input "text"
paste input "AFM MESQUITE 50"
type input "AFM MESQUITE 50"
drag, startPoint x: 280, startPoint y: 453, endPoint x: 206, endPoint y: 468, distance: 75.5
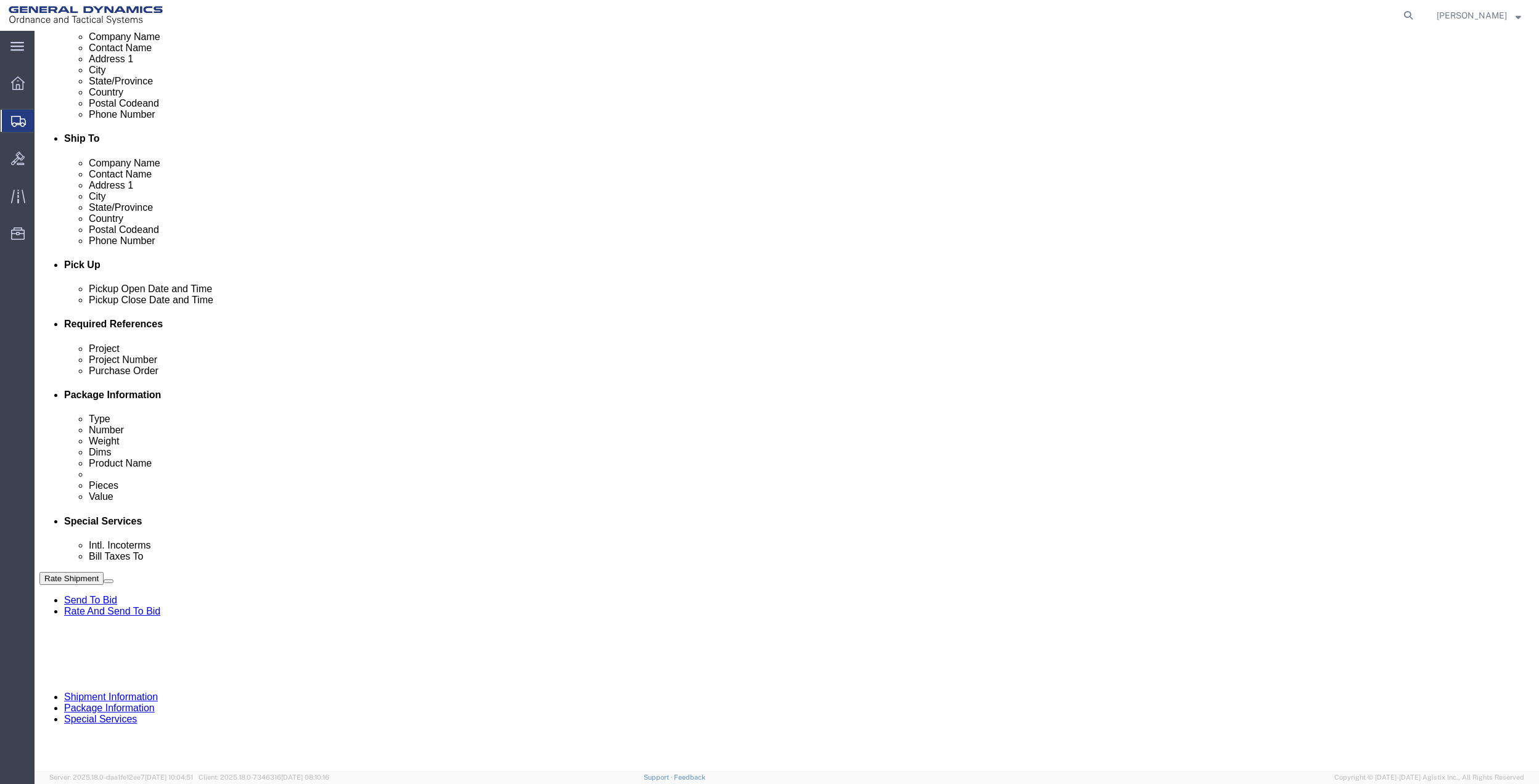
click input "text"
paste input "AFM MESQUITE 50"
type input "AFM MESQUITE 50"
click select "Select Account Type Activity ID Airline Appointment Number ASN Batch Request # …"
select select "DEPT"
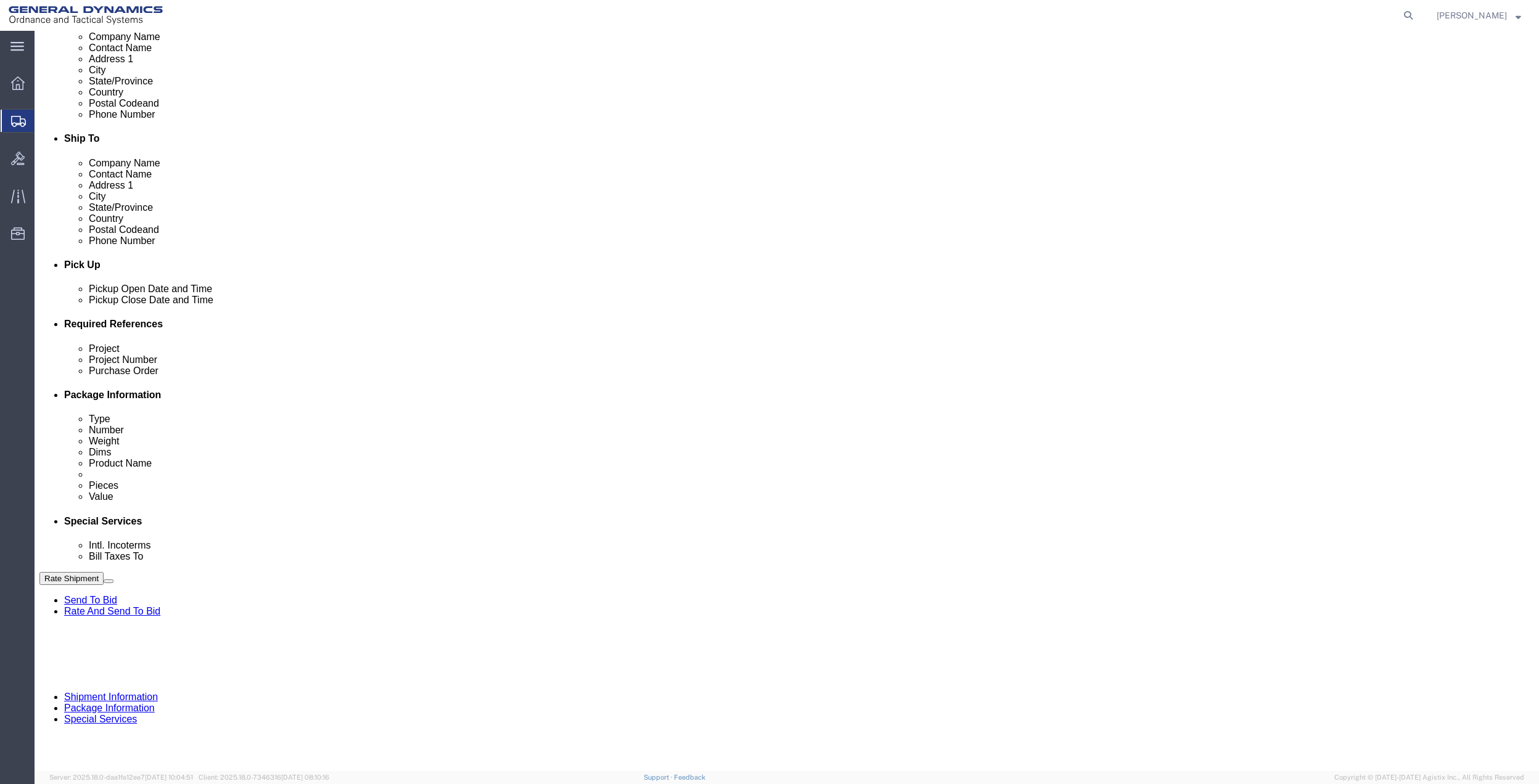
click select "Select Account Type Activity ID Airline Appointment Number ASN Batch Request # …"
click div "Shipment Information Package Information Special Services"
click icon
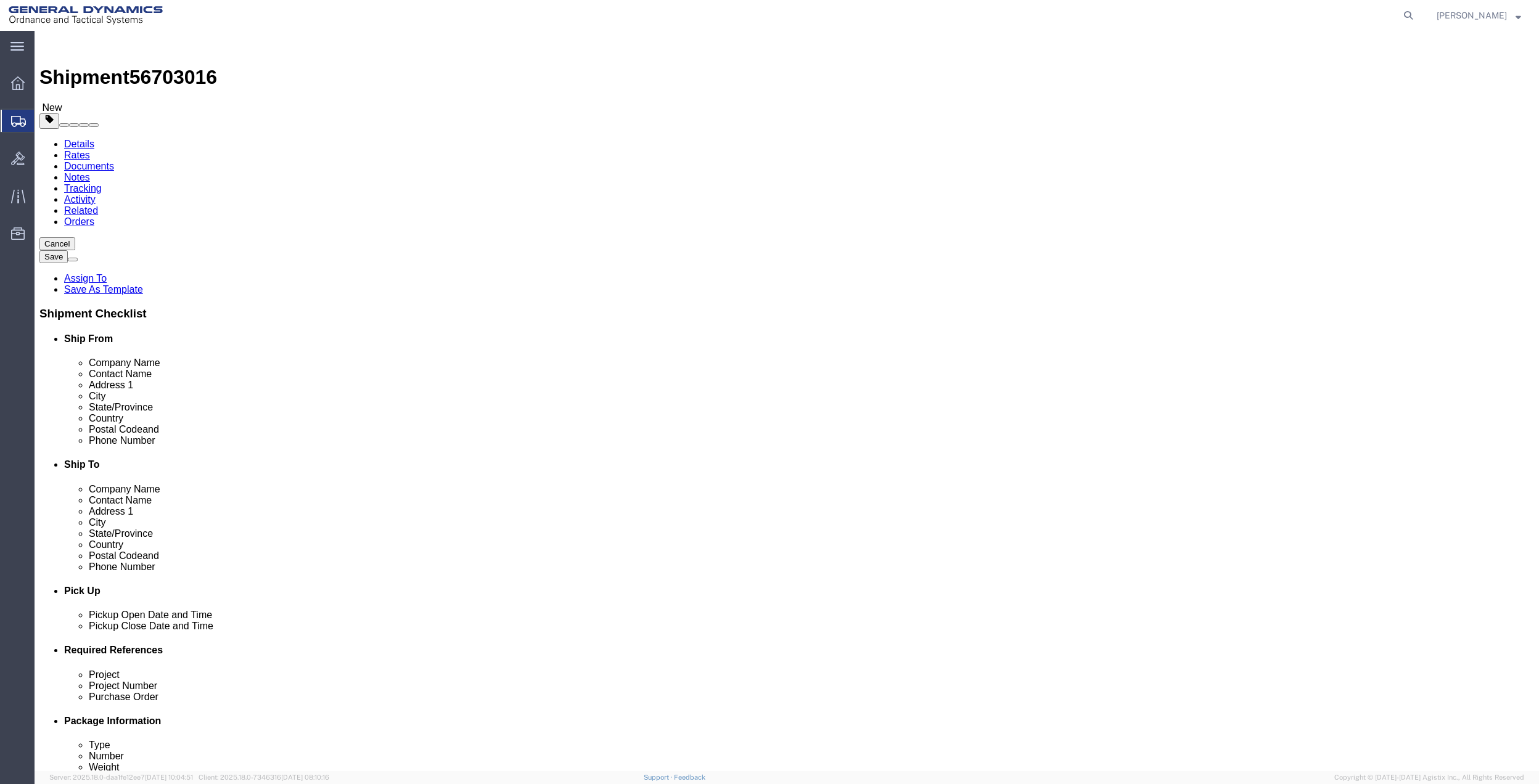
click select "Select Bale(s) Basket(s) Bolt(s) Bottle(s) Buckets Bulk Bundle(s) Can(s) Cardbo…"
select select "ENV"
click select "Select Bale(s) Basket(s) Bolt(s) Bottle(s) Buckets Bulk Bundle(s) Can(s) Cardbo…"
type input "9.50"
type input "12.50"
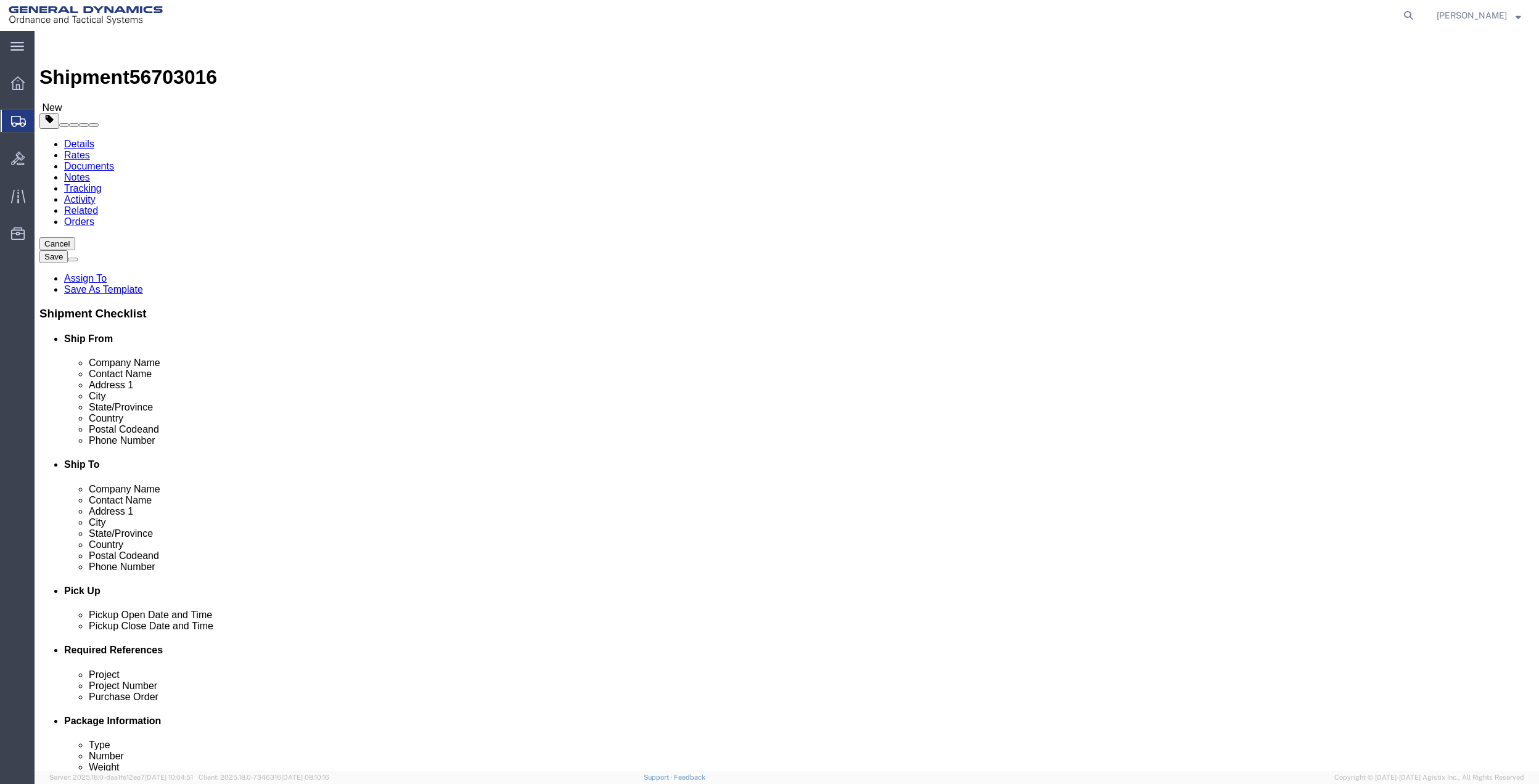
type input "0.25"
type input "1"
click link "Add Content"
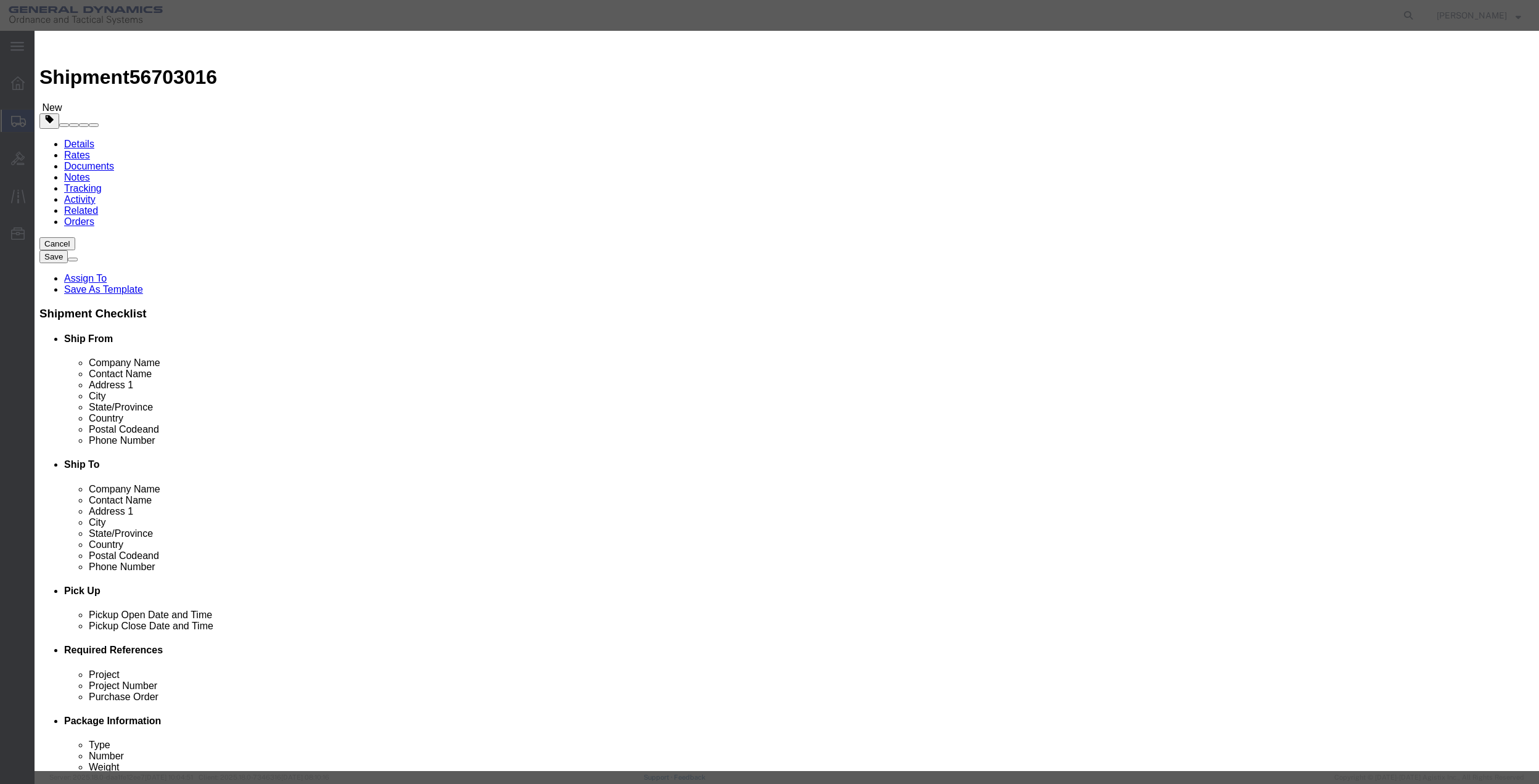
click input "text"
type input "MISC"
click label "Pieces"
click input "0"
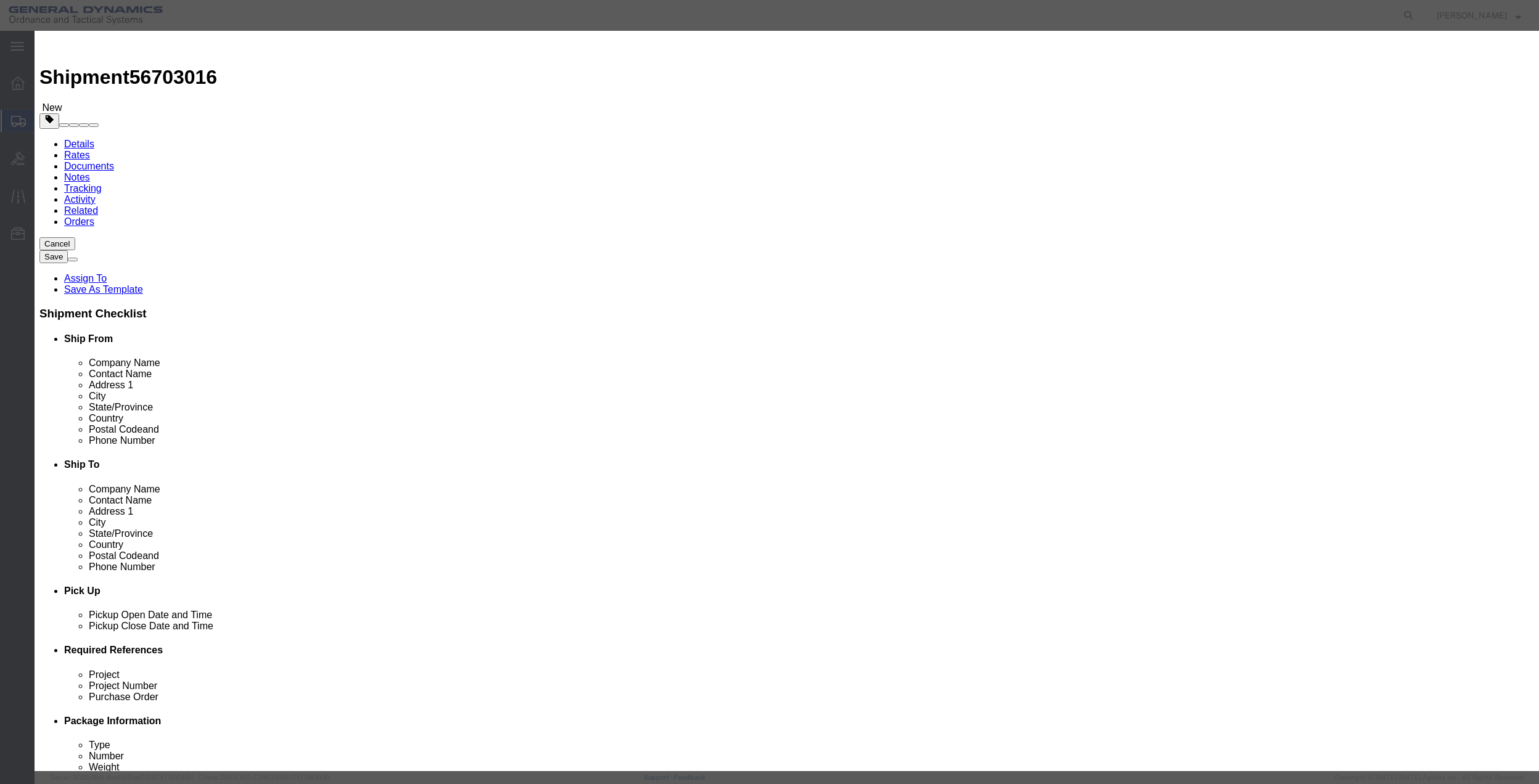
type input "01"
click input "text"
type input "100.00"
select select "US"
click select "Select 50 55 60 65 70 85 92.5 100 125 175 250 300 400"
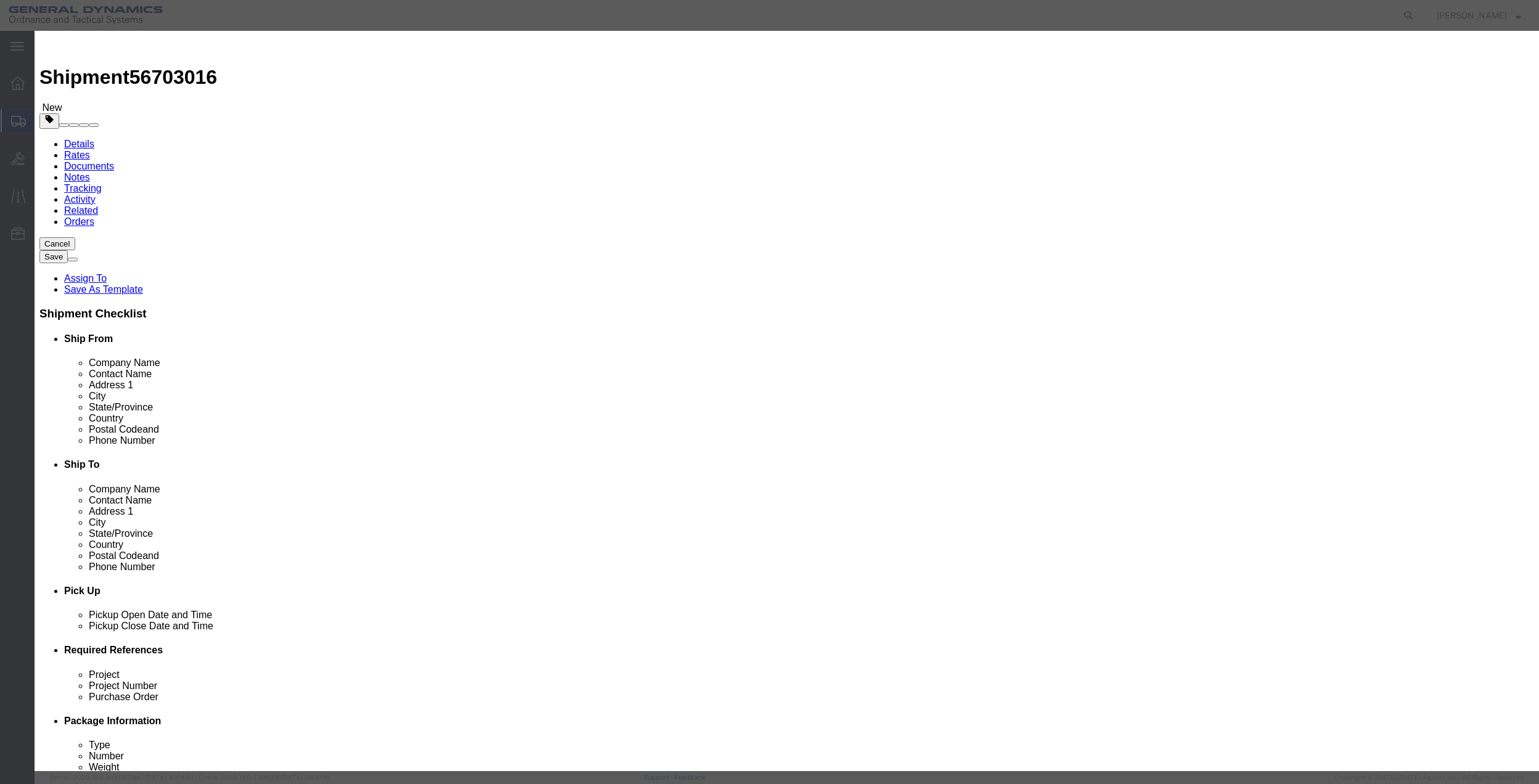
select select "70"
click select "Select 50 55 60 65 70 85 92.5 100 125 175 250 300 400"
click button "Save & Close"
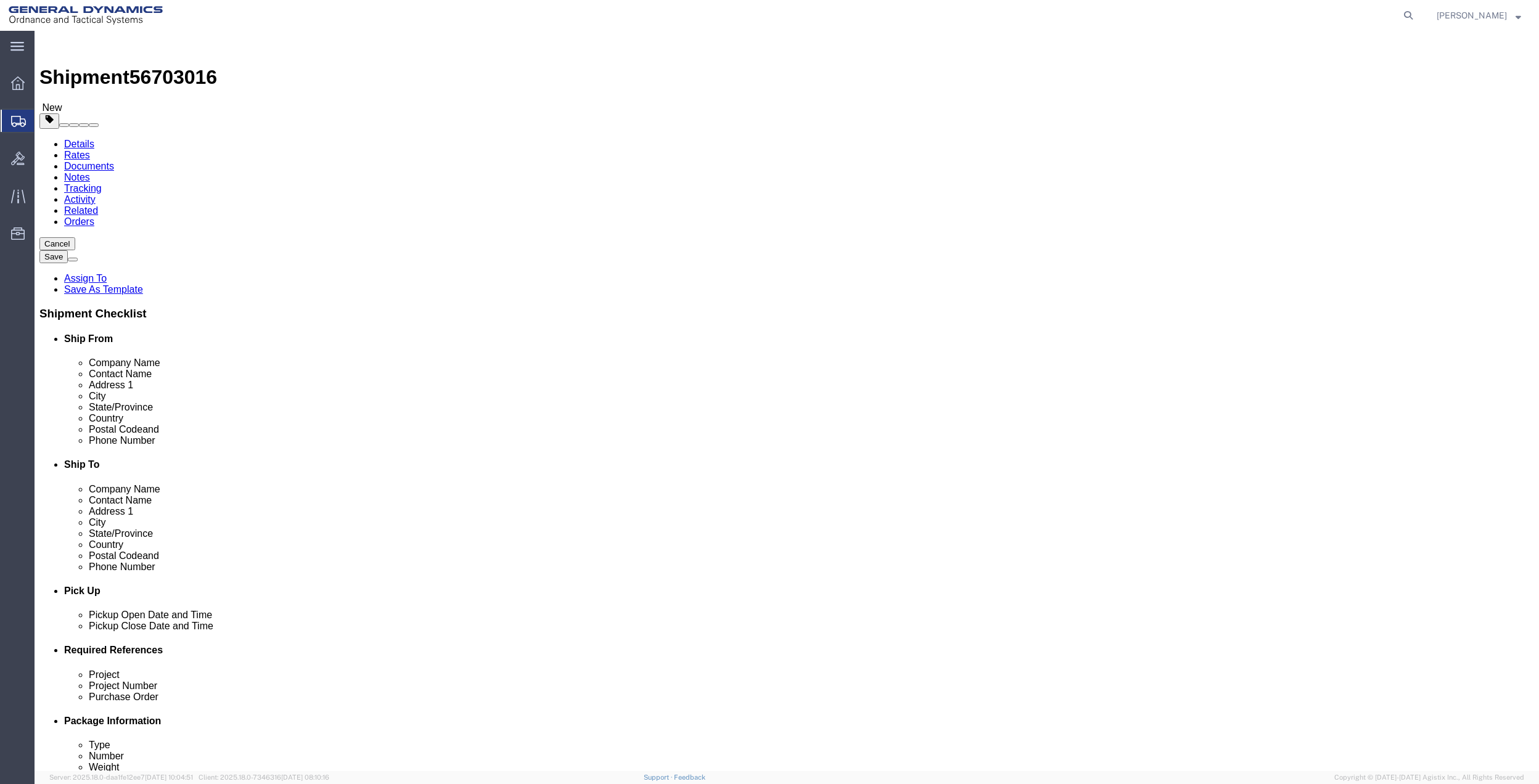
click link "Special Services"
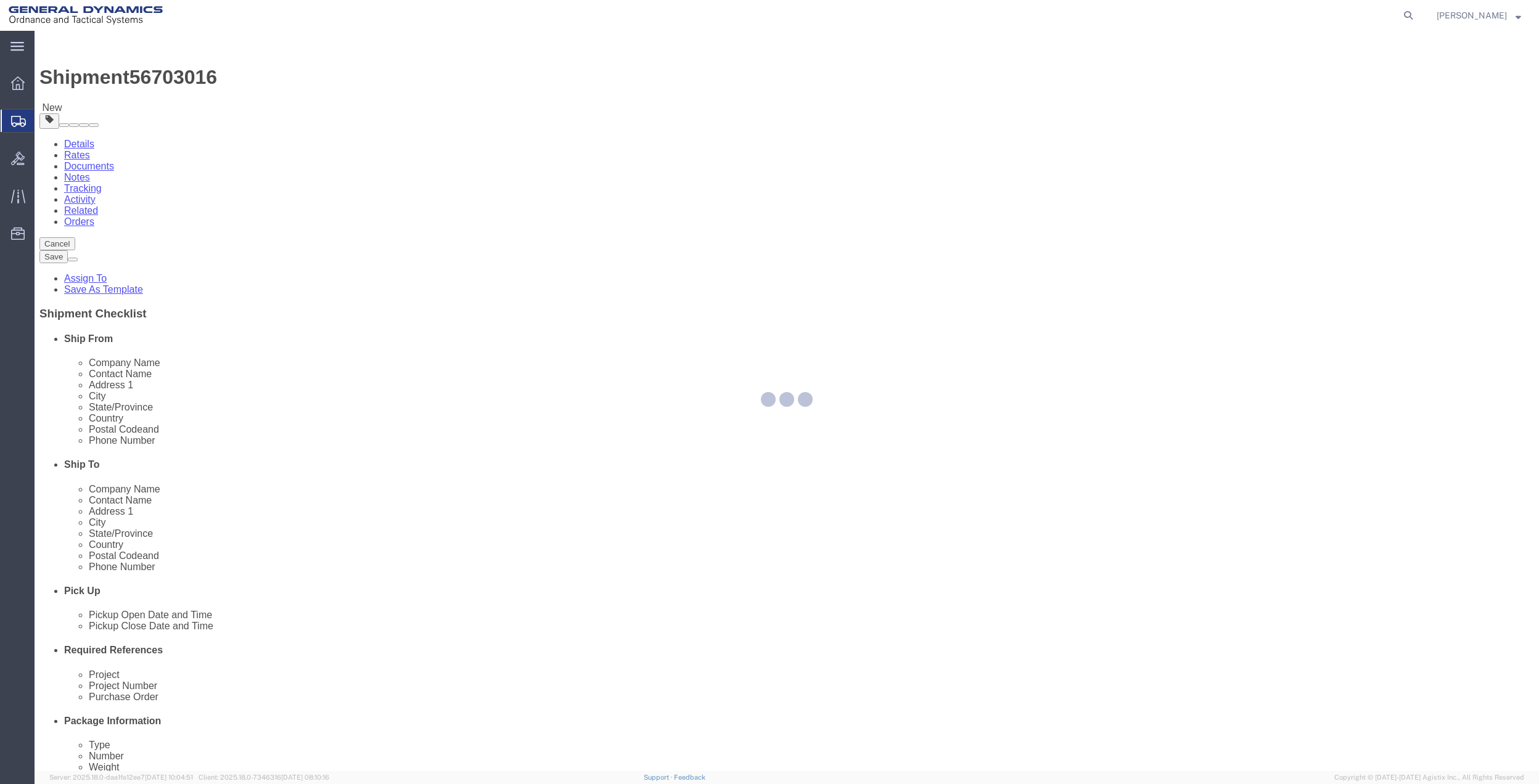
select select
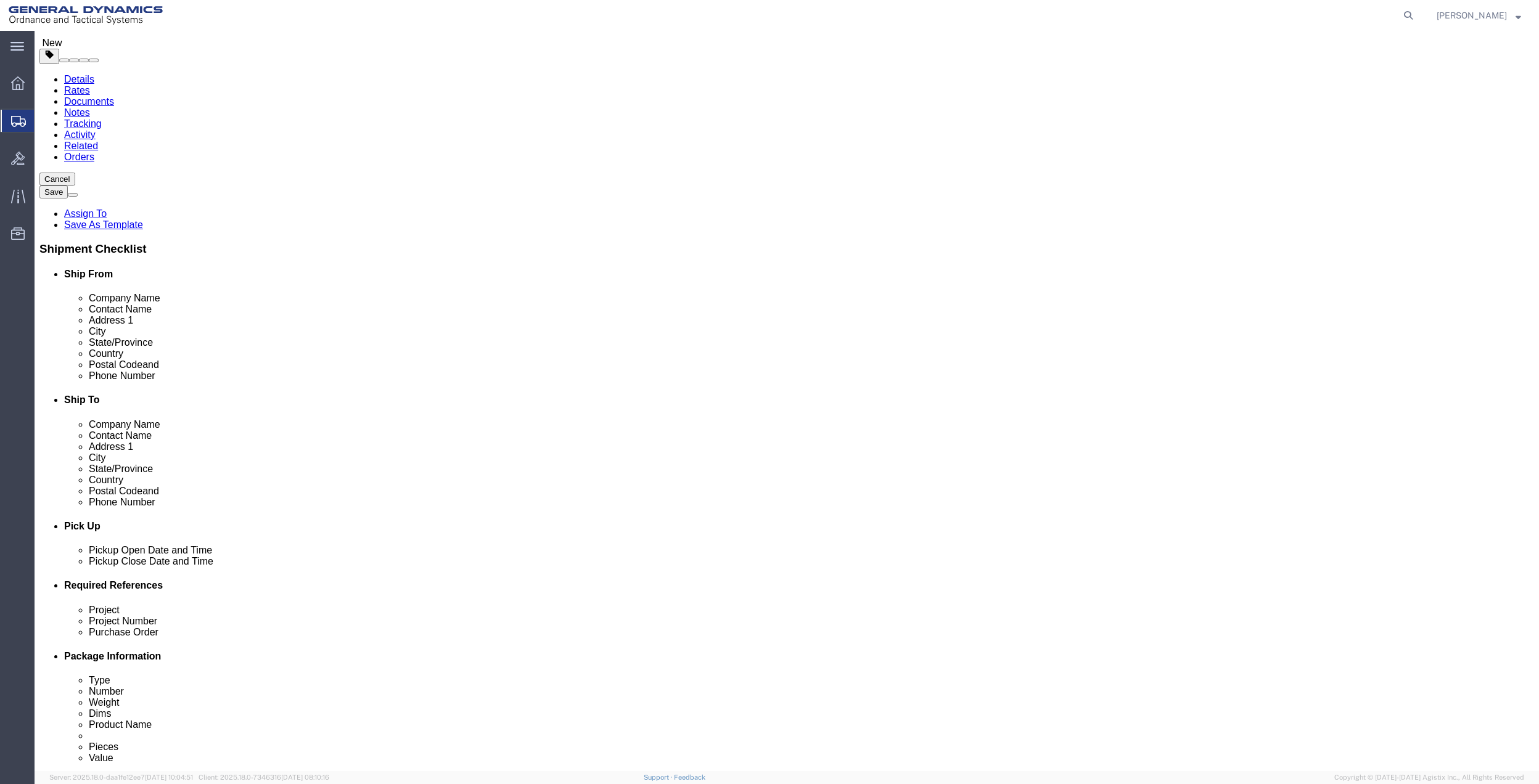
scroll to position [247, 0]
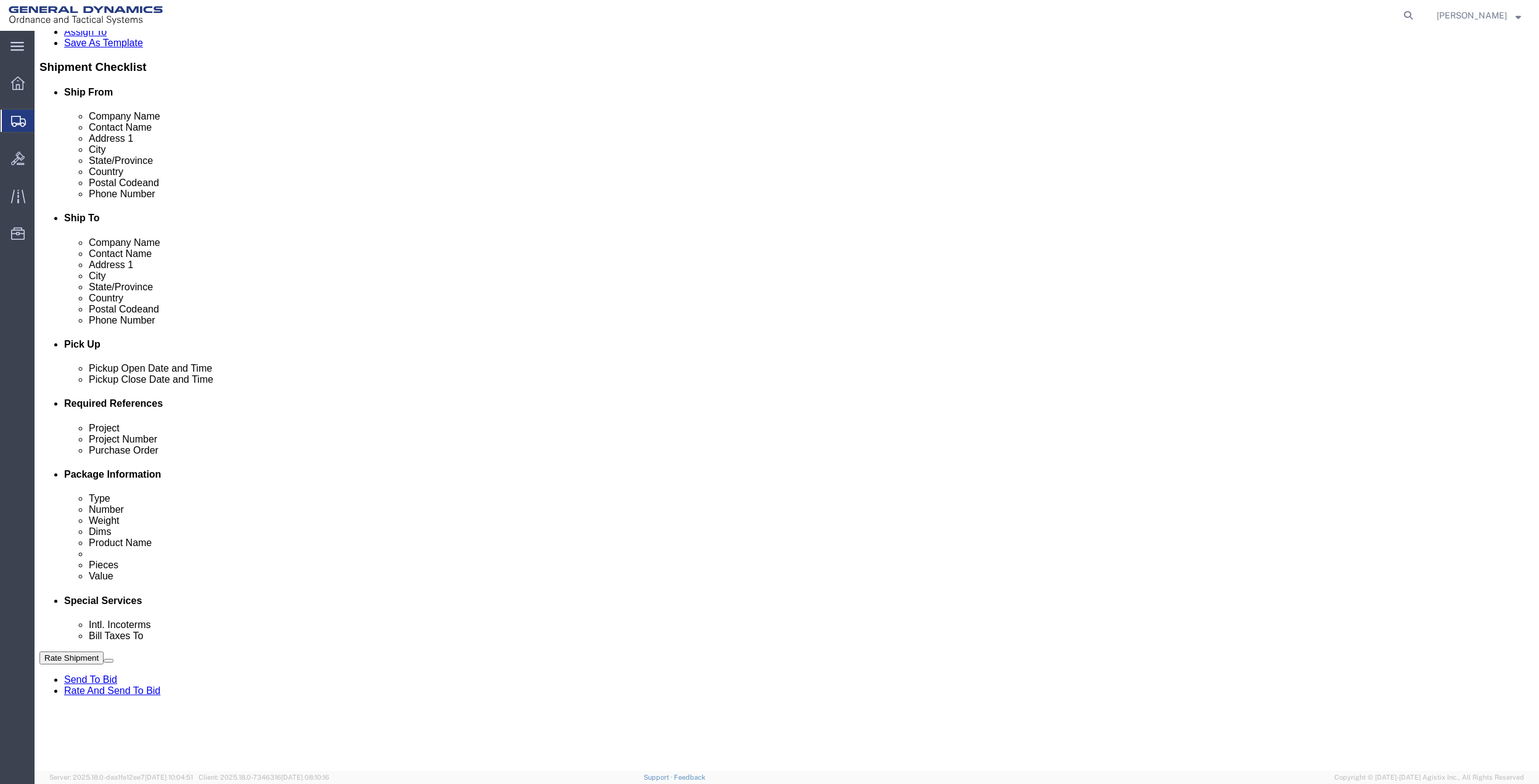
click select "Select Buyer Cost Center Department Operations Number Order Number Sales Person"
select select "DEPARTMENT"
click select "Select Buyer Cost Center Department Operations Number Order Number Sales Person"
click select "Select [GEOGRAPHIC_DATA] [GEOGRAPHIC_DATA] [GEOGRAPHIC_DATA] [GEOGRAPHIC_DATA] …"
select select "1763983"
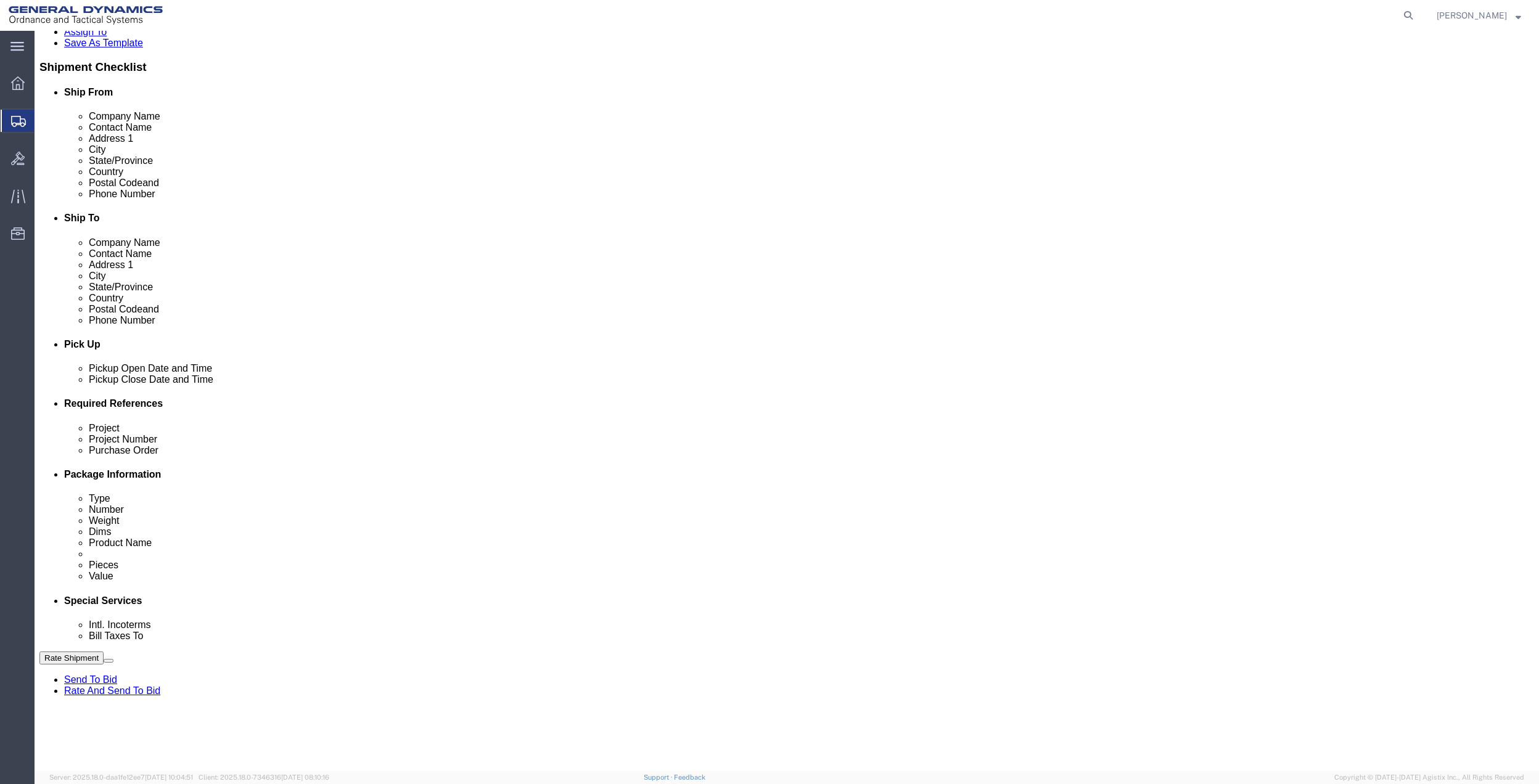
click select "Select [GEOGRAPHIC_DATA] [GEOGRAPHIC_DATA] [GEOGRAPHIC_DATA] [GEOGRAPHIC_DATA] …"
click select "Select 10AFM 10GAG 10GAH 10GFL 10GFO 10GIE 10GIS 30MABS St [PERSON_NAME] Program"
select select "214681"
click select "Select 10AFM 10GAG 10GAH 10GFL 10GFO 10GIE 10GIS 30MABS St [PERSON_NAME] Program"
click input "General Dynamics OTS % Data2Logistics"
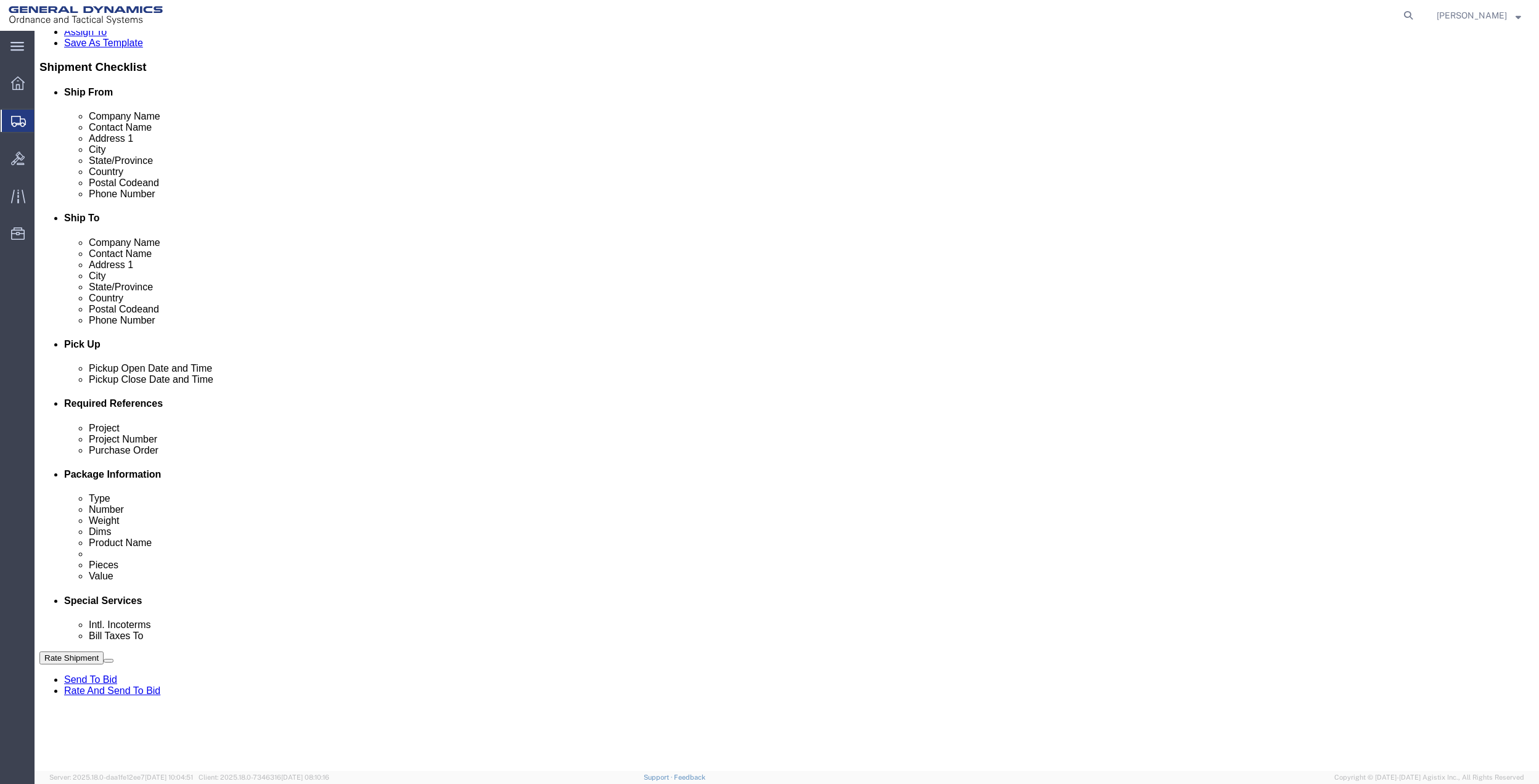
click input "General Dynamics OTS % Data2Logistics"
drag, startPoint x: 351, startPoint y: 702, endPoint x: 1225, endPoint y: 783, distance: 877.7
click p "- GEDOTS %DATA 2 LOGISTICS - (GEDOTS %DATA 2 LOGISTICS) [GEOGRAPHIC_DATA][PERSO…"
type input "GEDOTS %DATA 2 LOGISTICS"
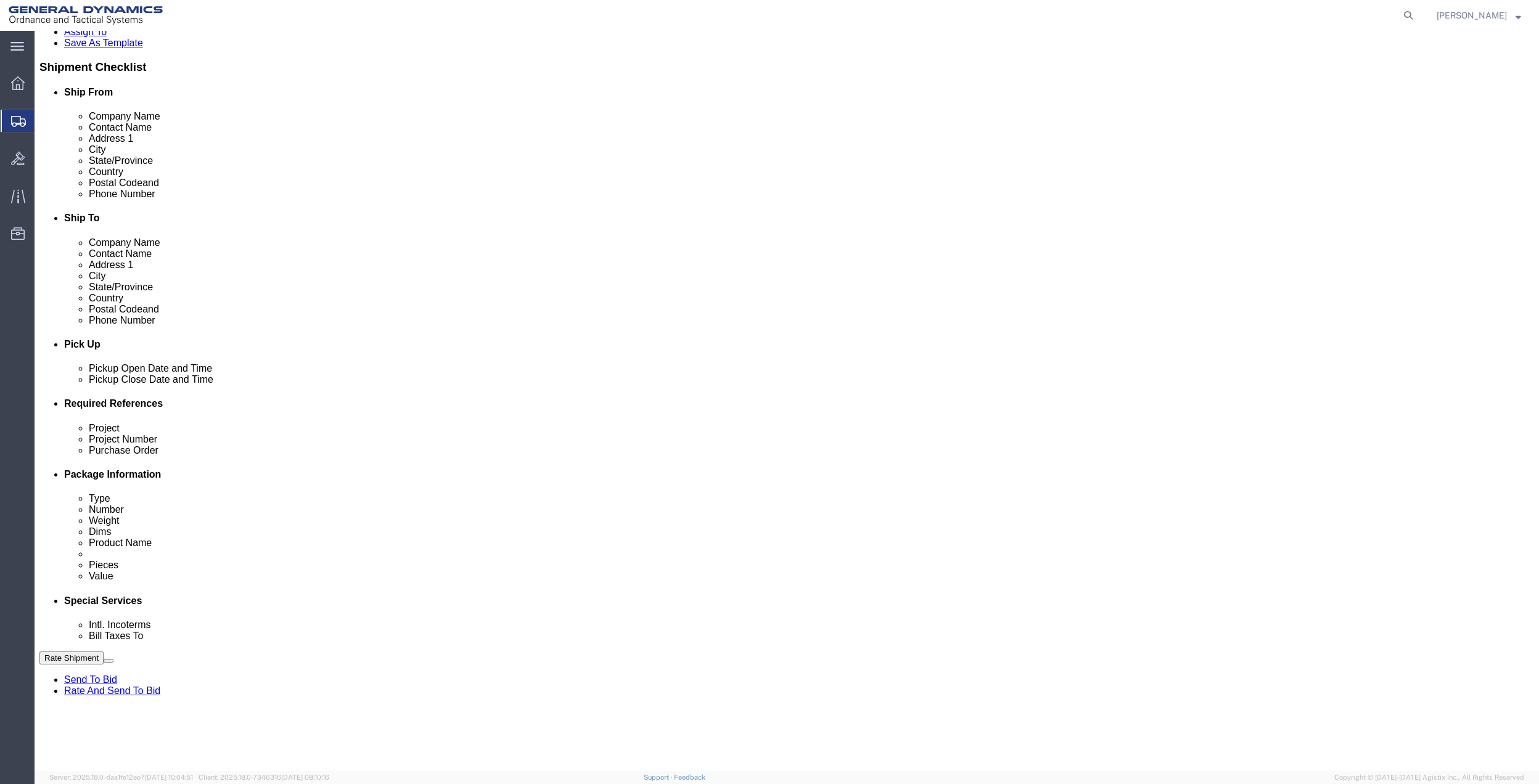
type input "PO BOX 61050"
type input "GEDOTS %DATA 2 LOGISTICS"
type input "FORT [PERSON_NAME]"
type input "33906"
select select "FL"
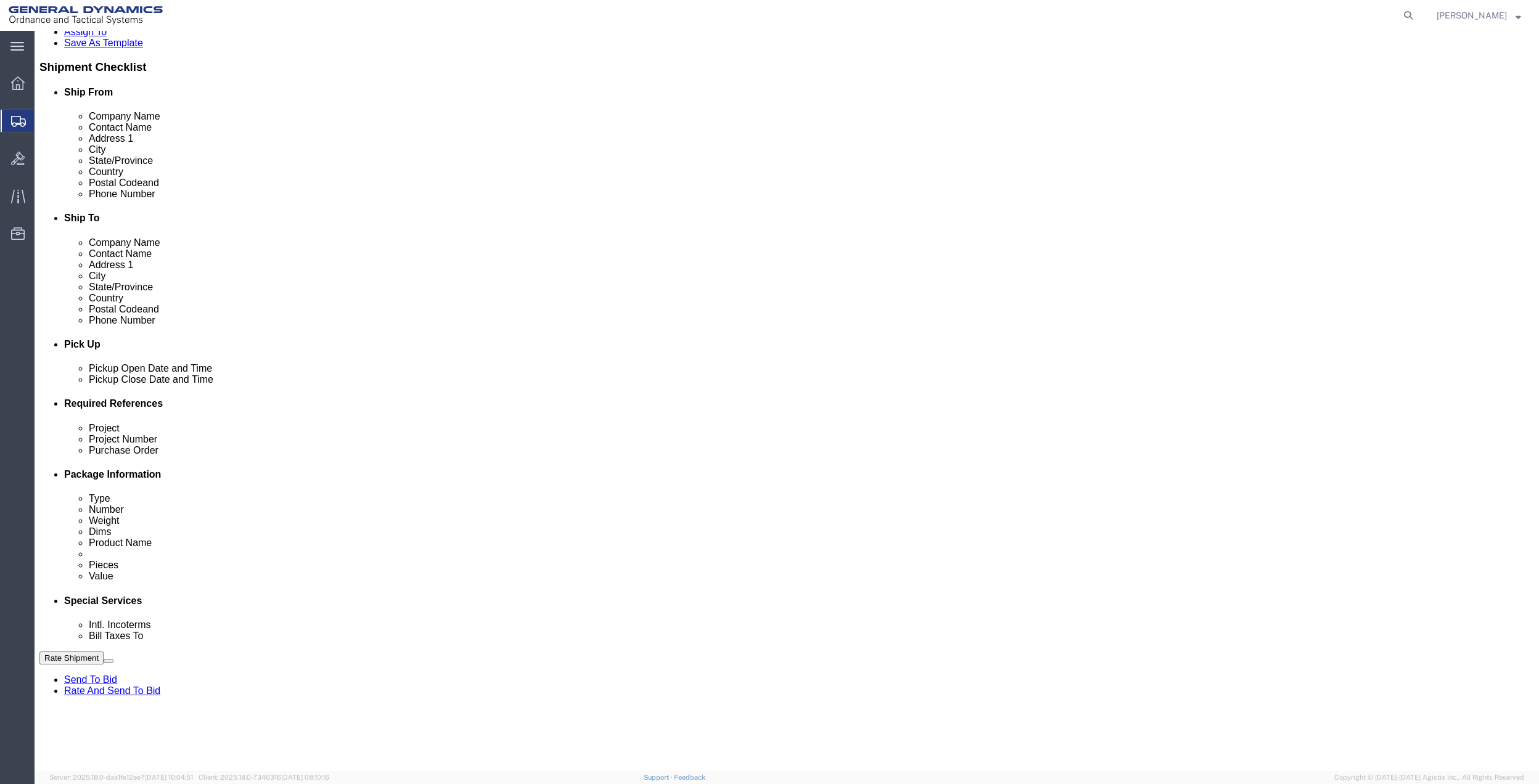
type input "GEDOTS %DATA 2 LOGISTICS"
click div "Rate Shipment Send To Bid Rate And Send To Bid"
click button "Rate Shipment"
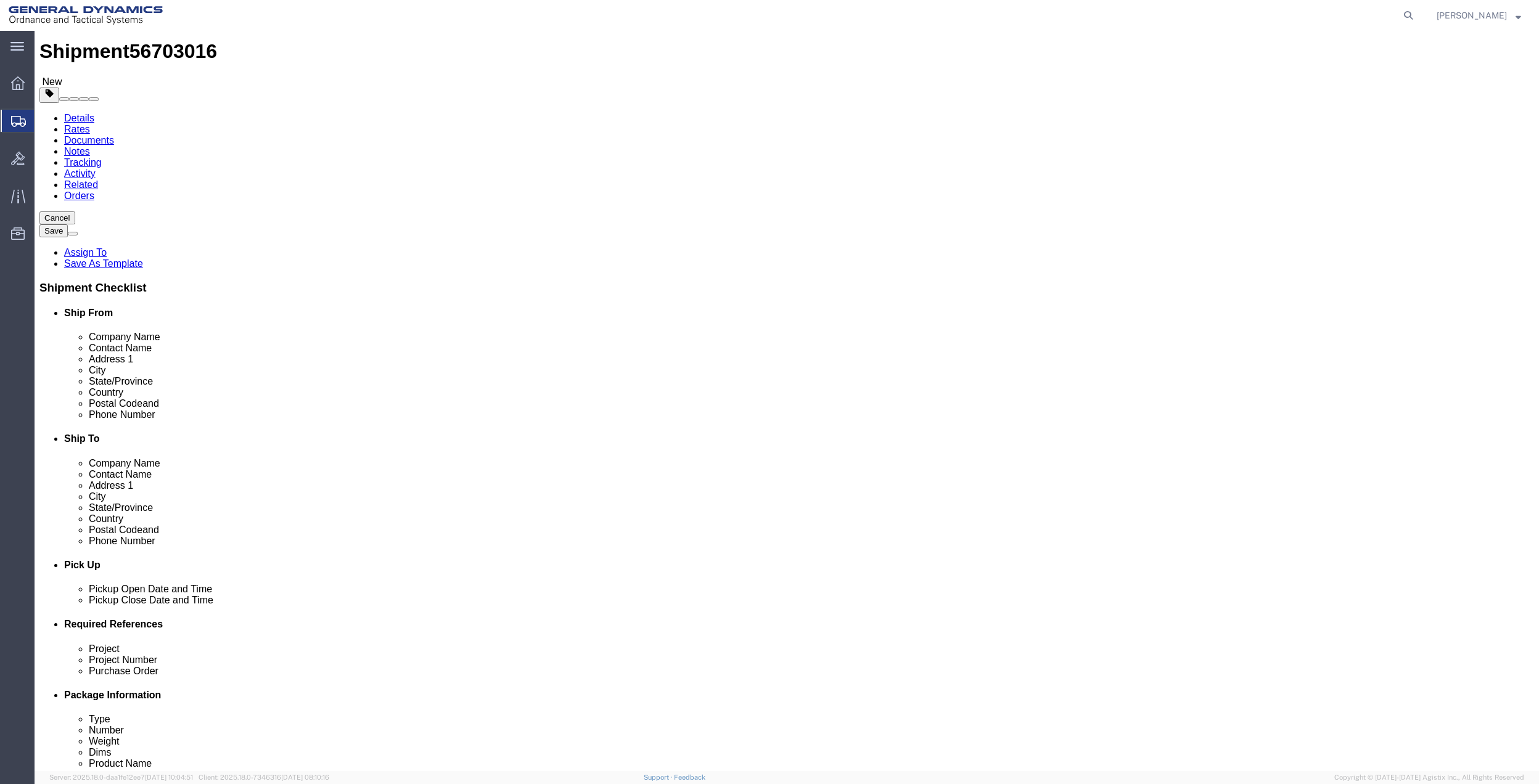
scroll to position [0, 0]
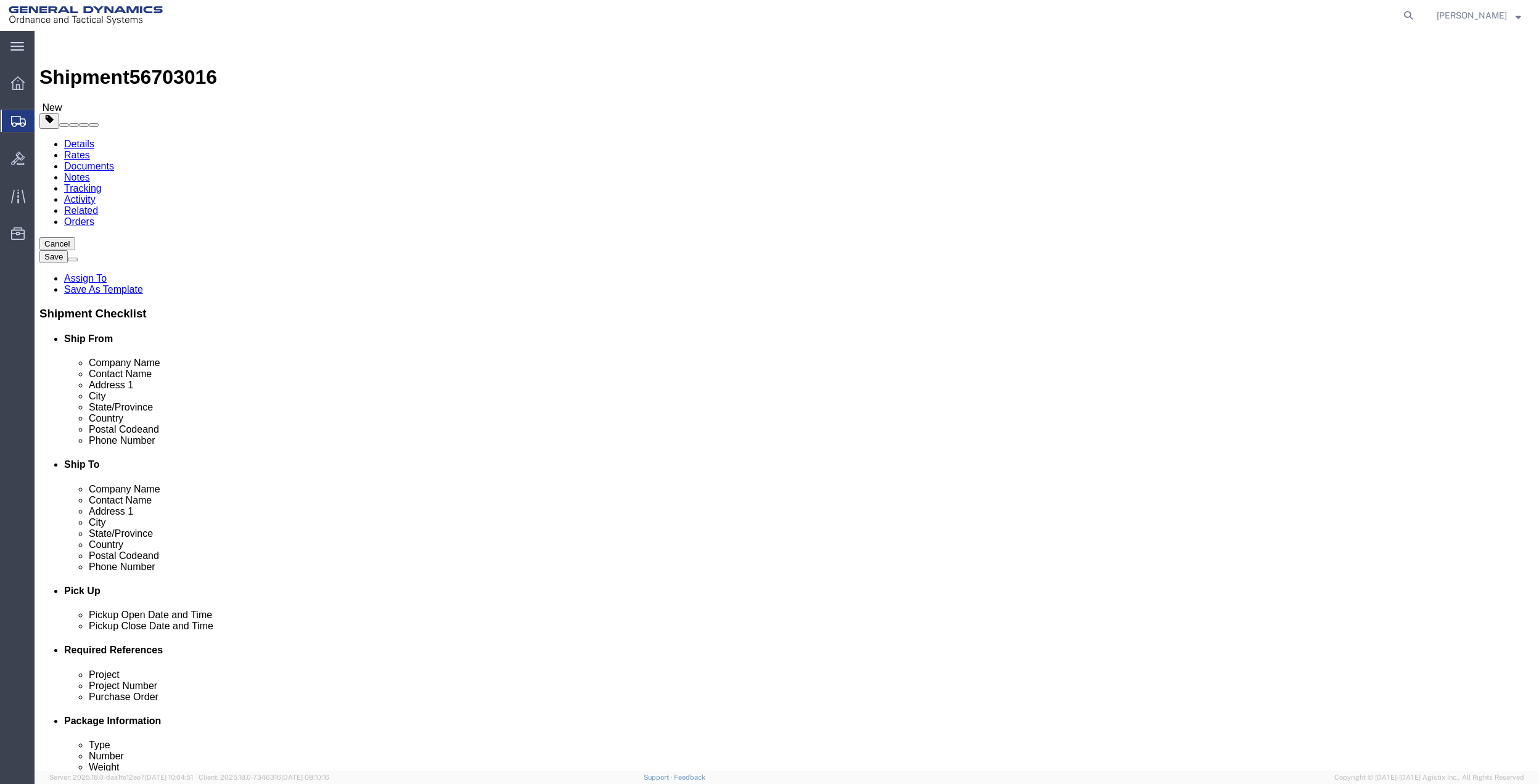
click link "Shipment Information"
click input "Ship From Location / : Please enter valid email addresses."
type input "[PERSON_NAME][EMAIL_ADDRESS][PERSON_NAME][DOMAIN_NAME]"
click button "Rate Shipment"
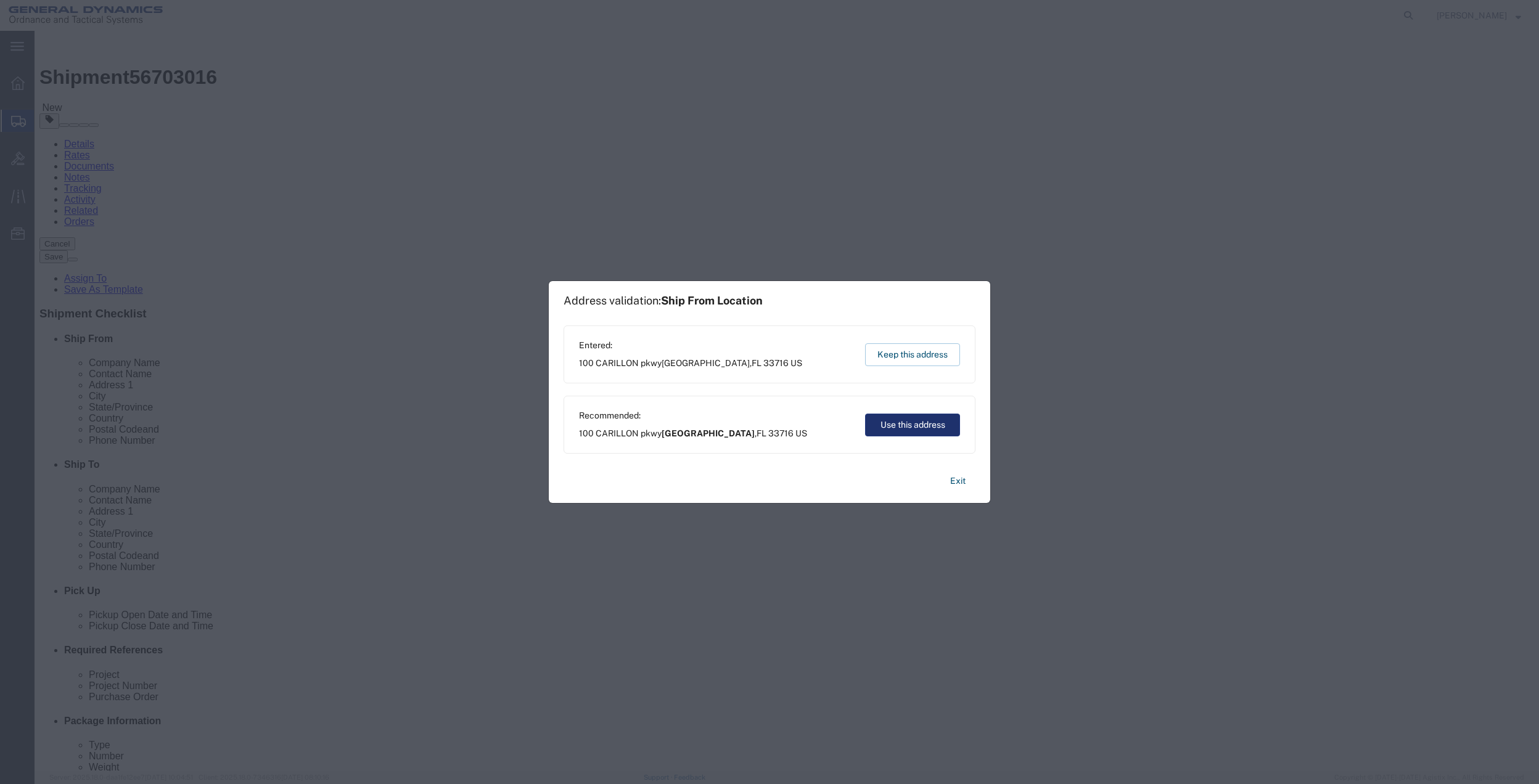
click at [925, 427] on button "Use this address" at bounding box center [912, 425] width 95 height 22
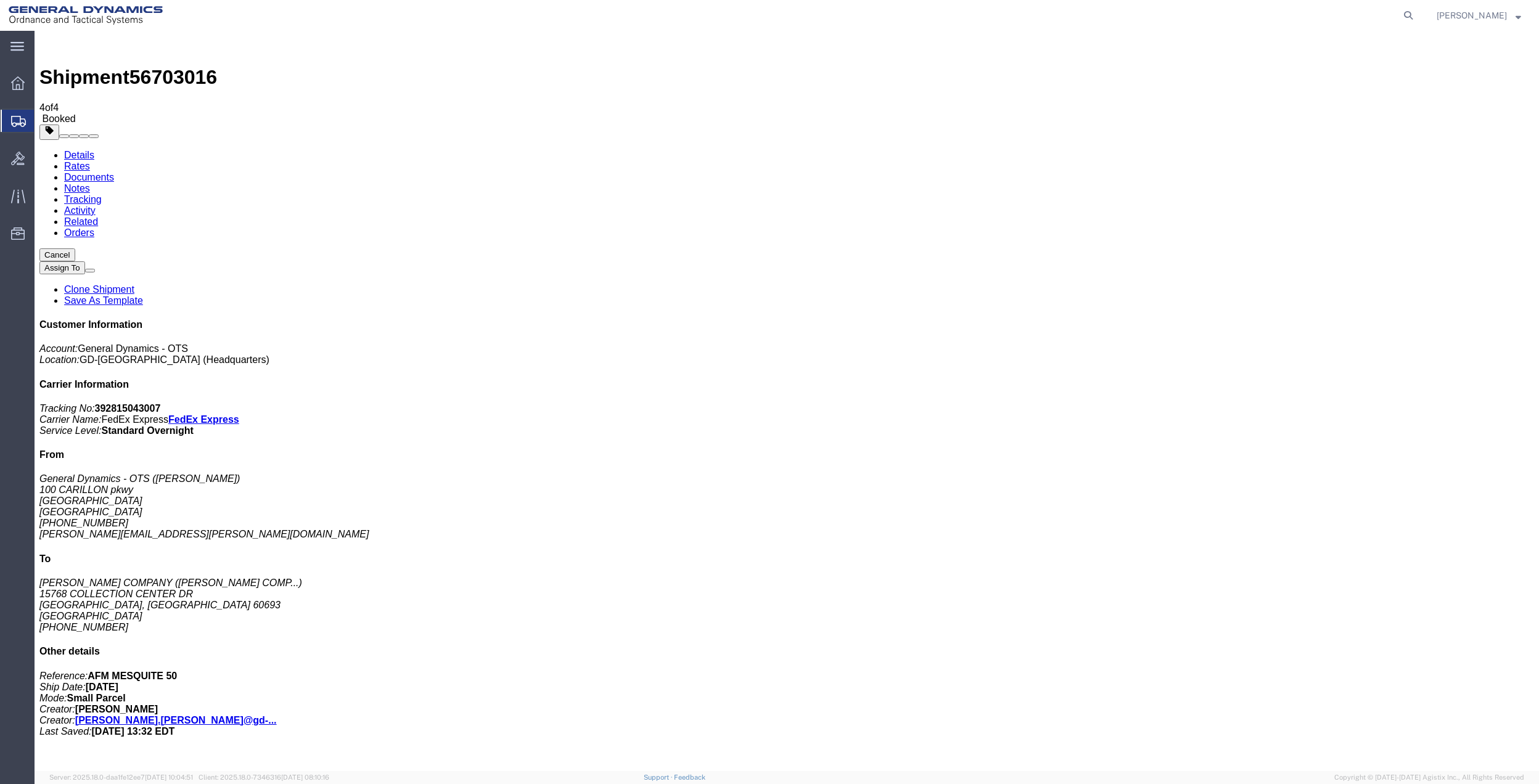
drag, startPoint x: 156, startPoint y: 240, endPoint x: 687, endPoint y: 274, distance: 532.1
click at [0, 0] on span "Create Shipment" at bounding box center [0, 0] width 0 height 0
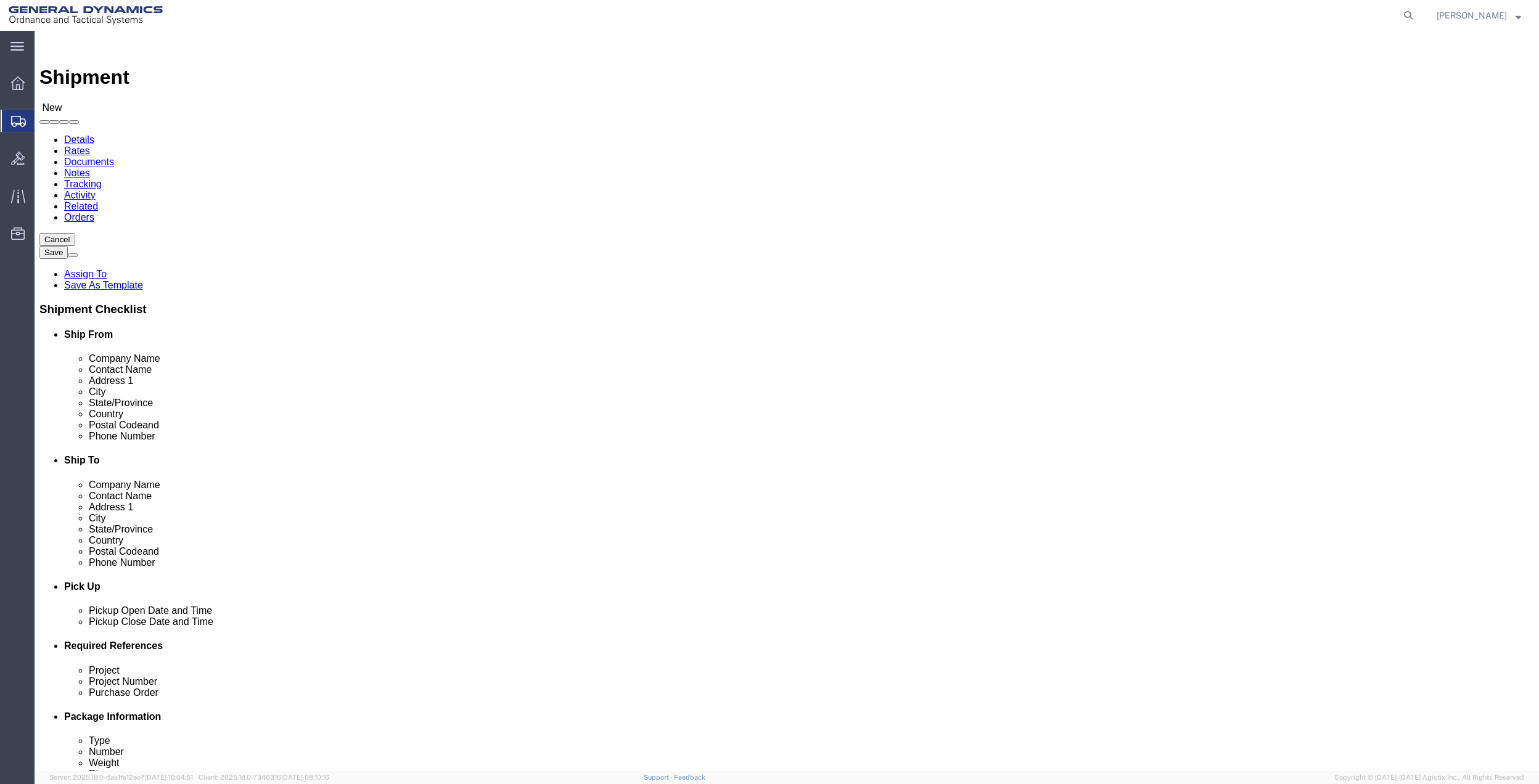
click input "text"
type input "red lion"
click p "- GD OTS - ([PERSON_NAME]) [STREET_ADDRESS]"
select select "PA"
type input "RED LION"
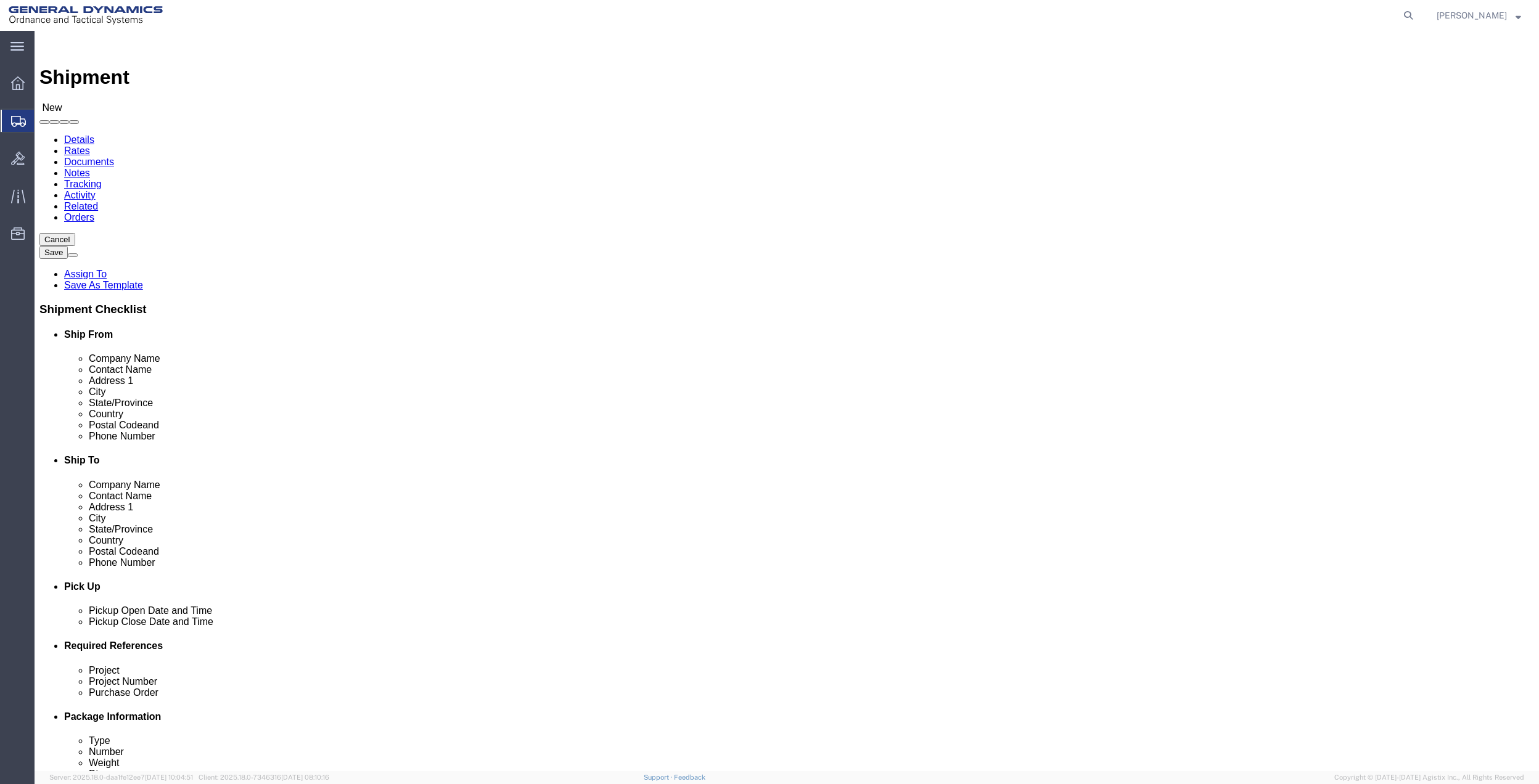
click input "text"
drag, startPoint x: 316, startPoint y: 283, endPoint x: 218, endPoint y: 282, distance: 98.0
click input "[PERSON_NAME]"
click div "[PERSON_NAME]"
click input "[PERSON_NAME]"
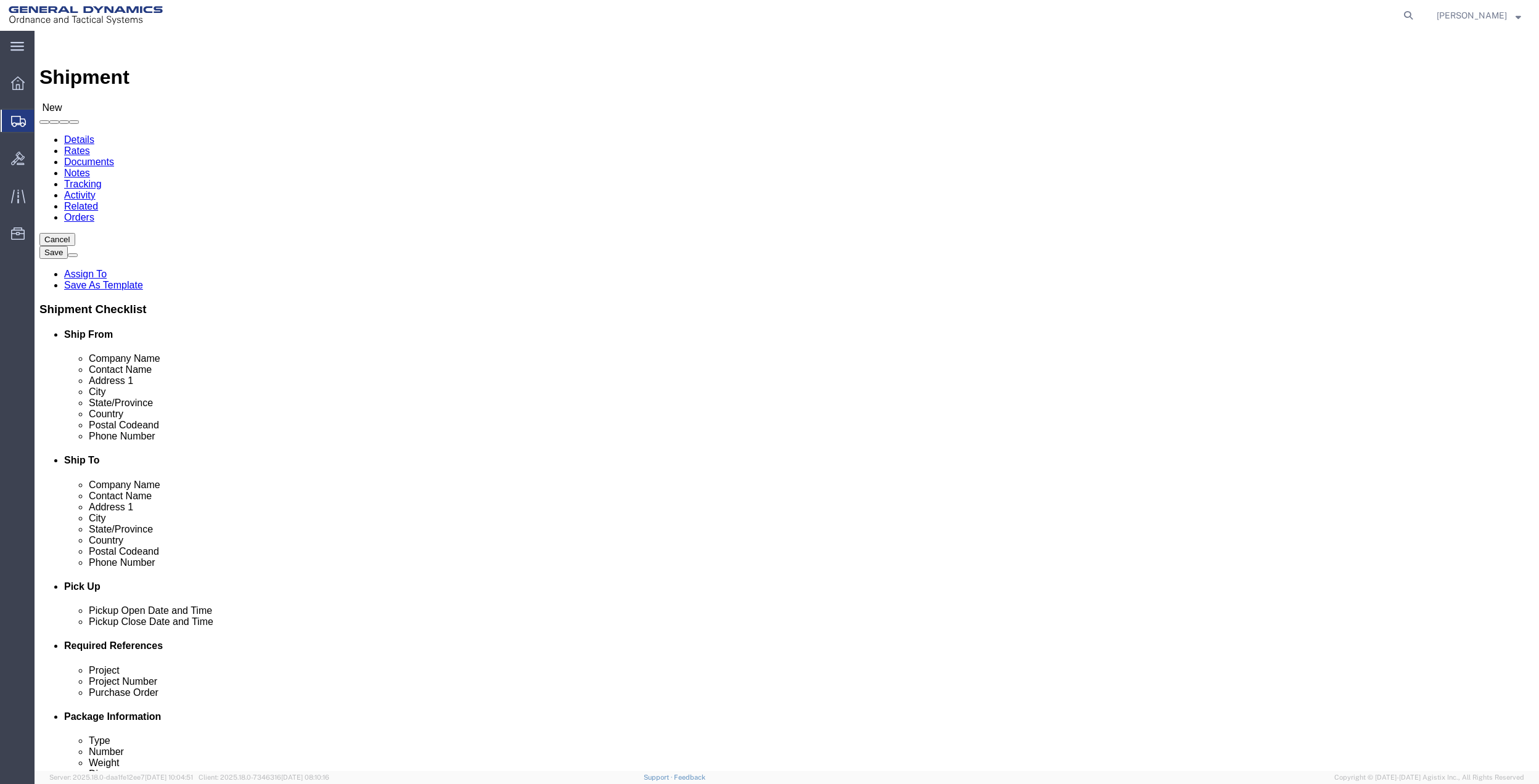
type input "m"
